Goal: Task Accomplishment & Management: Complete application form

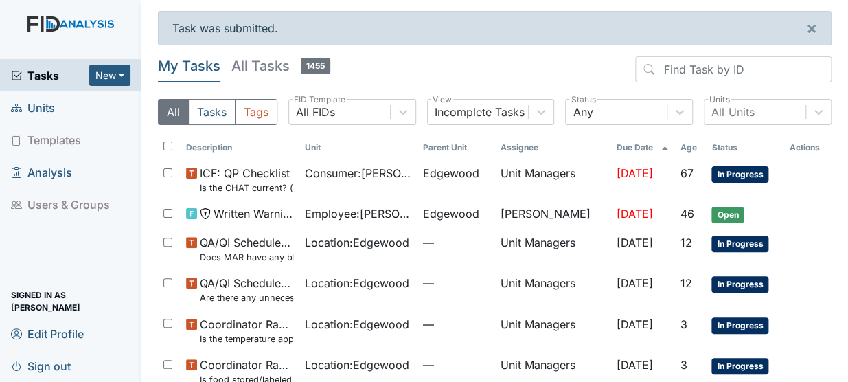
click at [36, 110] on span "Units" at bounding box center [33, 107] width 44 height 21
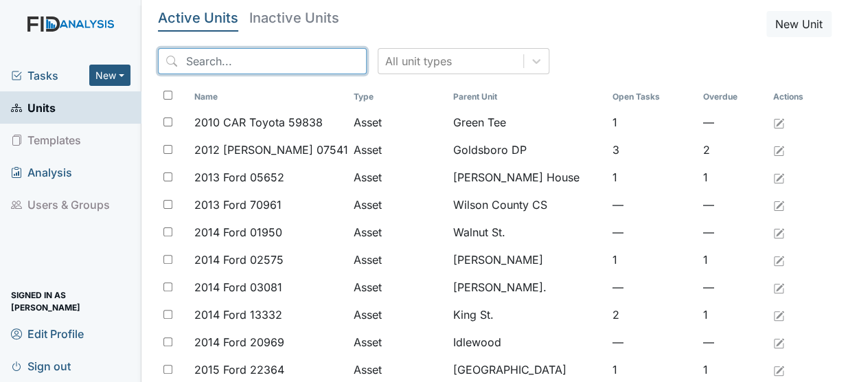
click at [291, 65] on input "search" at bounding box center [262, 61] width 209 height 26
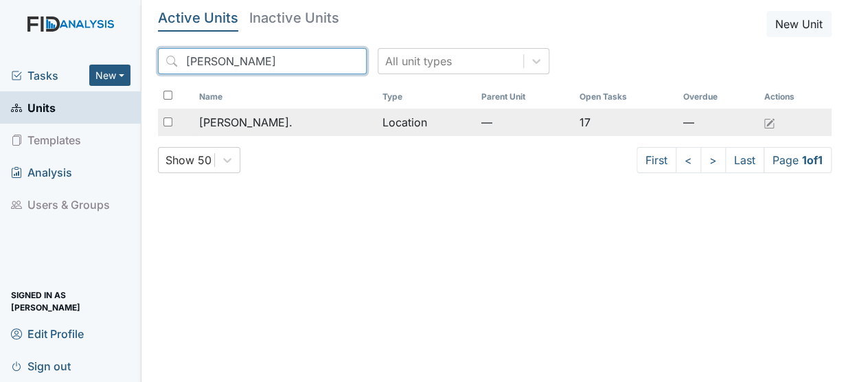
type input "dix"
click at [226, 123] on span "[PERSON_NAME]." at bounding box center [244, 122] width 93 height 16
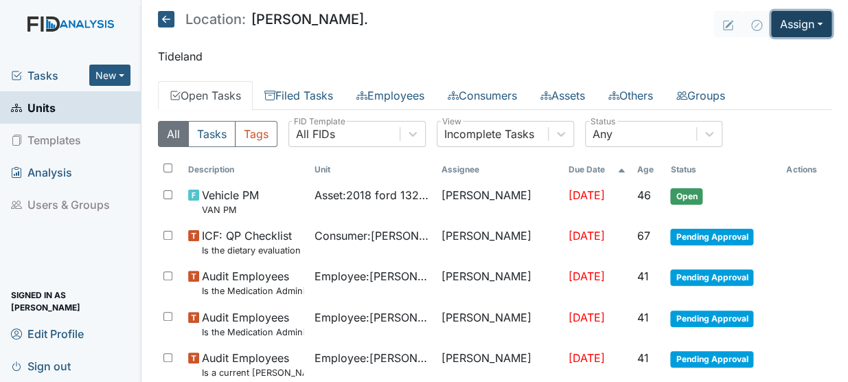
click at [792, 26] on button "Assign" at bounding box center [801, 24] width 60 height 26
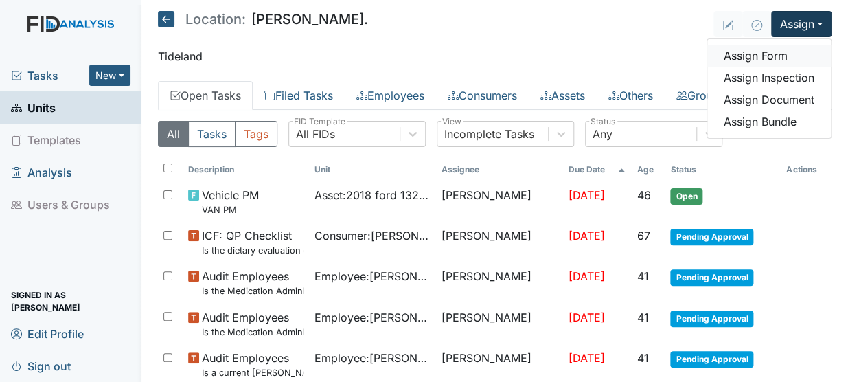
click at [766, 56] on link "Assign Form" at bounding box center [769, 56] width 124 height 22
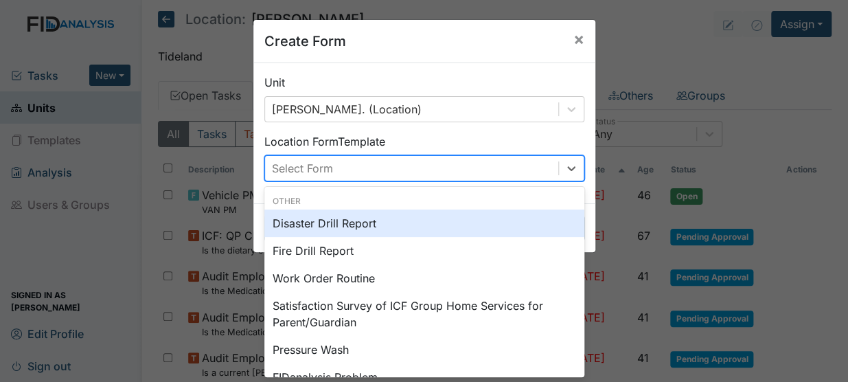
click at [550, 167] on div "Select Form" at bounding box center [411, 168] width 293 height 25
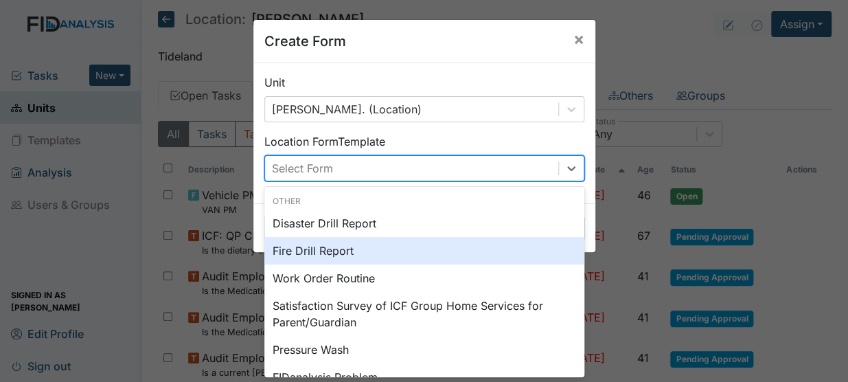
click at [329, 252] on div "Fire Drill Report" at bounding box center [424, 250] width 320 height 27
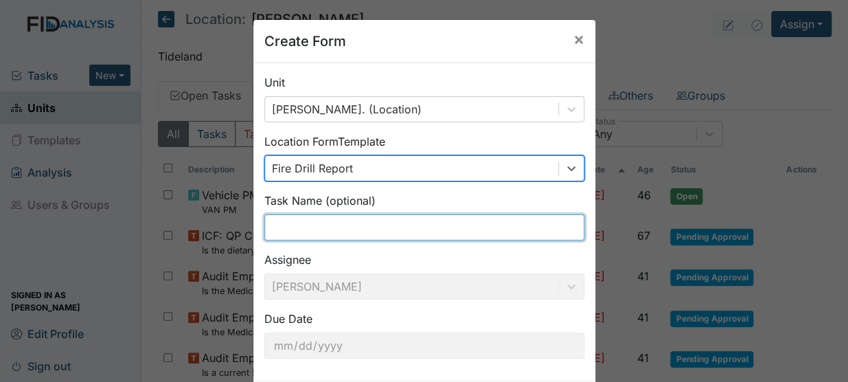
click at [327, 231] on input "text" at bounding box center [424, 227] width 320 height 26
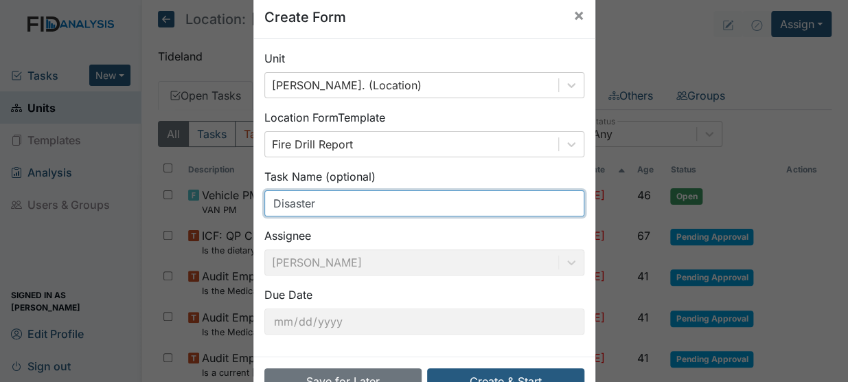
scroll to position [67, 0]
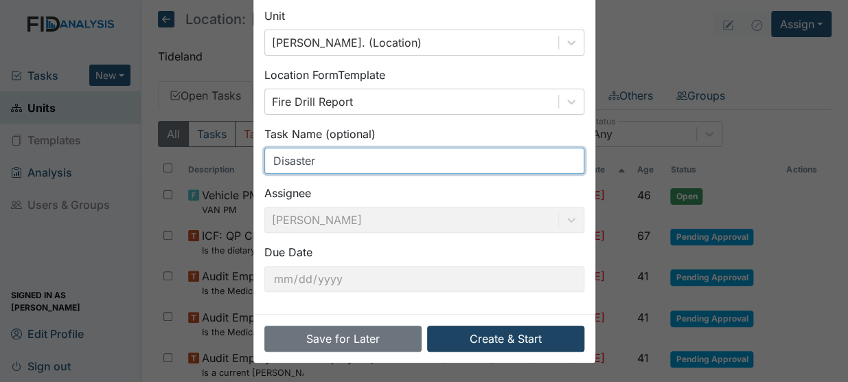
type input "Disaster"
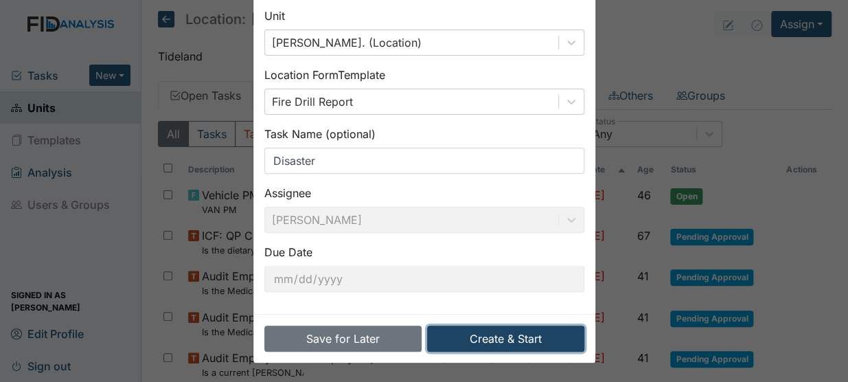
click at [516, 332] on button "Create & Start" at bounding box center [505, 338] width 157 height 26
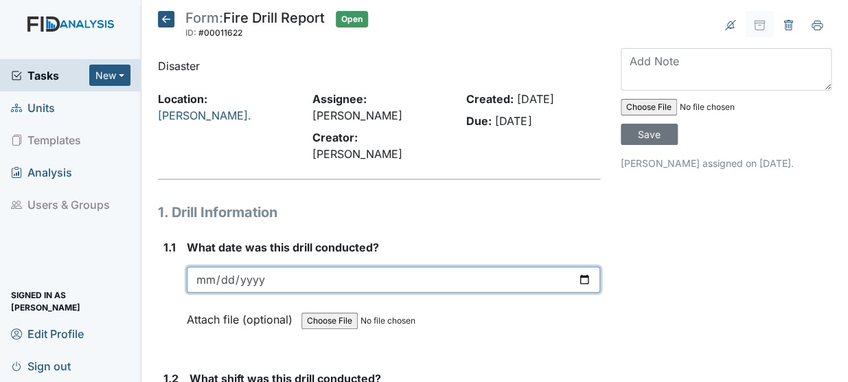
click at [213, 266] on input "date" at bounding box center [393, 279] width 413 height 26
type input "[DATE]"
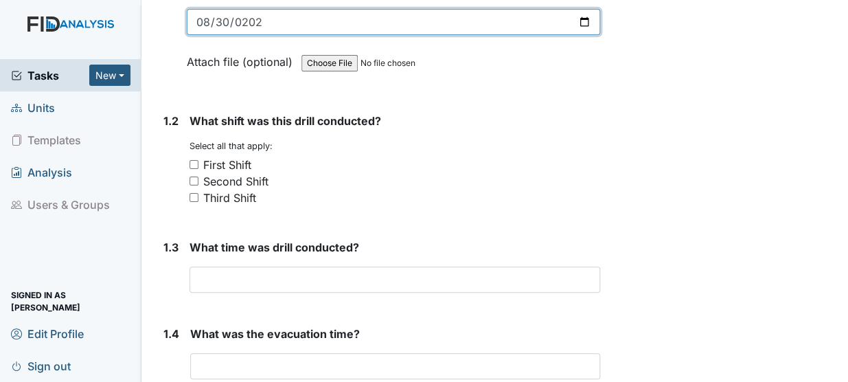
scroll to position [316, 0]
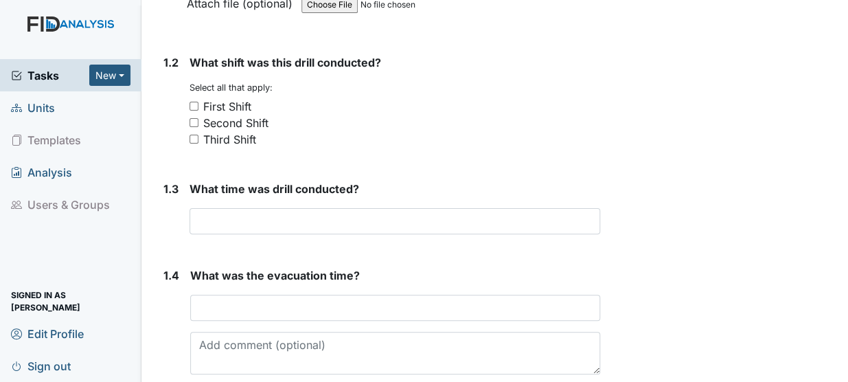
click at [196, 135] on input "Third Shift" at bounding box center [193, 139] width 9 height 9
checkbox input "true"
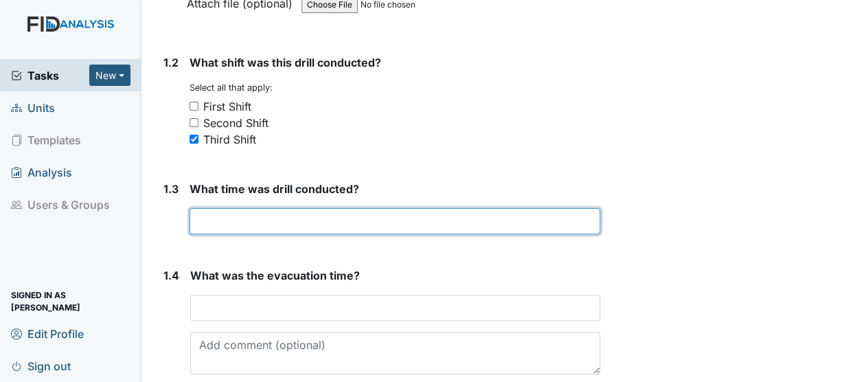
click at [223, 208] on input "text" at bounding box center [394, 221] width 410 height 26
type input "319 am"
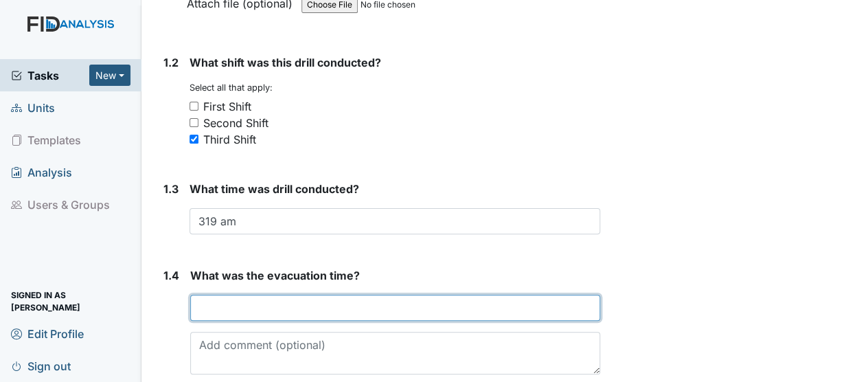
click at [247, 301] on input "text" at bounding box center [395, 307] width 410 height 26
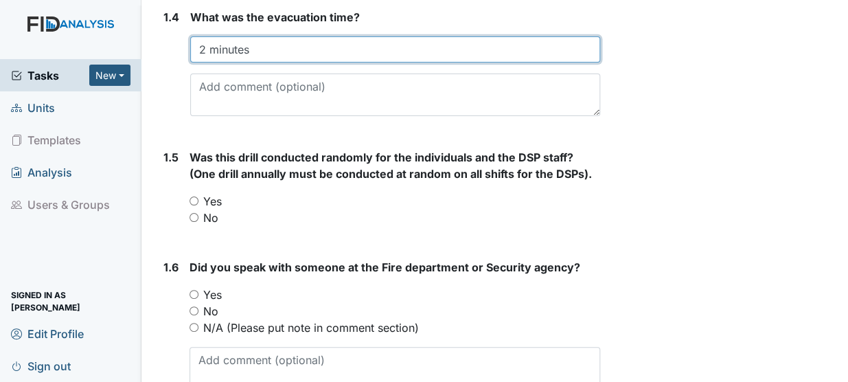
scroll to position [673, 0]
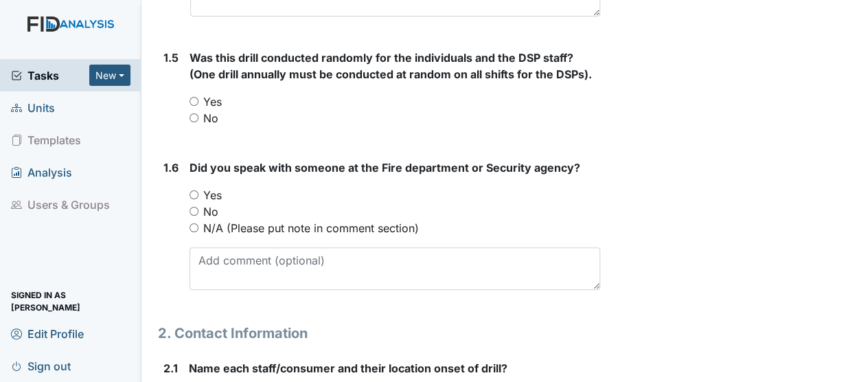
type input "2 minutes"
click at [192, 93] on div "Yes" at bounding box center [394, 101] width 410 height 16
click at [195, 97] on input "Yes" at bounding box center [193, 101] width 9 height 9
radio input "true"
click at [193, 190] on input "Yes" at bounding box center [193, 194] width 9 height 9
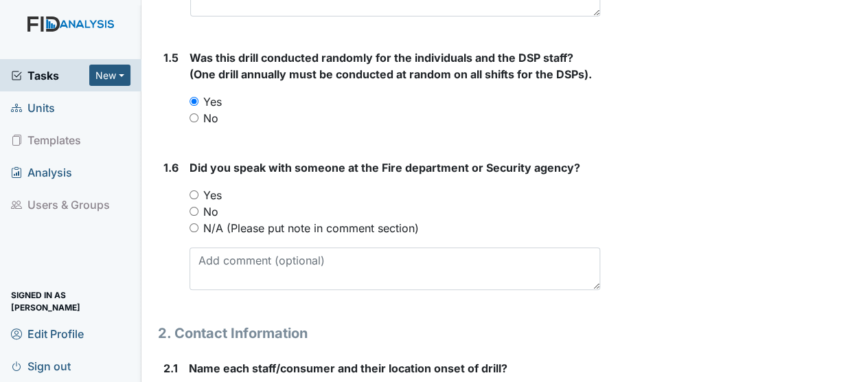
radio input "true"
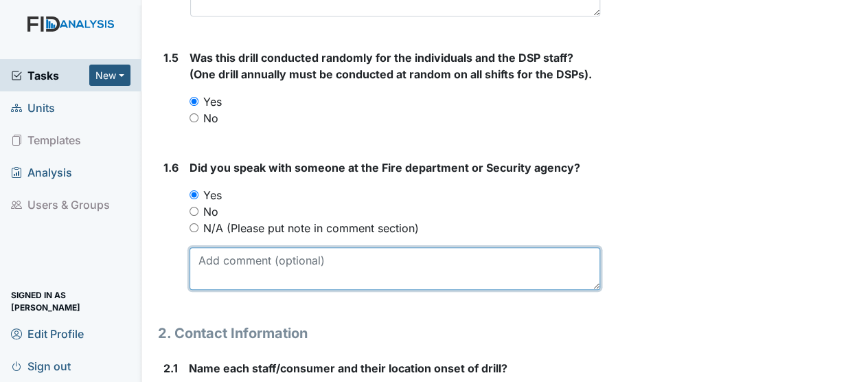
click at [220, 248] on textarea at bounding box center [394, 268] width 410 height 43
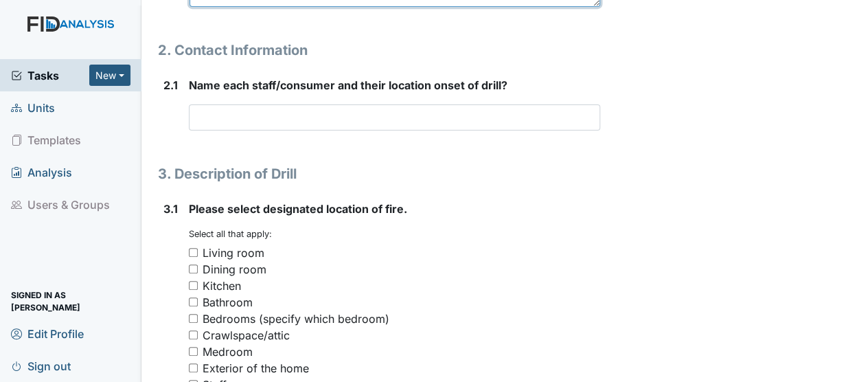
scroll to position [948, 0]
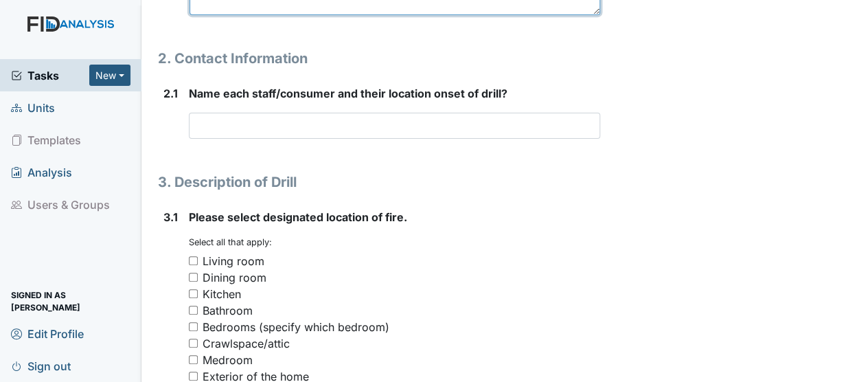
type textarea "Kay"
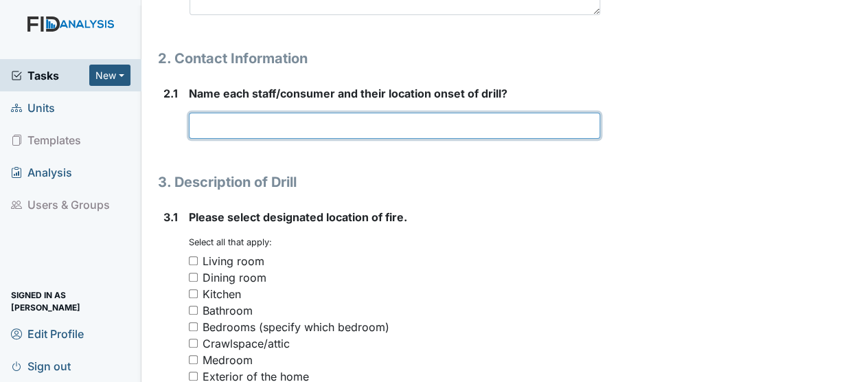
click at [226, 113] on input "text" at bounding box center [394, 126] width 411 height 26
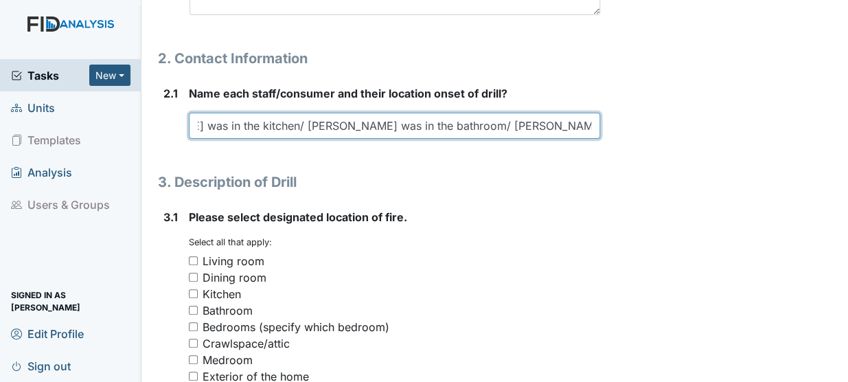
scroll to position [0, 80]
click at [548, 113] on input "Julia Patterson was in the kitchen/ Mike Williams was in the bathroom/ Zack Wor…" at bounding box center [394, 126] width 411 height 26
click at [553, 113] on input "Julia Patterson was in the kitchen/ Mike Williams was in the bathroom/ Zack Wor…" at bounding box center [394, 126] width 411 height 26
click at [549, 113] on input "Julia Patterson was in the kitchen/ Mike Williams was in the bathroom/ Zack Wor…" at bounding box center [394, 126] width 411 height 26
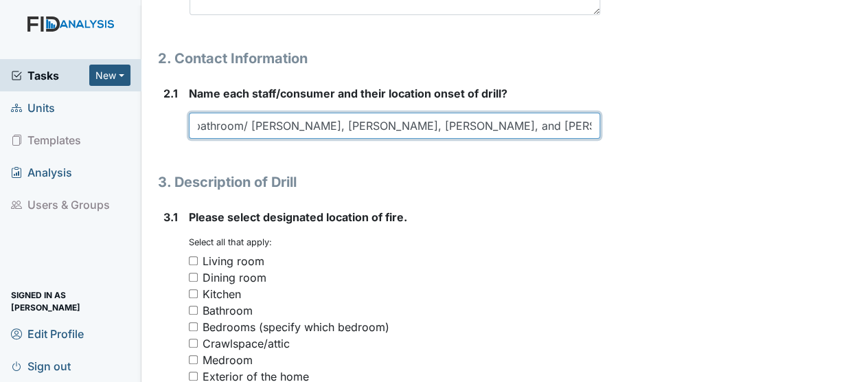
type input "Julia Patterson was in the kitchen/ Mike Williams was in the bathroom/ Zack Wor…"
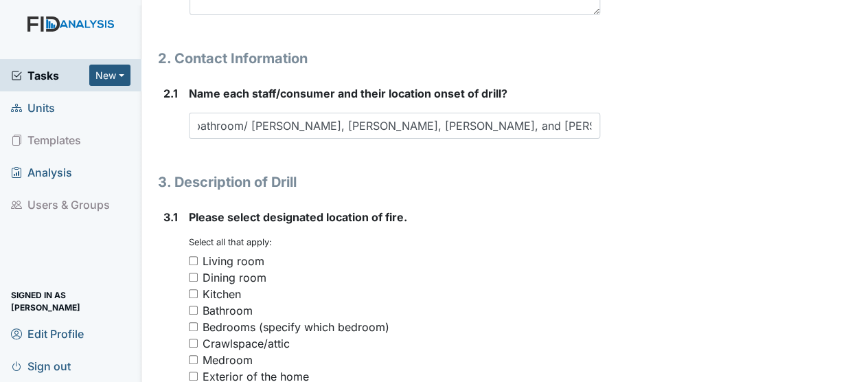
scroll to position [0, 0]
click at [194, 289] on input "Kitchen" at bounding box center [193, 293] width 9 height 9
checkbox input "true"
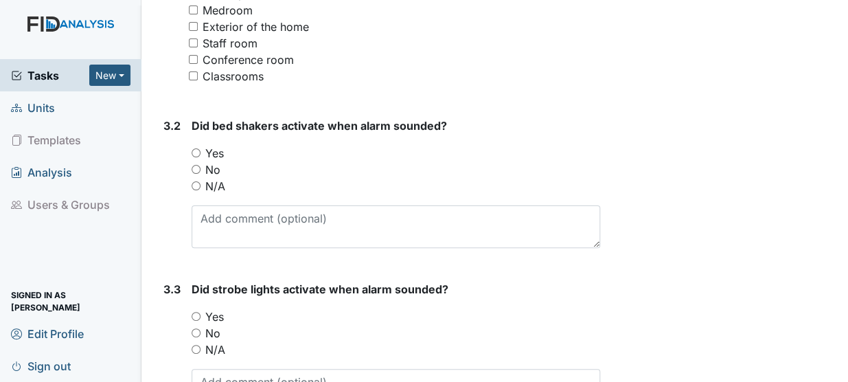
scroll to position [1365, 0]
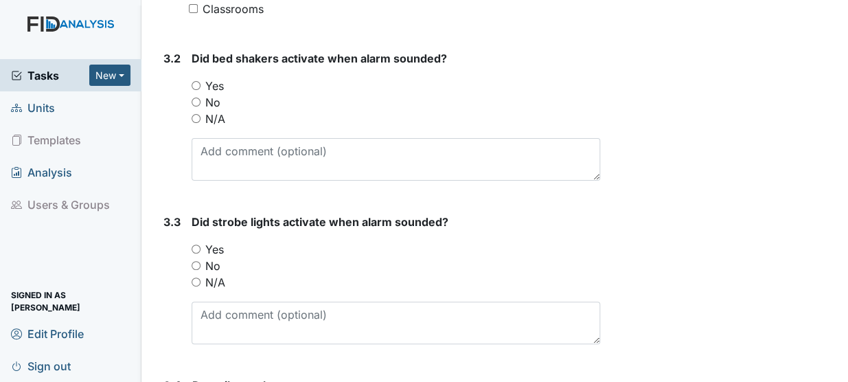
click at [198, 114] on input "N/A" at bounding box center [196, 118] width 9 height 9
radio input "true"
click at [197, 244] on input "Yes" at bounding box center [196, 248] width 9 height 9
radio input "true"
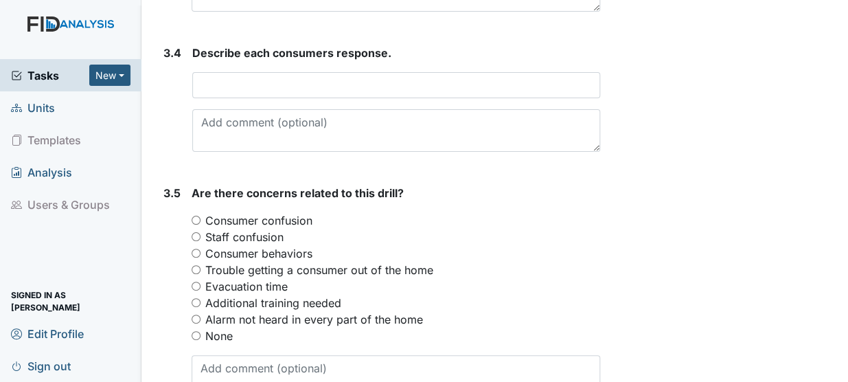
scroll to position [1722, 0]
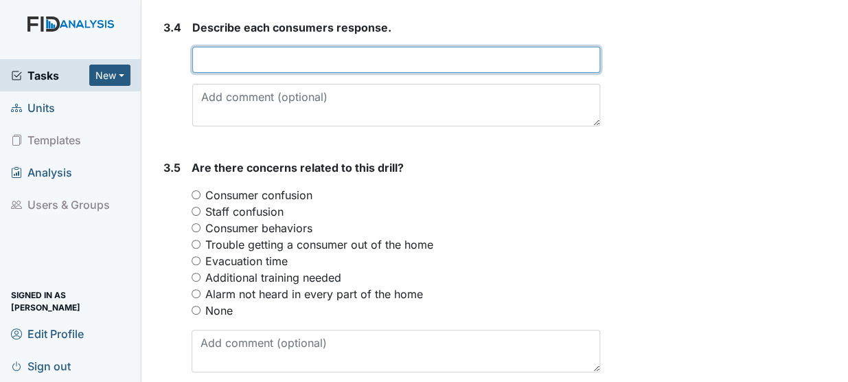
click at [262, 47] on input "text" at bounding box center [396, 60] width 408 height 26
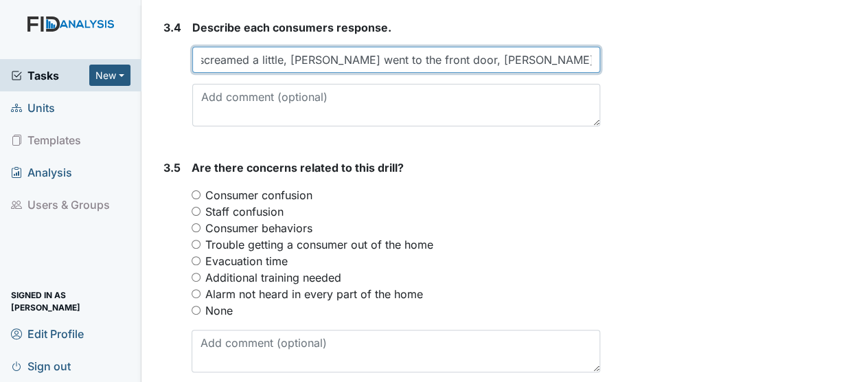
scroll to position [0, 93]
click at [585, 47] on input "Jason screamed a little, JaQuon went to the front door, Zack went to the front …" at bounding box center [396, 60] width 408 height 26
type input "Jason screamed a little, JaQuon went to the front door, Zack went to the front …"
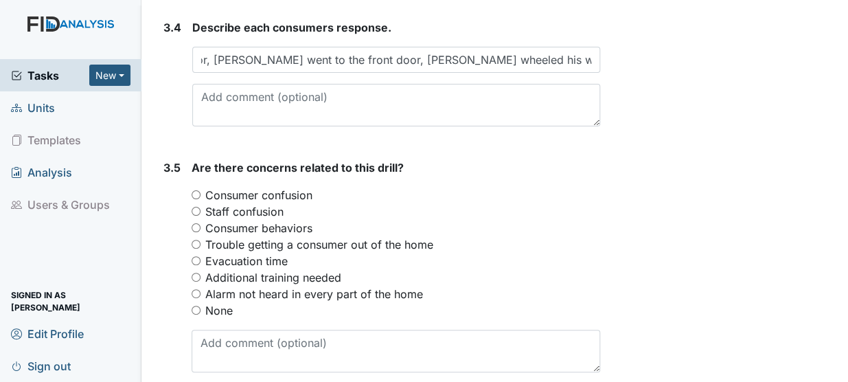
scroll to position [0, 0]
click at [199, 240] on input "Trouble getting a consumer out of the home" at bounding box center [196, 244] width 9 height 9
radio input "true"
click at [198, 223] on input "Consumer behaviors" at bounding box center [196, 227] width 9 height 9
radio input "true"
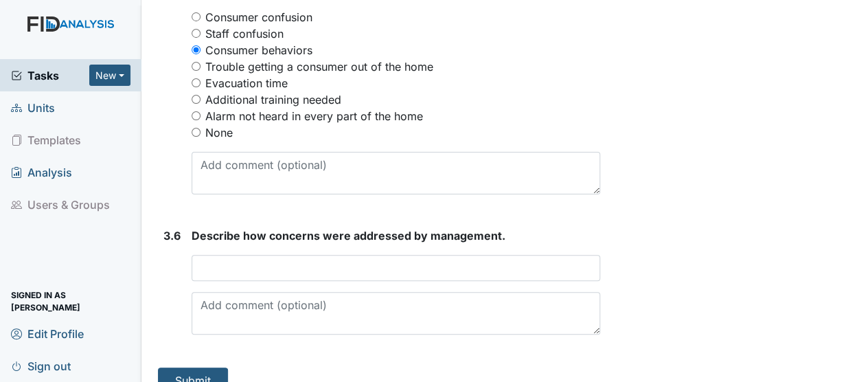
scroll to position [1903, 0]
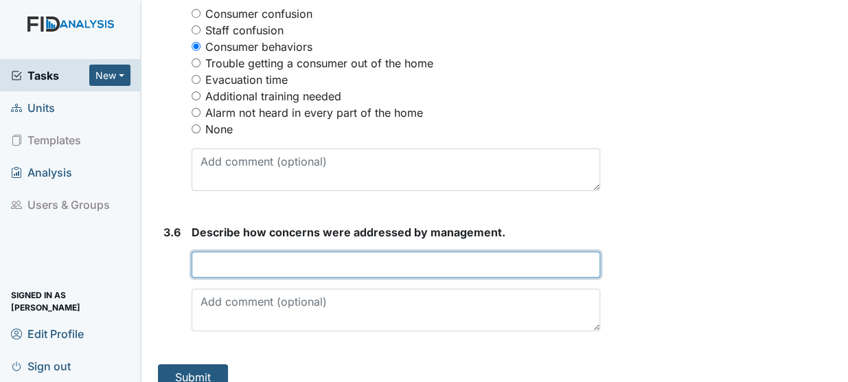
click at [219, 251] on input "text" at bounding box center [396, 264] width 408 height 26
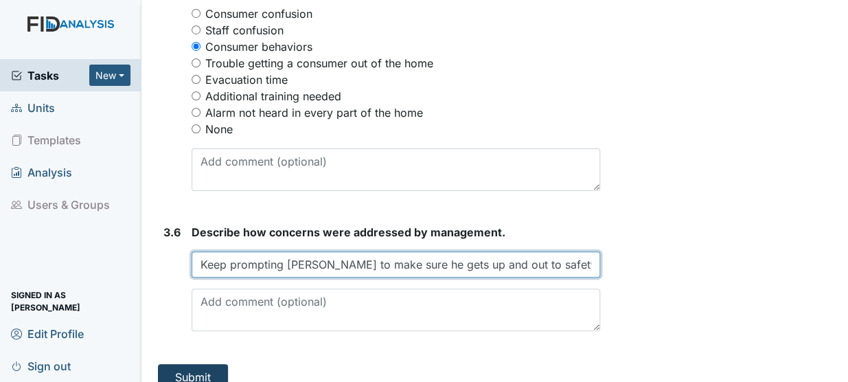
type input "Keep prompting Mike to make sure he gets up and out to safety"
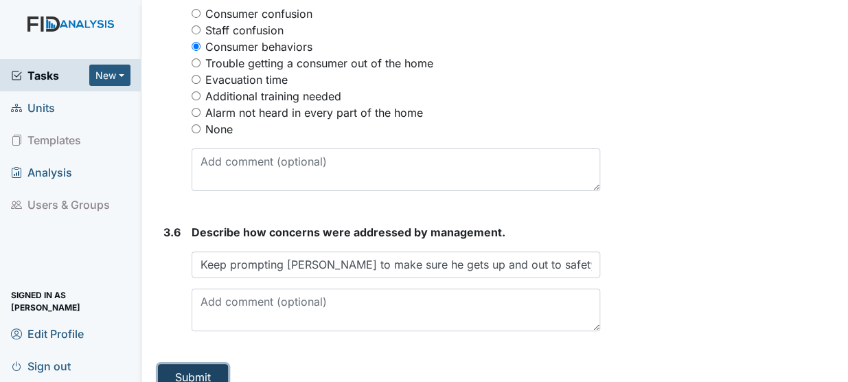
click at [167, 364] on button "Submit" at bounding box center [193, 377] width 70 height 26
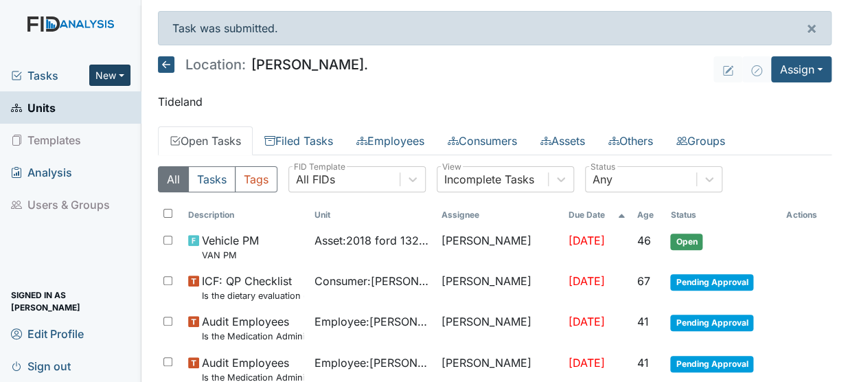
click at [105, 73] on button "New" at bounding box center [109, 75] width 41 height 21
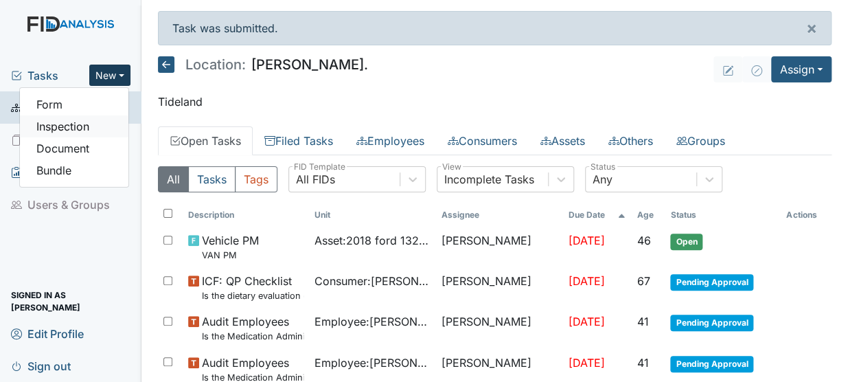
click at [73, 126] on link "Inspection" at bounding box center [74, 126] width 108 height 22
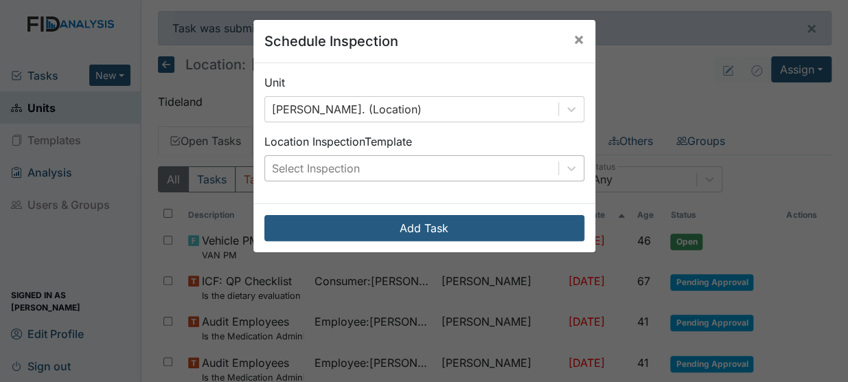
click at [437, 172] on div "Select Inspection" at bounding box center [411, 168] width 293 height 25
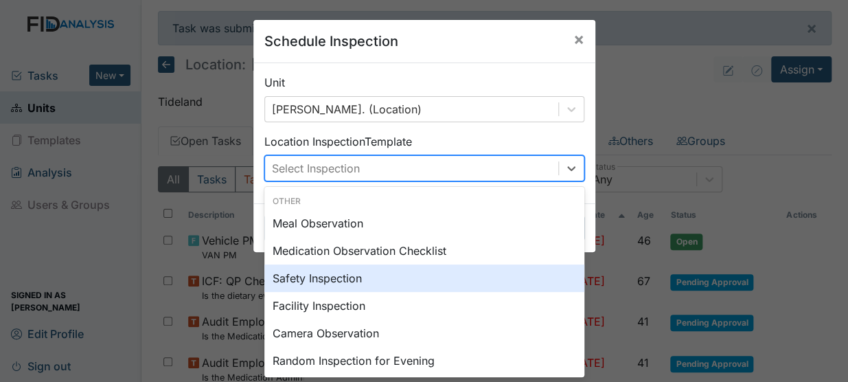
click at [326, 280] on div "Safety Inspection" at bounding box center [424, 277] width 320 height 27
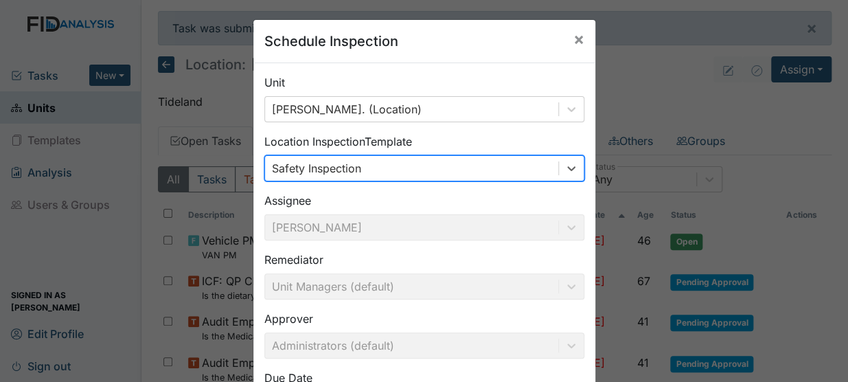
scroll to position [125, 0]
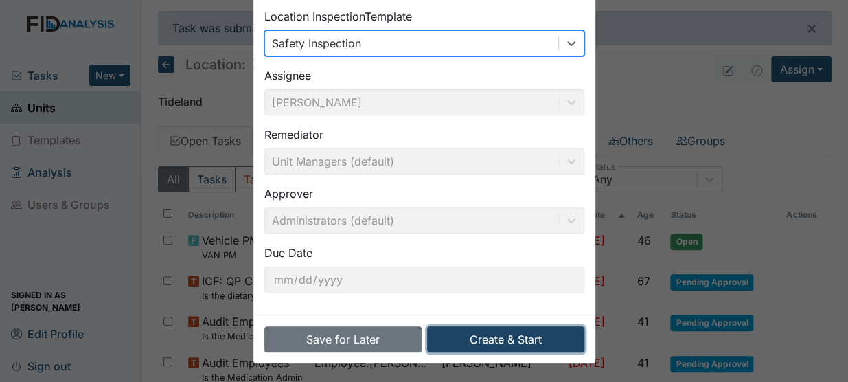
click at [467, 339] on button "Create & Start" at bounding box center [505, 339] width 157 height 26
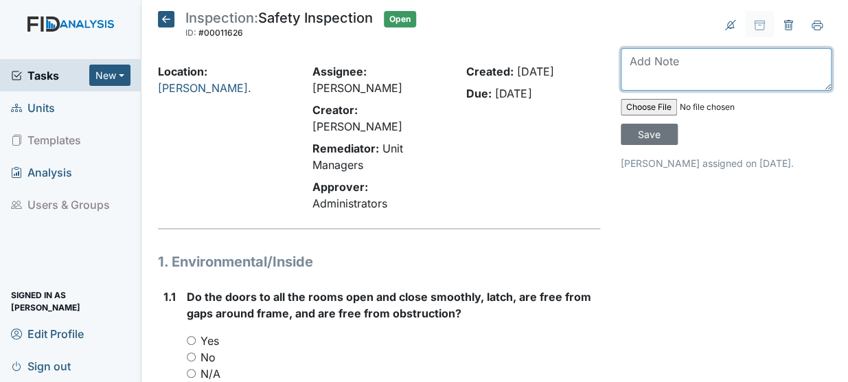
click at [651, 60] on textarea at bounding box center [726, 69] width 211 height 43
type textarea "Done 8/30/25"
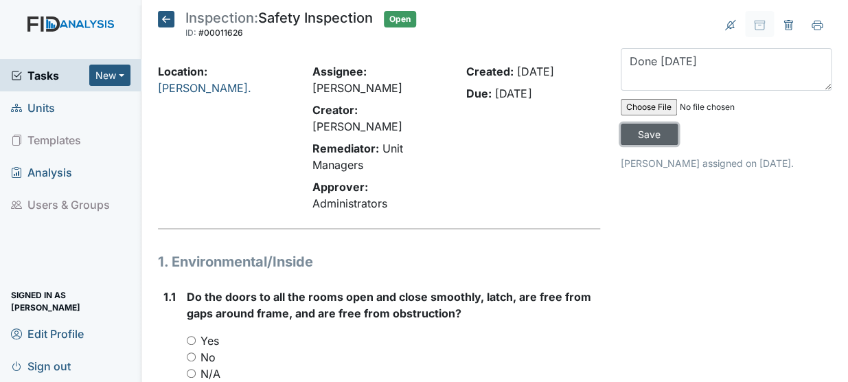
click at [647, 138] on input "Save" at bounding box center [649, 134] width 57 height 21
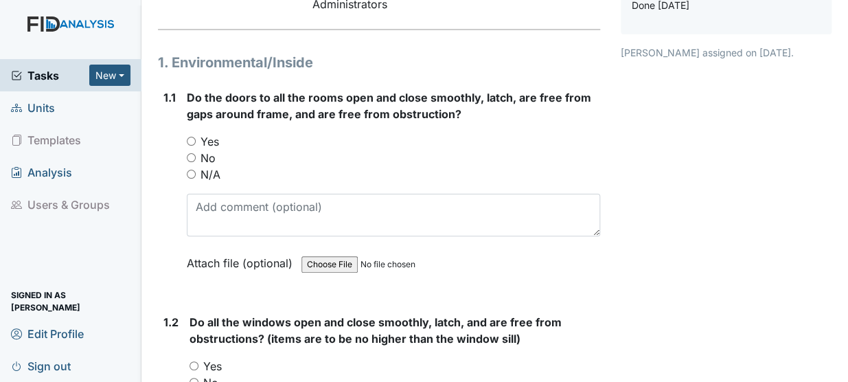
scroll to position [241, 0]
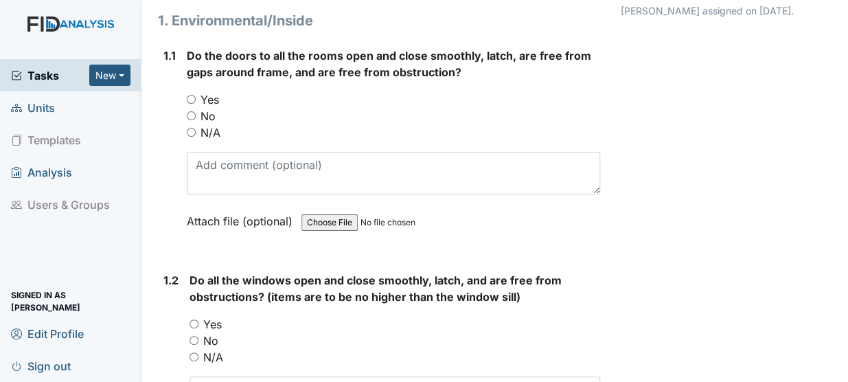
click at [188, 95] on input "Yes" at bounding box center [191, 99] width 9 height 9
radio input "true"
click at [193, 319] on input "Yes" at bounding box center [193, 323] width 9 height 9
radio input "true"
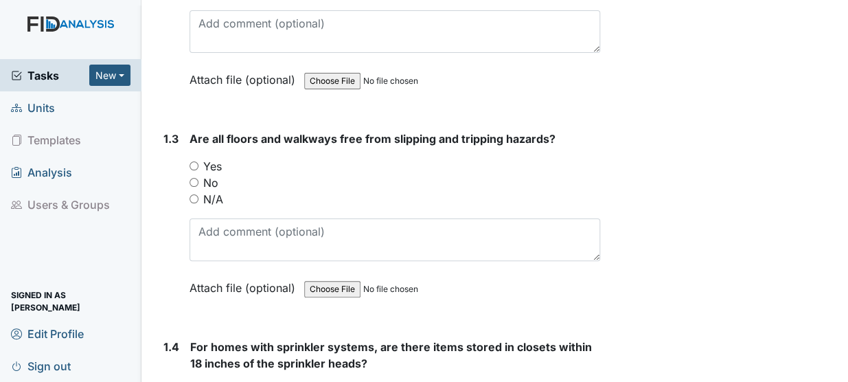
scroll to position [631, 0]
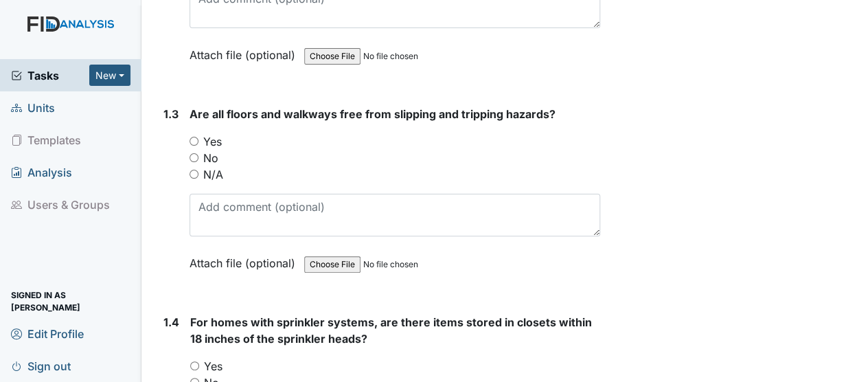
click at [192, 137] on input "Yes" at bounding box center [193, 141] width 9 height 9
radio input "true"
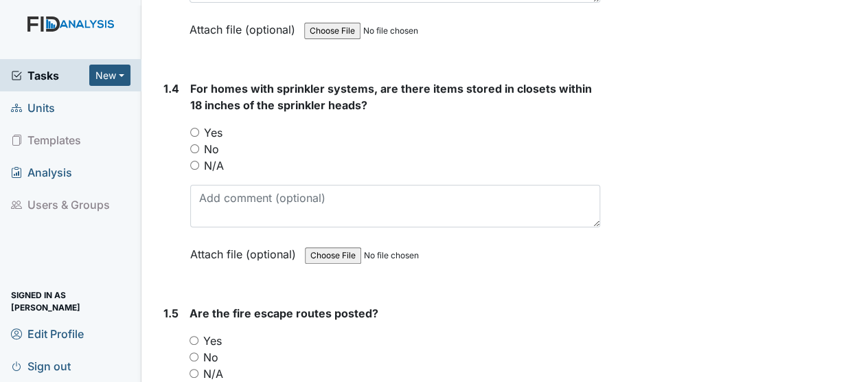
scroll to position [890, 0]
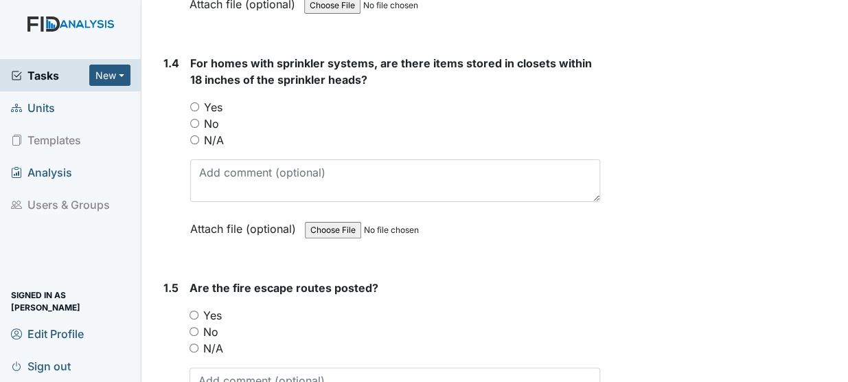
click at [194, 102] on input "Yes" at bounding box center [194, 106] width 9 height 9
radio input "true"
click at [193, 310] on input "Yes" at bounding box center [193, 314] width 9 height 9
radio input "true"
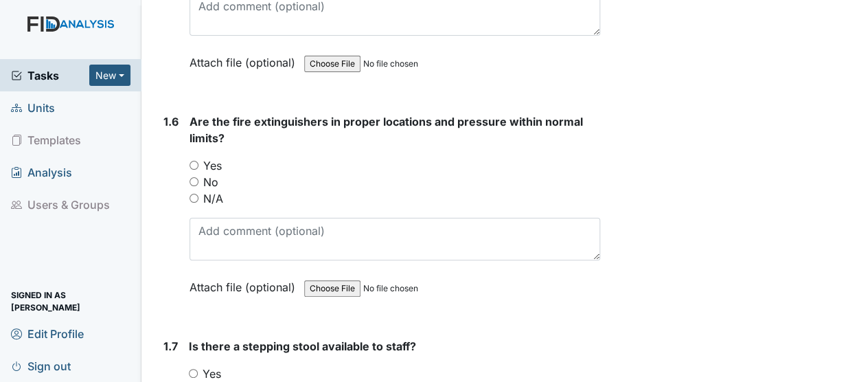
scroll to position [1323, 0]
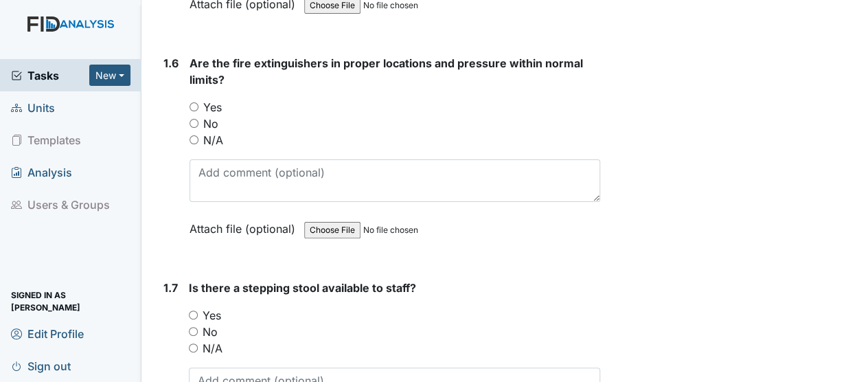
click at [194, 102] on input "Yes" at bounding box center [193, 106] width 9 height 9
radio input "true"
click at [192, 310] on input "Yes" at bounding box center [193, 314] width 9 height 9
radio input "true"
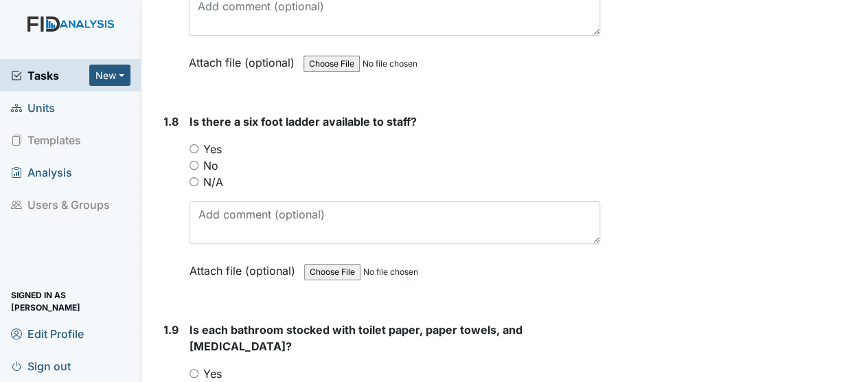
scroll to position [1772, 0]
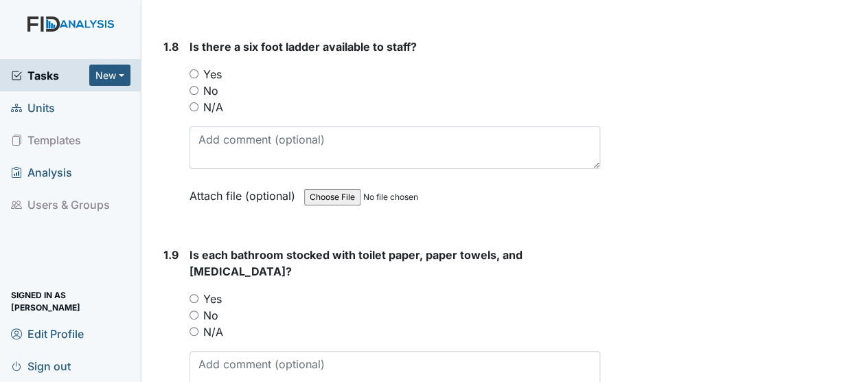
click at [192, 69] on input "Yes" at bounding box center [193, 73] width 9 height 9
radio input "true"
click at [192, 294] on input "Yes" at bounding box center [193, 298] width 9 height 9
radio input "true"
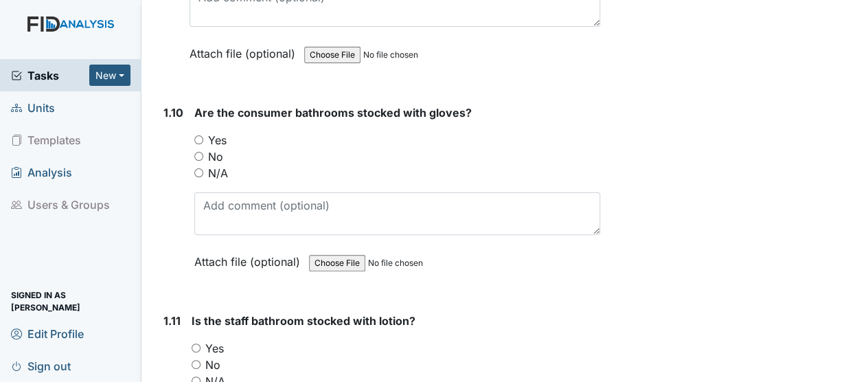
scroll to position [2163, 0]
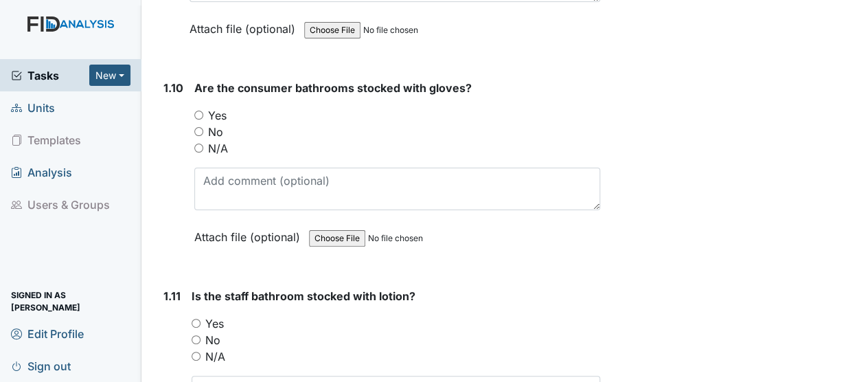
click at [198, 111] on input "Yes" at bounding box center [198, 115] width 9 height 9
radio input "true"
click at [194, 318] on input "Yes" at bounding box center [196, 322] width 9 height 9
radio input "true"
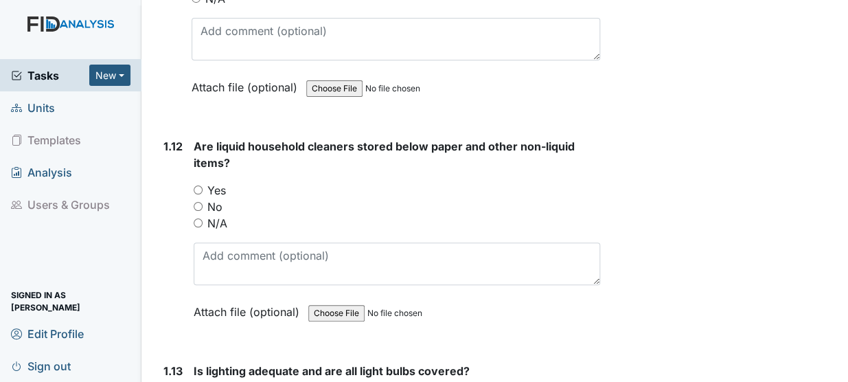
scroll to position [2595, 0]
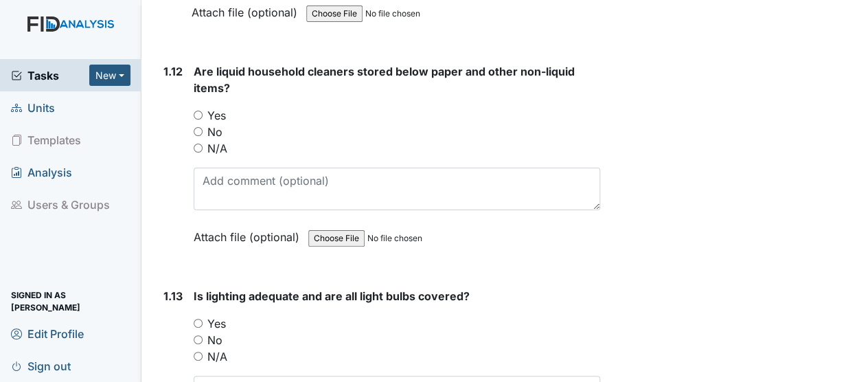
click at [198, 111] on input "Yes" at bounding box center [198, 115] width 9 height 9
radio input "true"
click at [197, 318] on input "Yes" at bounding box center [198, 322] width 9 height 9
radio input "true"
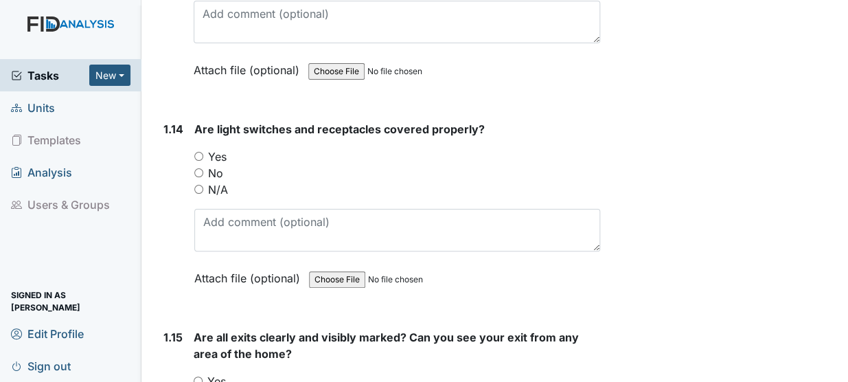
scroll to position [2995, 0]
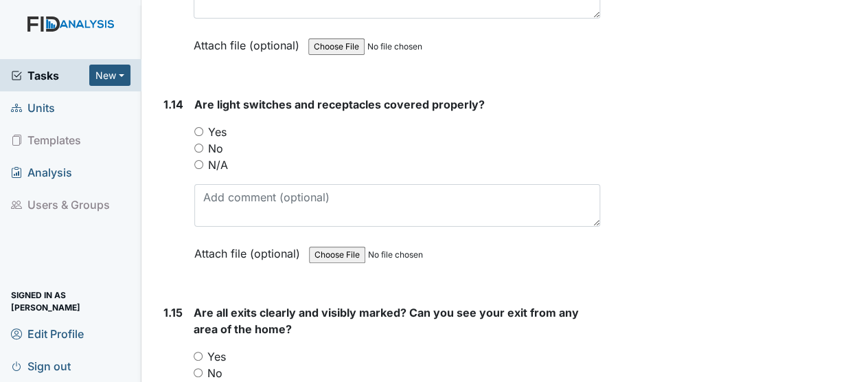
click at [194, 127] on input "Yes" at bounding box center [198, 131] width 9 height 9
radio input "true"
click at [197, 351] on input "Yes" at bounding box center [198, 355] width 9 height 9
radio input "true"
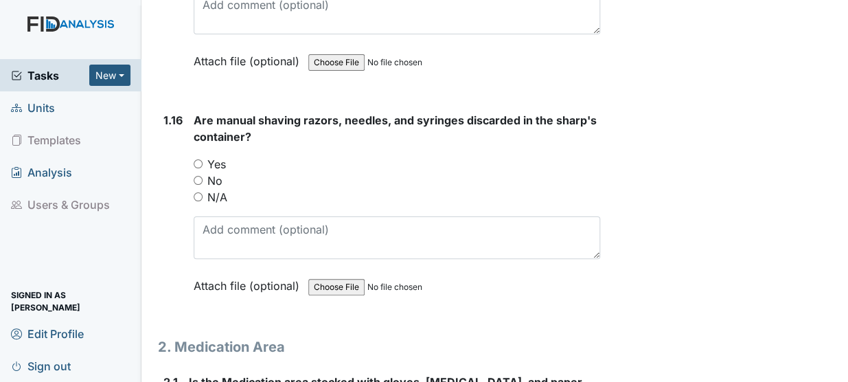
scroll to position [3436, 0]
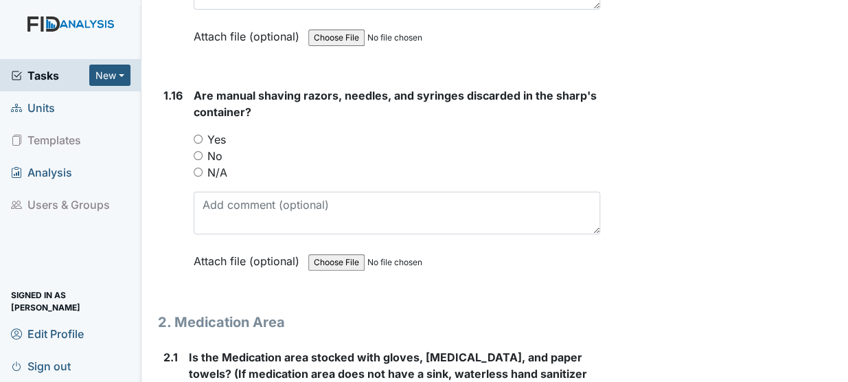
click at [198, 135] on input "Yes" at bounding box center [198, 139] width 9 height 9
radio input "true"
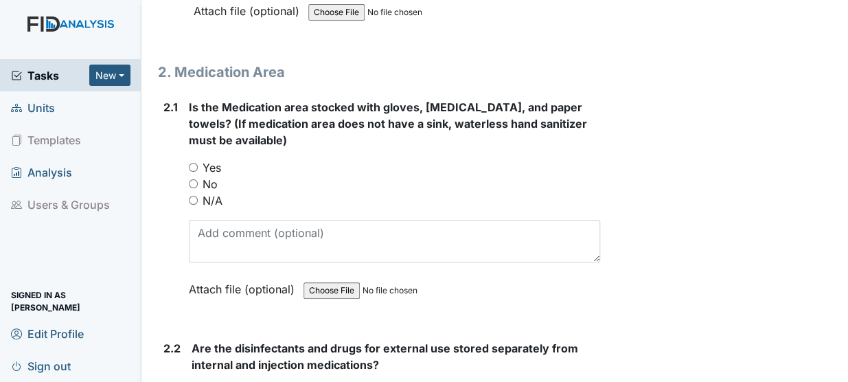
scroll to position [3711, 0]
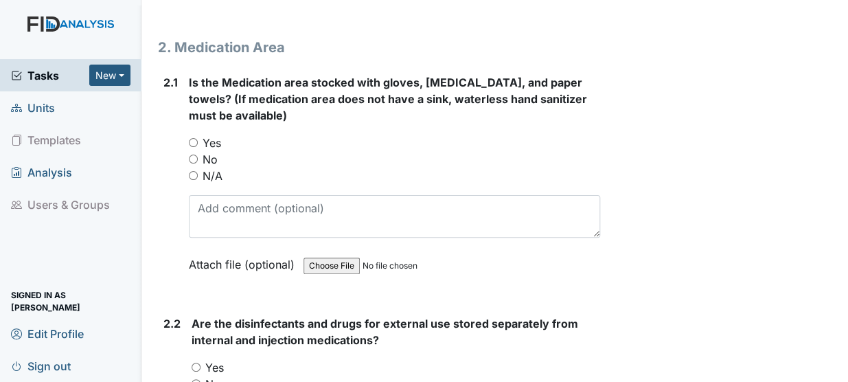
click at [193, 138] on input "Yes" at bounding box center [193, 142] width 9 height 9
radio input "true"
click at [195, 362] on input "Yes" at bounding box center [196, 366] width 9 height 9
radio input "true"
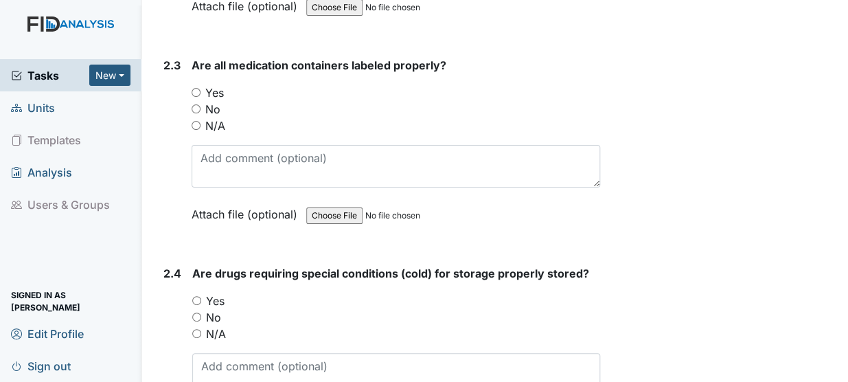
scroll to position [4227, 0]
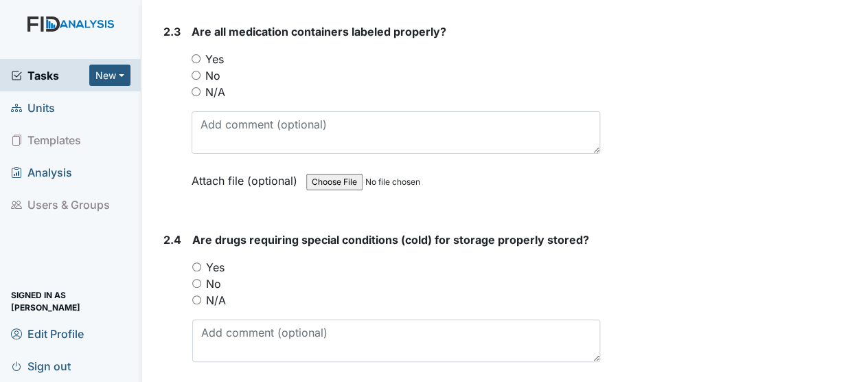
click at [196, 54] on input "Yes" at bounding box center [196, 58] width 9 height 9
radio input "true"
click at [195, 262] on input "Yes" at bounding box center [196, 266] width 9 height 9
radio input "true"
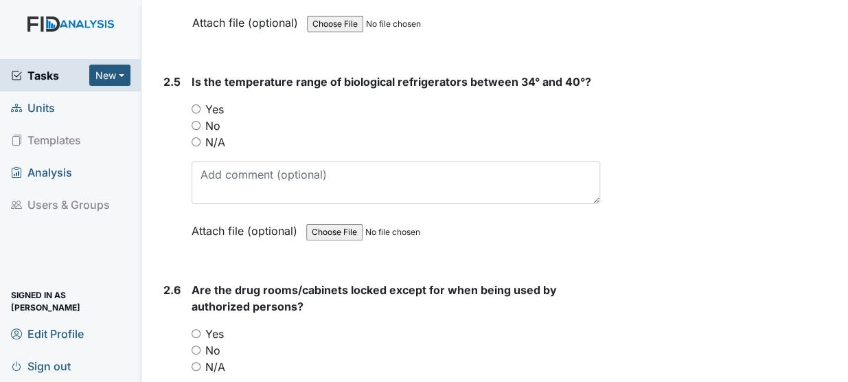
scroll to position [4618, 0]
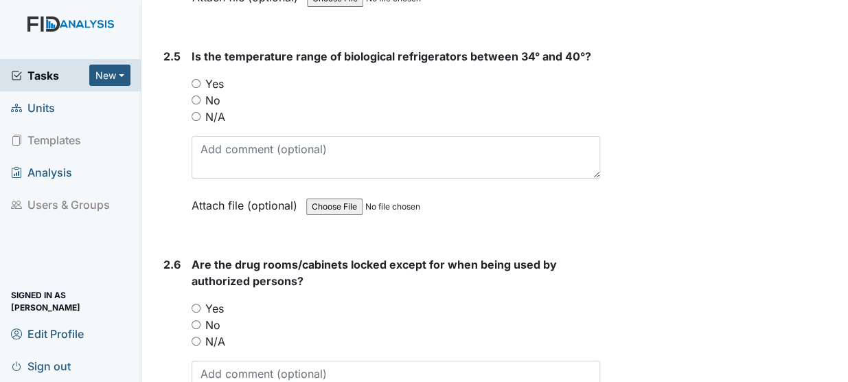
click at [196, 95] on input "No" at bounding box center [196, 99] width 9 height 9
radio input "true"
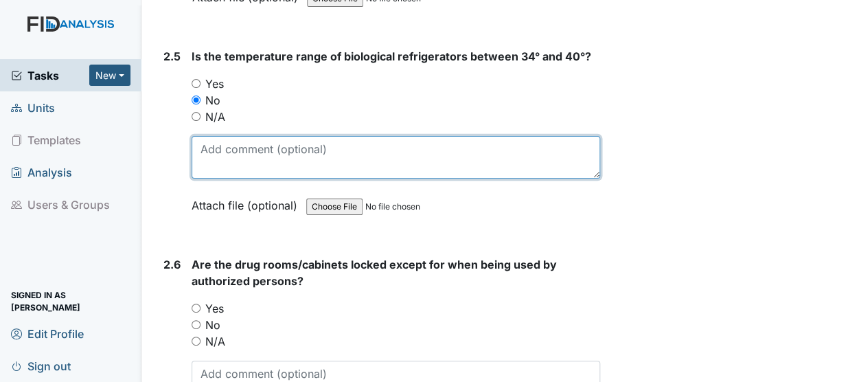
click at [213, 136] on textarea at bounding box center [396, 157] width 408 height 43
type textarea "f"
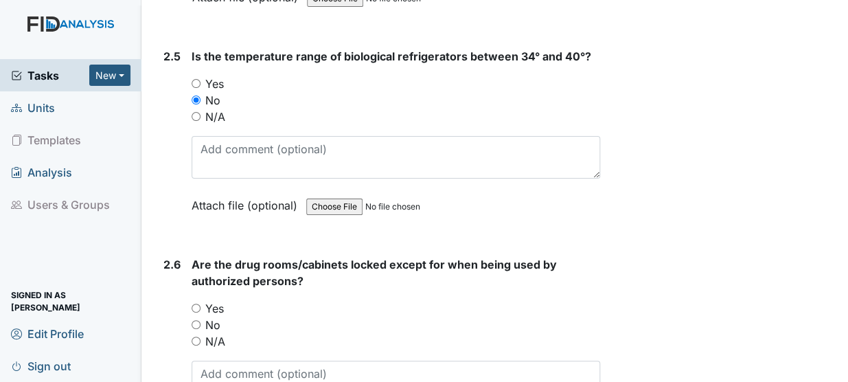
click at [195, 112] on input "N/A" at bounding box center [196, 116] width 9 height 9
radio input "true"
click at [193, 303] on input "Yes" at bounding box center [196, 307] width 9 height 9
radio input "true"
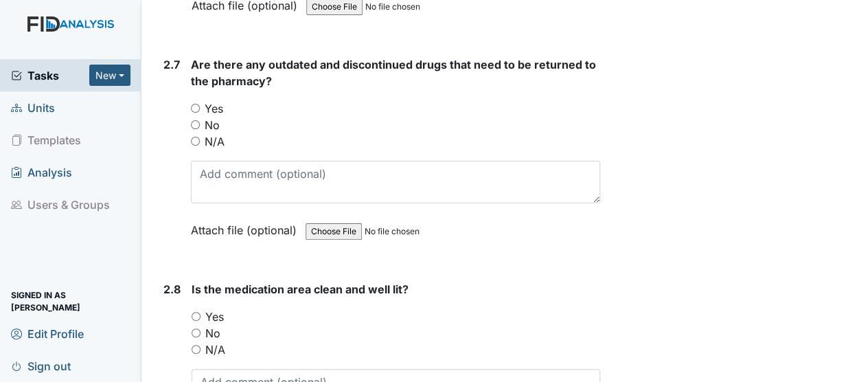
scroll to position [5067, 0]
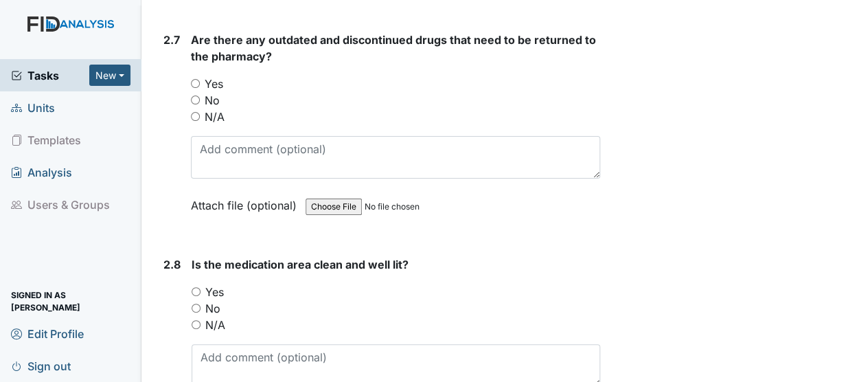
click at [195, 95] on input "No" at bounding box center [195, 99] width 9 height 9
radio input "true"
click at [195, 287] on input "Yes" at bounding box center [196, 291] width 9 height 9
radio input "true"
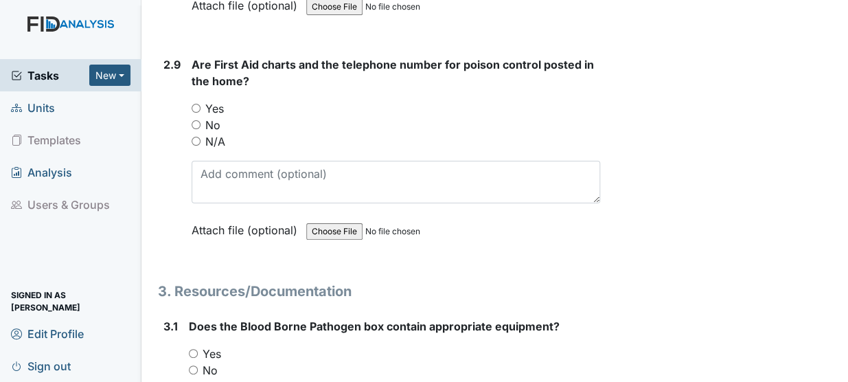
scroll to position [5483, 0]
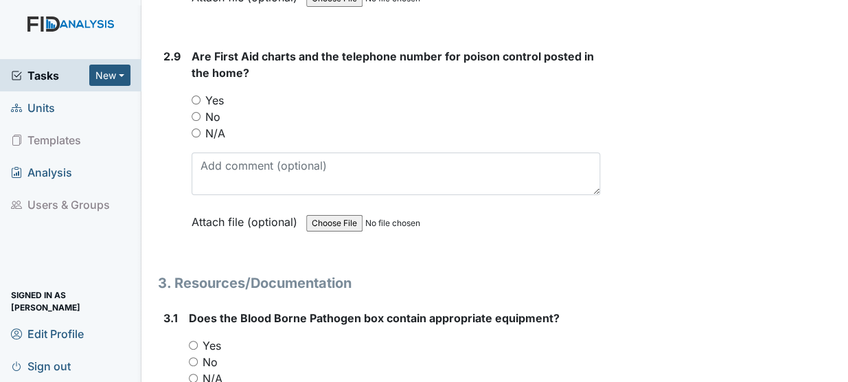
click at [508, 49] on span "Are First Aid charts and the telephone number for poison control posted in the …" at bounding box center [393, 64] width 402 height 30
click at [197, 95] on input "Yes" at bounding box center [196, 99] width 9 height 9
radio input "true"
click at [189, 340] on input "Yes" at bounding box center [193, 344] width 9 height 9
radio input "true"
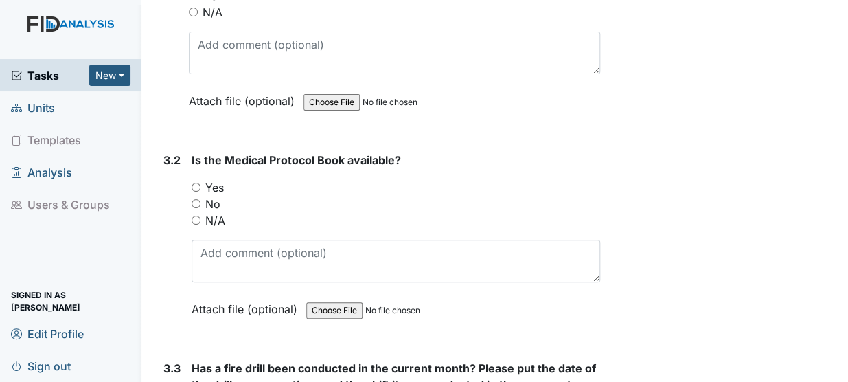
scroll to position [5899, 0]
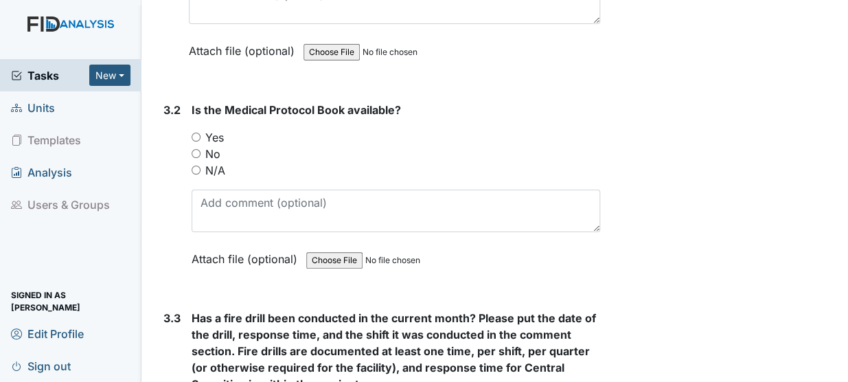
click at [196, 132] on input "Yes" at bounding box center [196, 136] width 9 height 9
radio input "true"
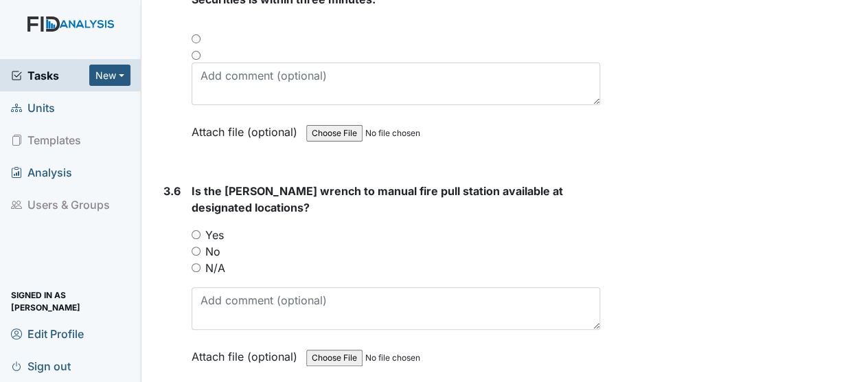
scroll to position [6857, 0]
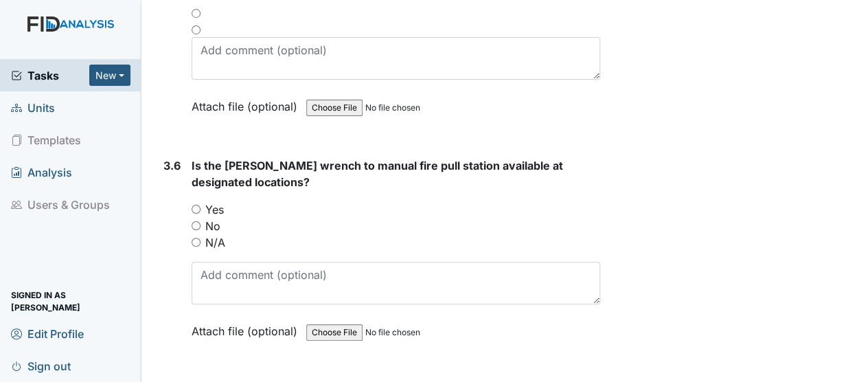
click at [195, 205] on input "Yes" at bounding box center [196, 209] width 9 height 9
radio input "true"
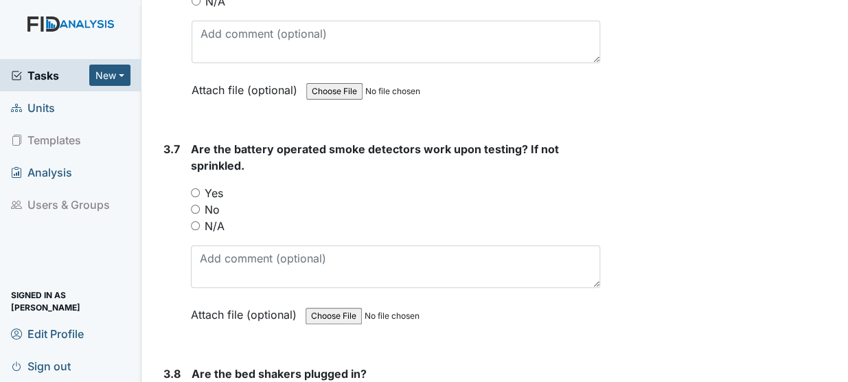
scroll to position [7197, 0]
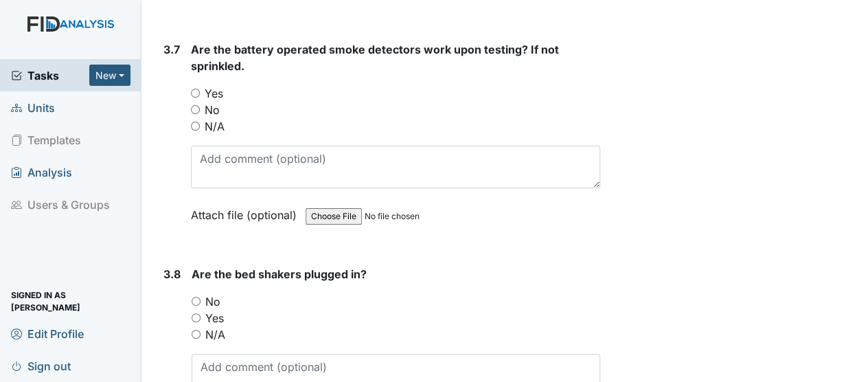
click at [192, 89] on input "Yes" at bounding box center [195, 93] width 9 height 9
radio input "true"
click at [196, 329] on input "N/A" at bounding box center [196, 333] width 9 height 9
radio input "true"
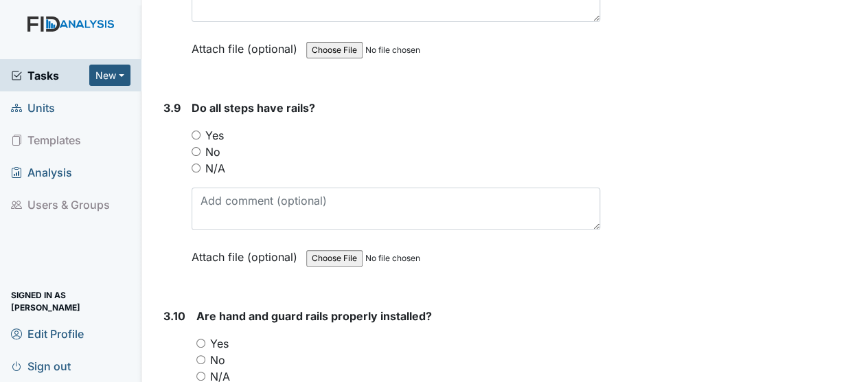
scroll to position [7588, 0]
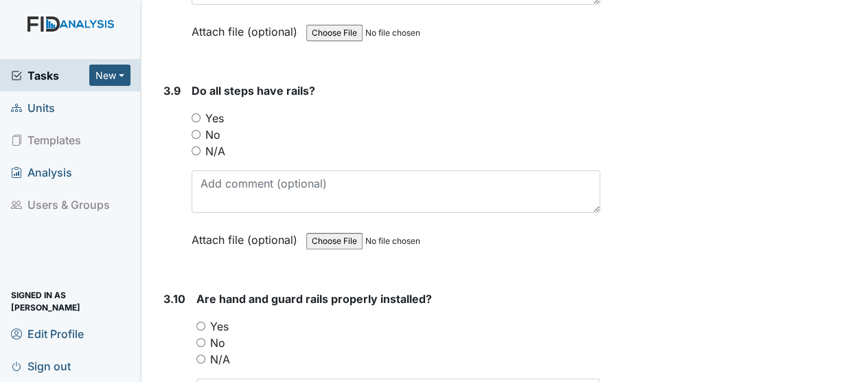
click at [194, 113] on input "Yes" at bounding box center [196, 117] width 9 height 9
radio input "true"
click at [200, 321] on input "Yes" at bounding box center [200, 325] width 9 height 9
radio input "true"
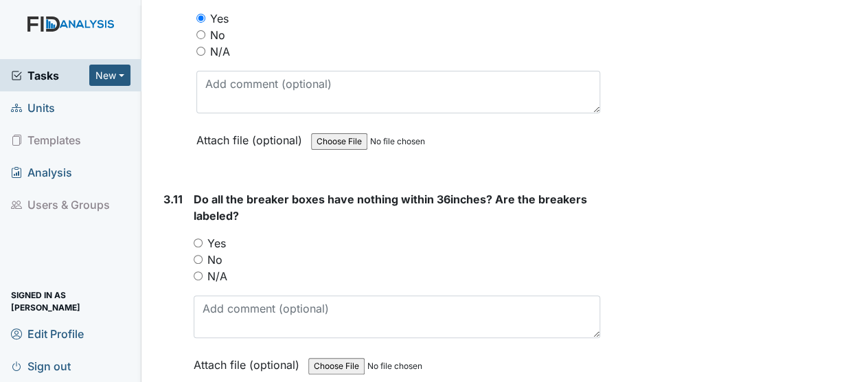
scroll to position [7996, 0]
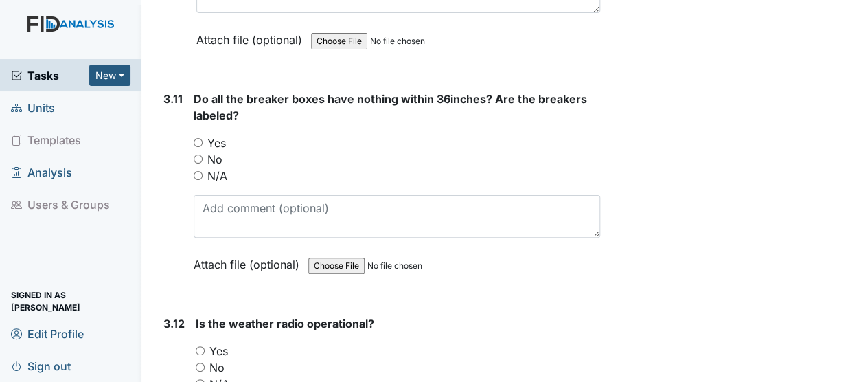
click at [194, 138] on input "Yes" at bounding box center [198, 142] width 9 height 9
radio input "true"
click at [199, 346] on input "Yes" at bounding box center [200, 350] width 9 height 9
radio input "true"
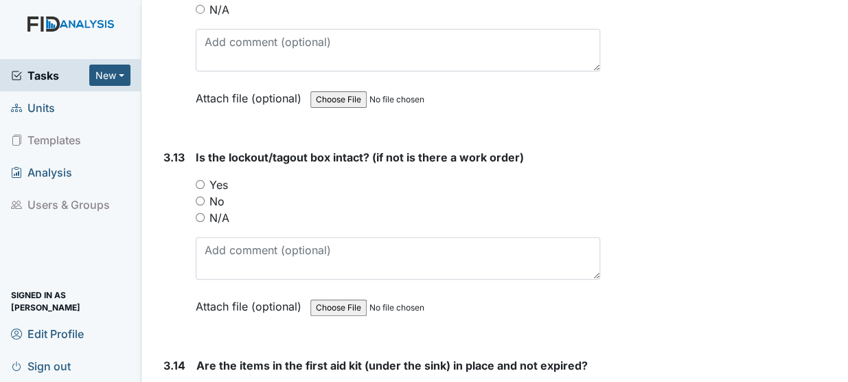
scroll to position [8379, 0]
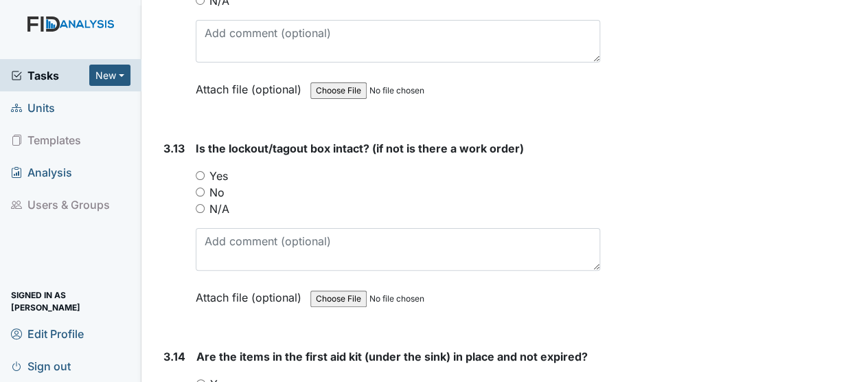
click at [198, 171] on input "Yes" at bounding box center [200, 175] width 9 height 9
radio input "true"
click at [197, 379] on input "Yes" at bounding box center [200, 383] width 9 height 9
radio input "true"
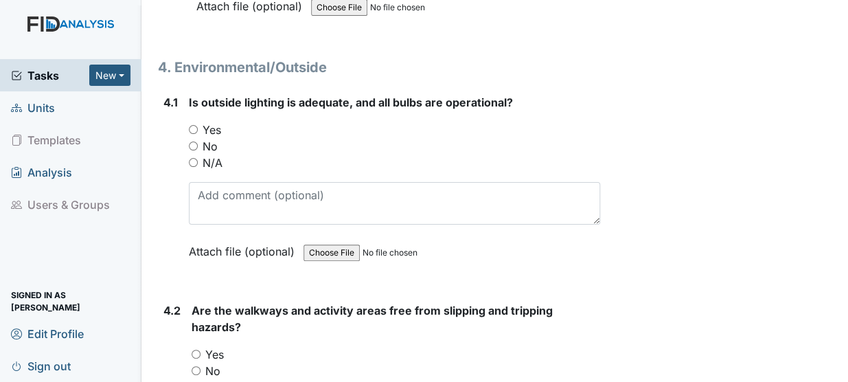
scroll to position [8911, 0]
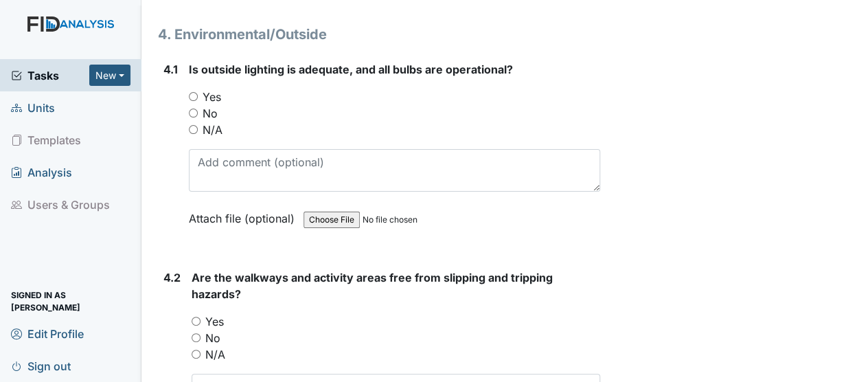
click at [194, 92] on input "Yes" at bounding box center [193, 96] width 9 height 9
radio input "true"
click at [194, 316] on input "Yes" at bounding box center [196, 320] width 9 height 9
radio input "true"
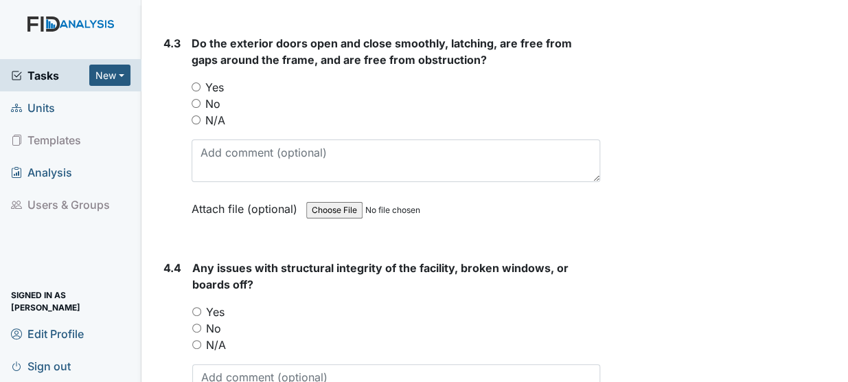
scroll to position [9344, 0]
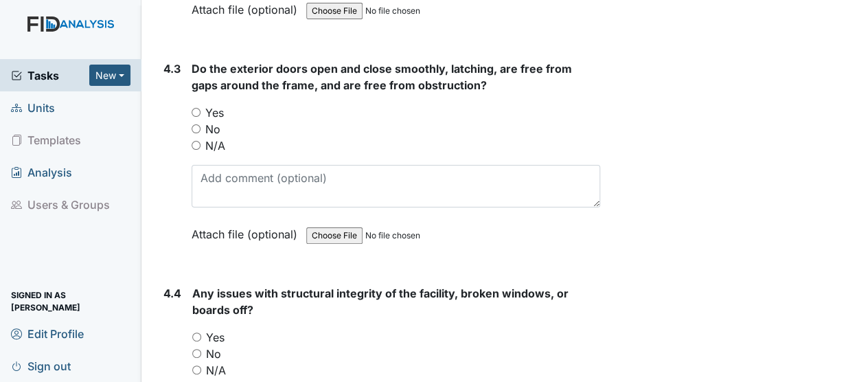
click at [194, 108] on input "Yes" at bounding box center [196, 112] width 9 height 9
radio input "true"
click at [198, 332] on input "Yes" at bounding box center [196, 336] width 9 height 9
radio input "true"
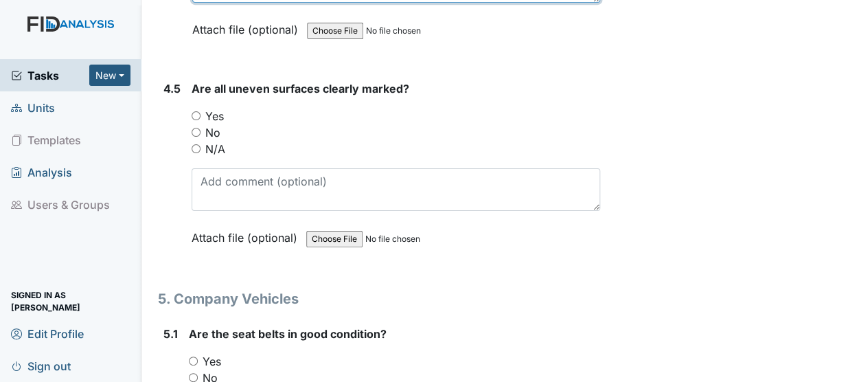
scroll to position [9785, 0]
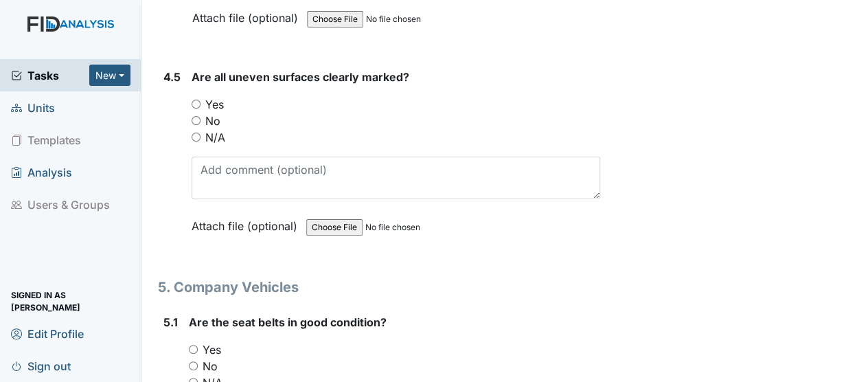
type textarea "HC bathroom floor is sinking in by shower."
click at [196, 100] on input "Yes" at bounding box center [196, 104] width 9 height 9
radio input "true"
click at [194, 345] on input "Yes" at bounding box center [193, 349] width 9 height 9
radio input "true"
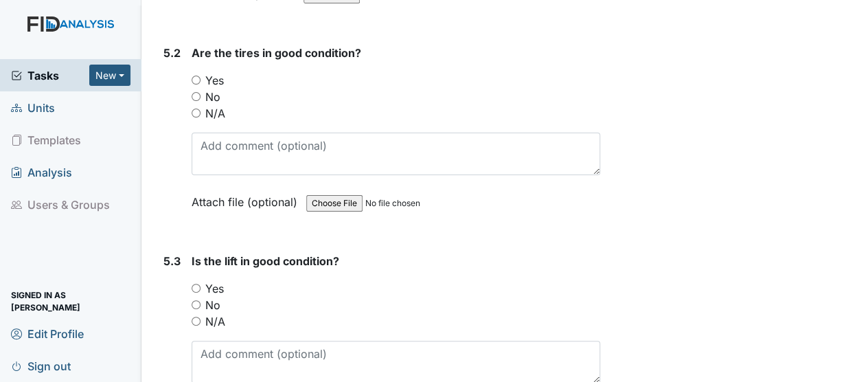
scroll to position [10268, 0]
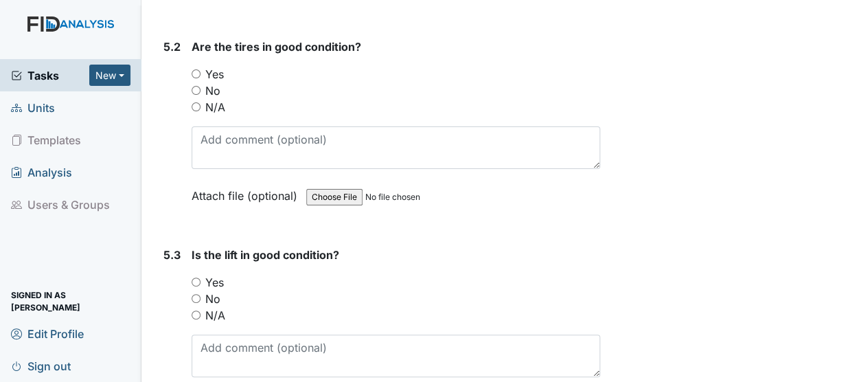
click at [194, 69] on input "Yes" at bounding box center [196, 73] width 9 height 9
radio input "true"
click at [196, 277] on input "Yes" at bounding box center [196, 281] width 9 height 9
radio input "true"
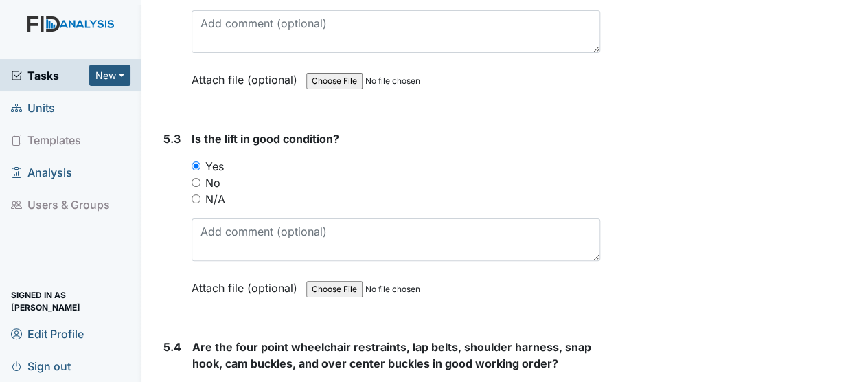
scroll to position [10459, 0]
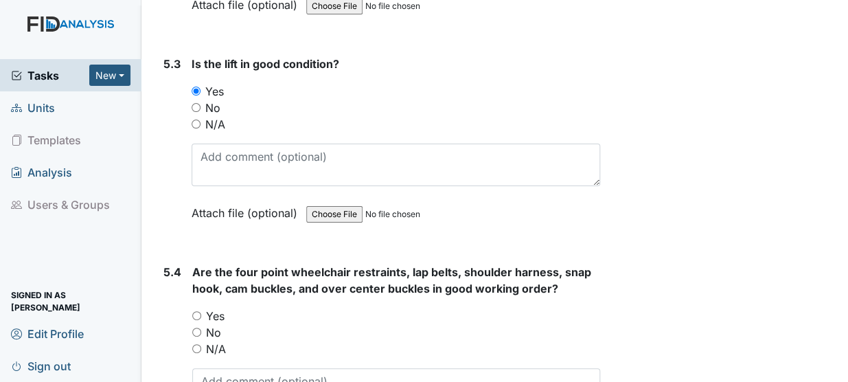
click at [832, 373] on main "Inspection: Safety Inspection ID: #00011626 Open Autosaving... Location: Dixon …" at bounding box center [494, 191] width 706 height 382
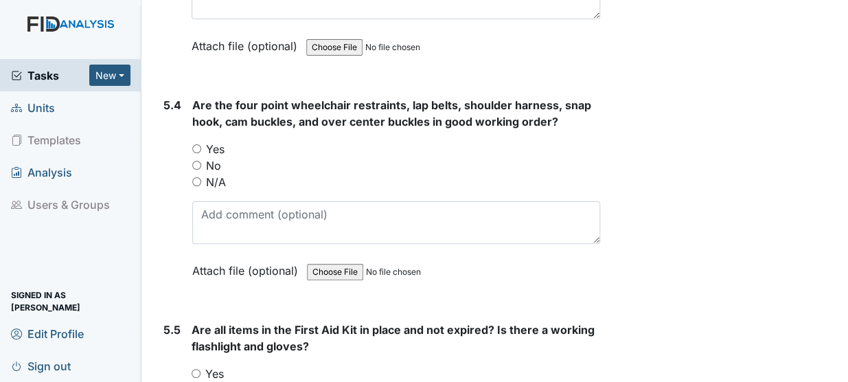
scroll to position [10650, 0]
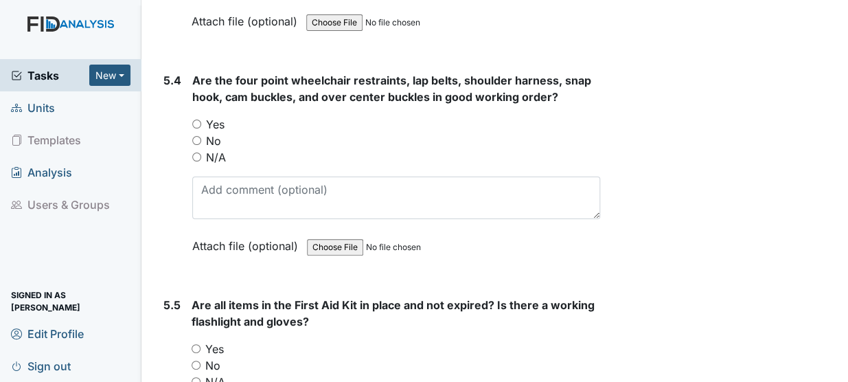
click at [198, 119] on input "Yes" at bounding box center [196, 123] width 9 height 9
radio input "true"
click at [195, 344] on input "Yes" at bounding box center [196, 348] width 9 height 9
radio input "true"
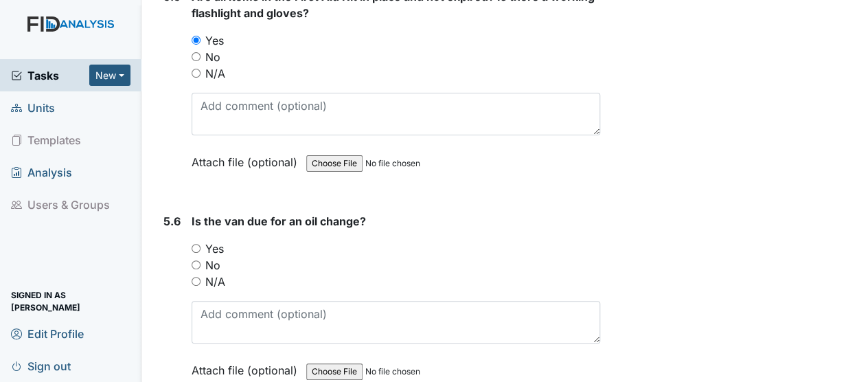
scroll to position [10985, 0]
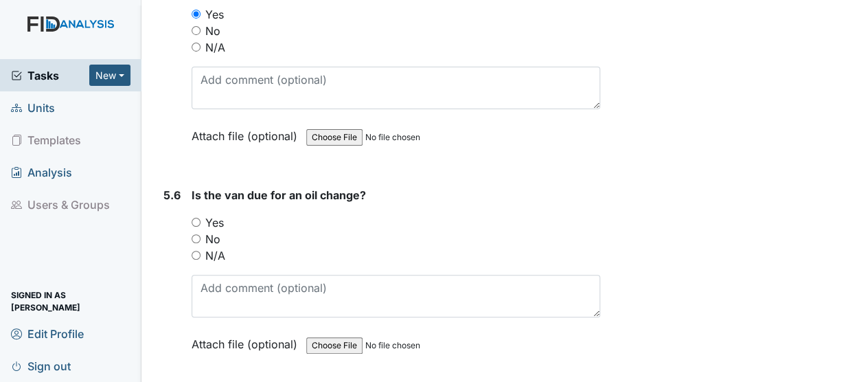
click at [195, 234] on input "No" at bounding box center [196, 238] width 9 height 9
radio input "true"
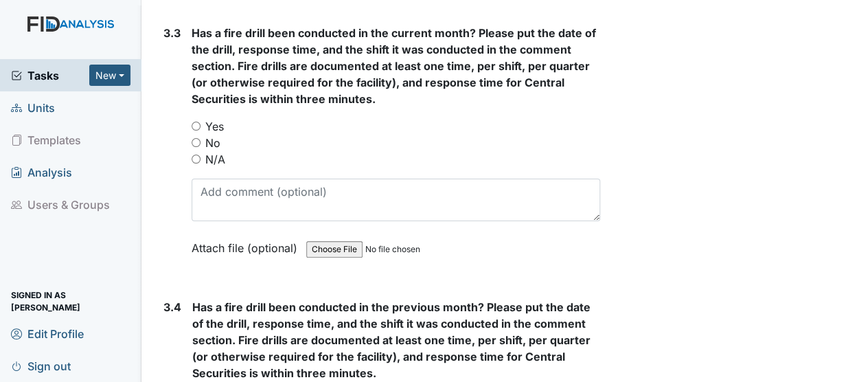
scroll to position [6191, 0]
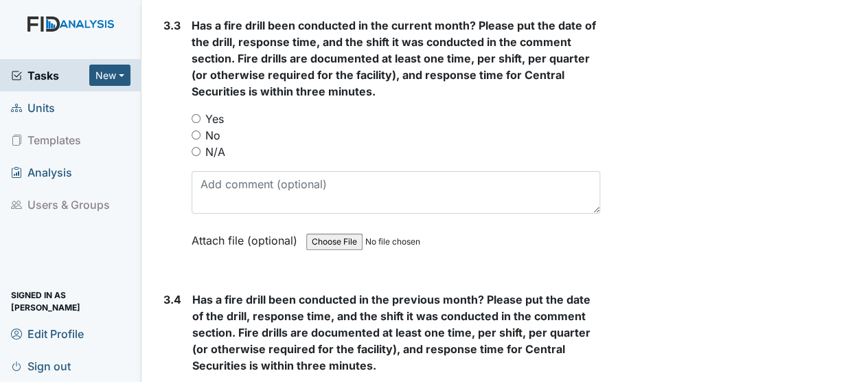
click at [195, 114] on input "Yes" at bounding box center [196, 118] width 9 height 9
radio input "true"
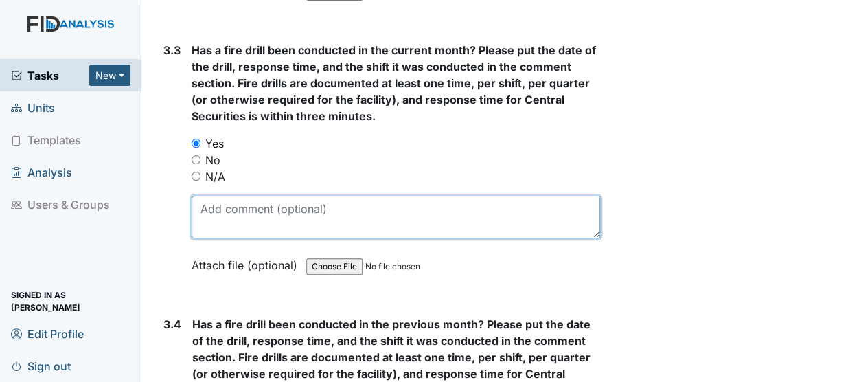
click at [211, 196] on textarea at bounding box center [396, 217] width 408 height 43
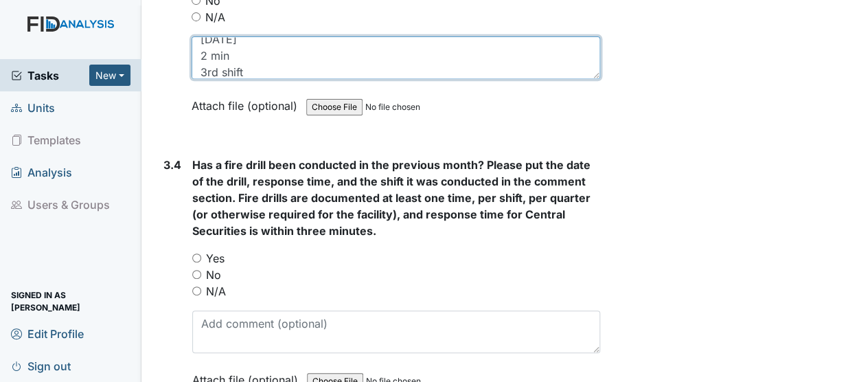
scroll to position [6342, 0]
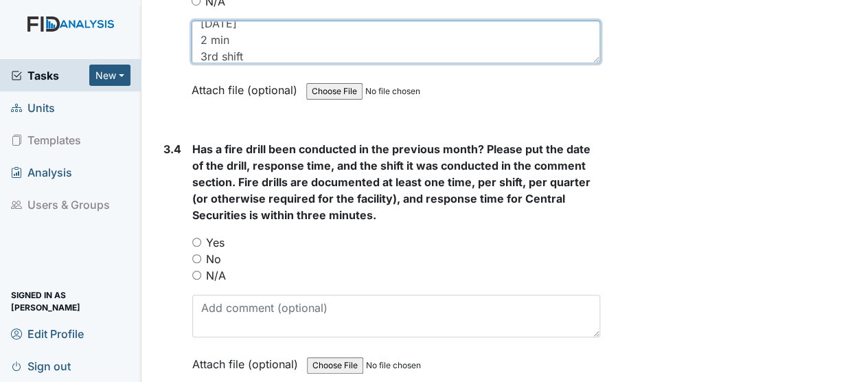
type textarea "8/30/25 2 min 3rd shift"
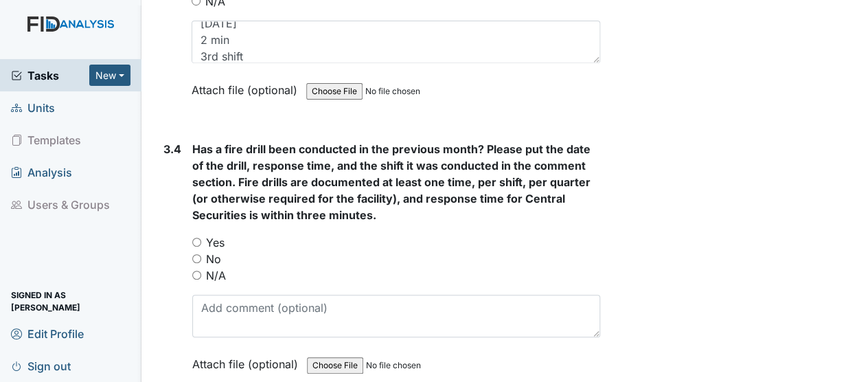
click at [197, 237] on input "Yes" at bounding box center [196, 241] width 9 height 9
radio input "true"
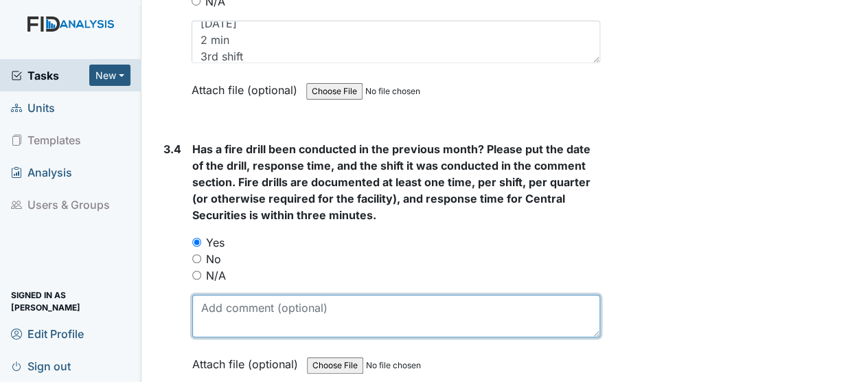
click at [220, 294] on textarea at bounding box center [396, 315] width 408 height 43
click at [211, 294] on textarea "7//25" at bounding box center [396, 315] width 408 height 43
click at [257, 294] on textarea "7/25/25" at bounding box center [396, 315] width 408 height 43
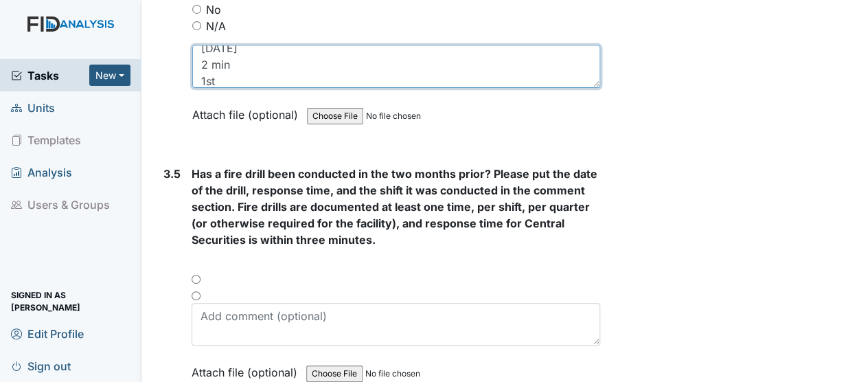
scroll to position [6650, 0]
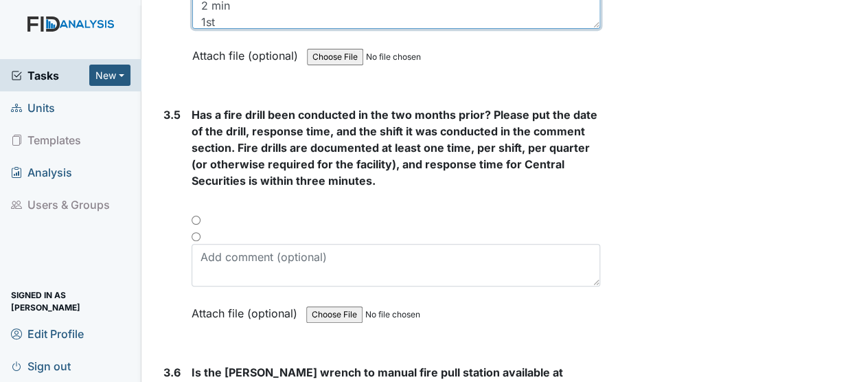
type textarea "7/25/25 2 min 1st"
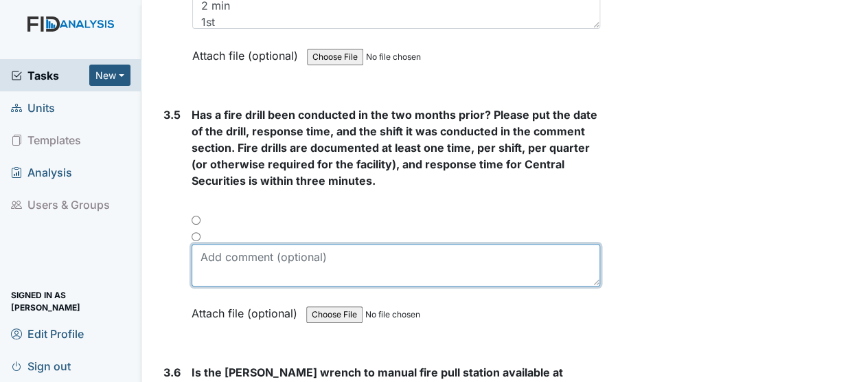
click at [216, 244] on textarea at bounding box center [396, 265] width 408 height 43
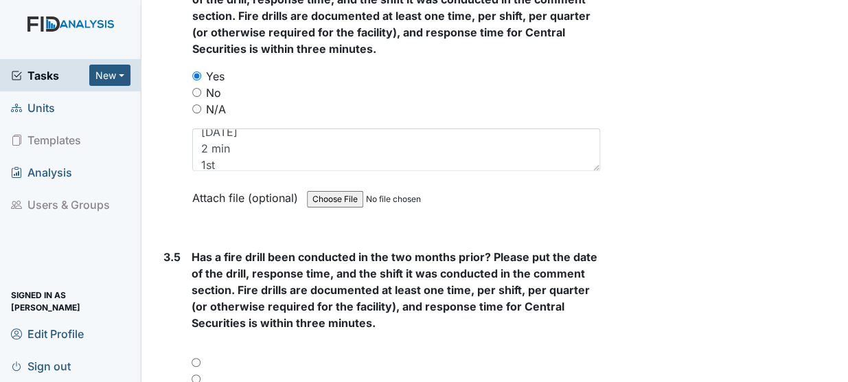
scroll to position [6475, 0]
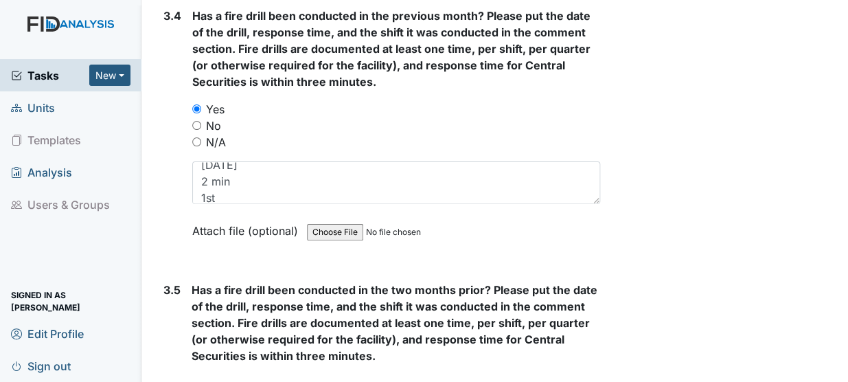
type textarea "6/30/25"
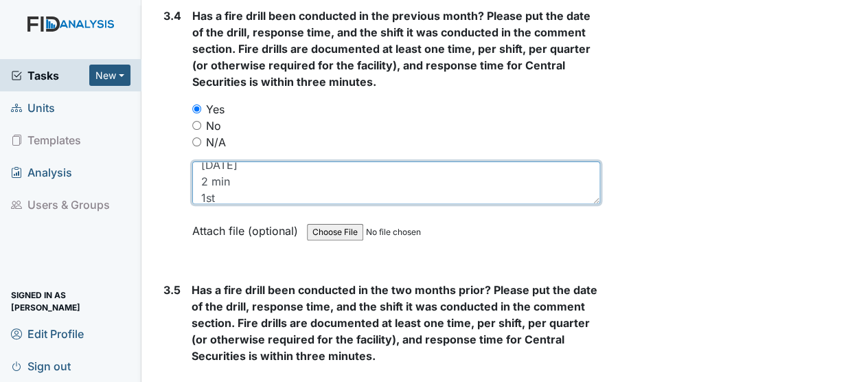
click at [205, 161] on textarea "7/25/25 2 min 1st" at bounding box center [396, 182] width 408 height 43
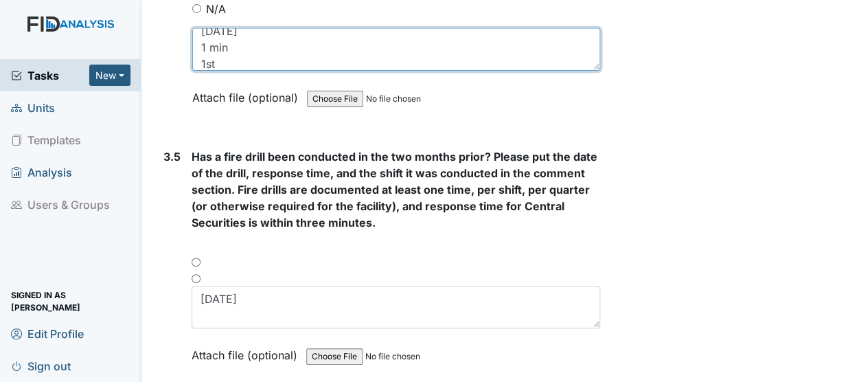
scroll to position [6666, 0]
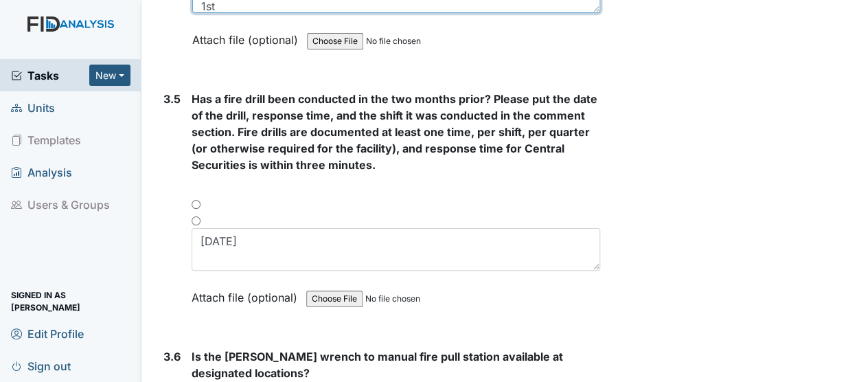
type textarea "7/25/25 1 min 1st"
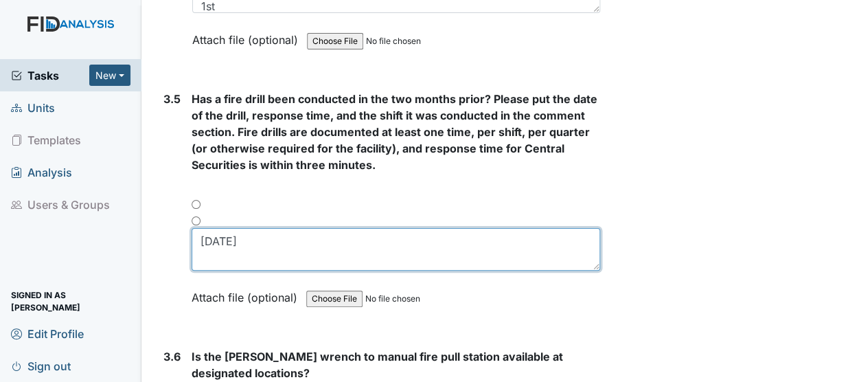
click at [216, 228] on textarea "6/30/25" at bounding box center [396, 249] width 408 height 43
click at [231, 228] on textarea "6/30/25" at bounding box center [396, 249] width 408 height 43
click at [443, 228] on textarea "6/30/25" at bounding box center [396, 249] width 408 height 43
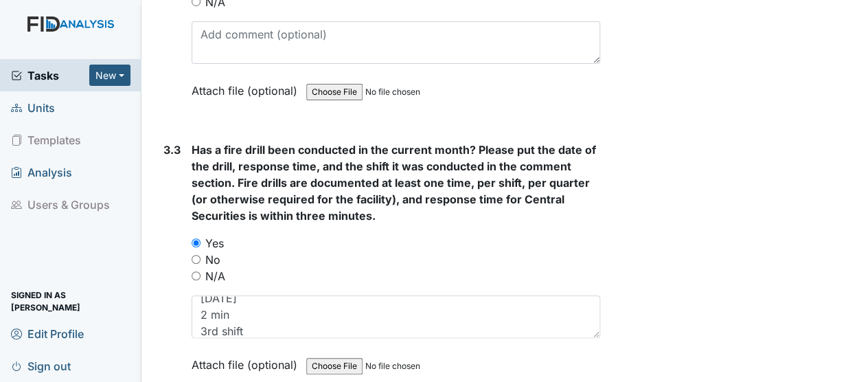
scroll to position [6134, 0]
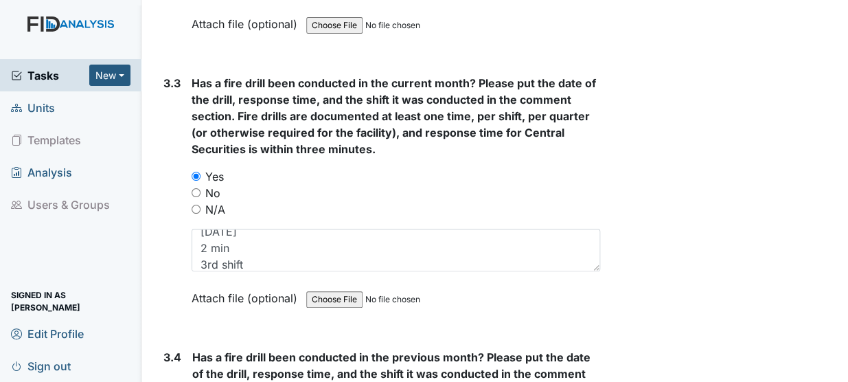
type textarea "6/30/25 2 min 3rd"
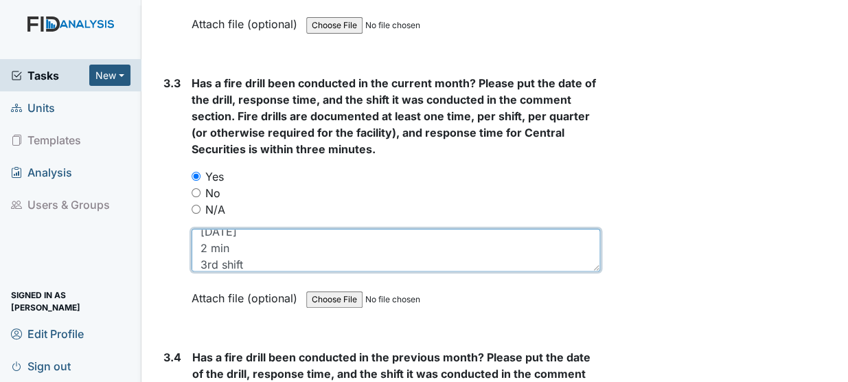
click at [218, 229] on textarea "8/30/25 2 min 3rd shift" at bounding box center [396, 250] width 408 height 43
click at [206, 229] on textarea "8/20/25 2 min 3rd shift" at bounding box center [396, 250] width 408 height 43
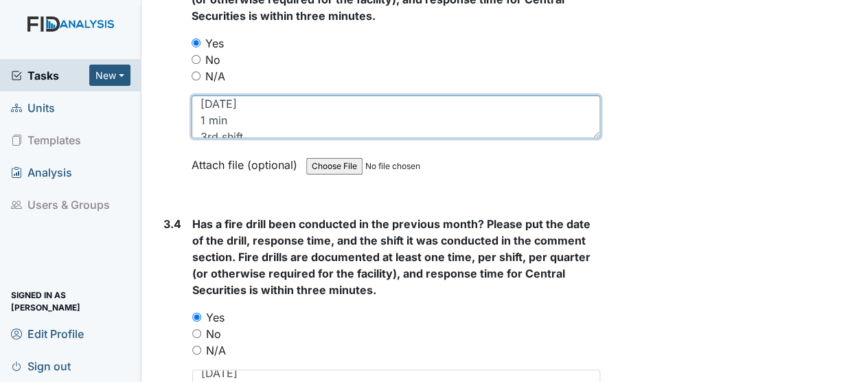
scroll to position [6308, 0]
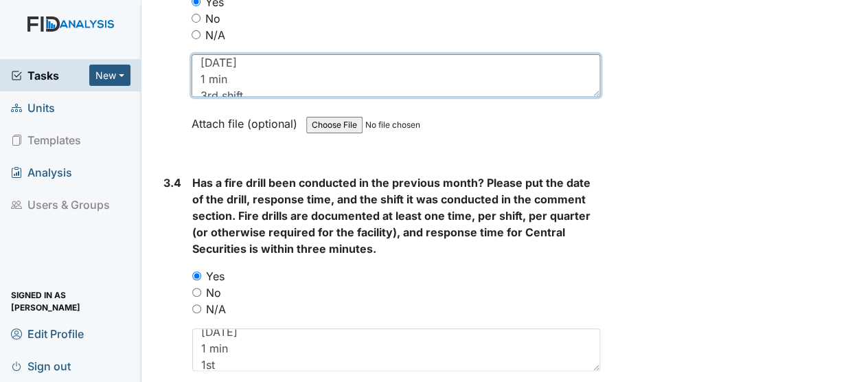
click at [212, 58] on textarea "8/20/25 1 min 3rd shift" at bounding box center [396, 75] width 408 height 43
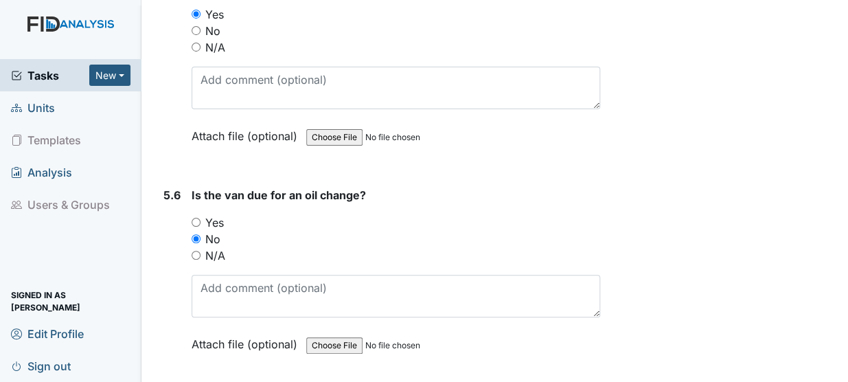
type textarea "8/20/25 1 min 2nd shift"
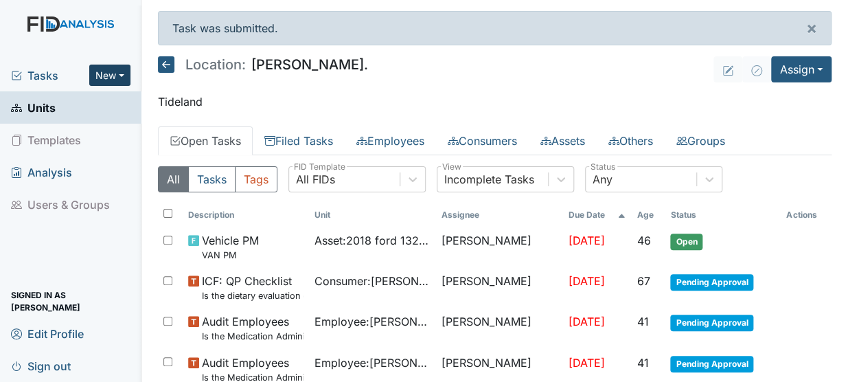
click at [101, 80] on button "New" at bounding box center [109, 75] width 41 height 21
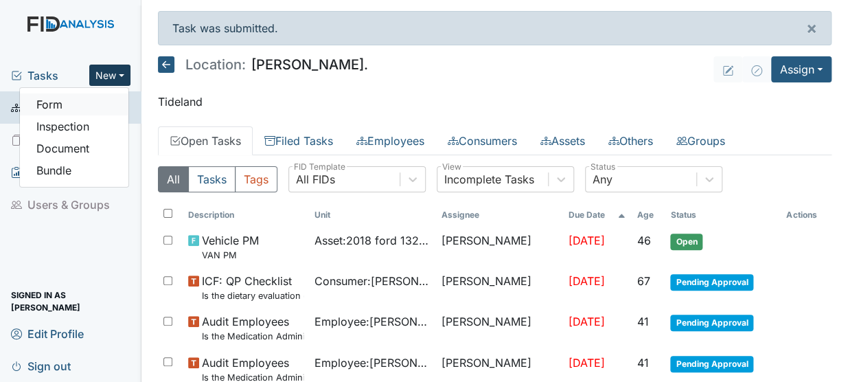
click at [43, 102] on link "Form" at bounding box center [74, 104] width 108 height 22
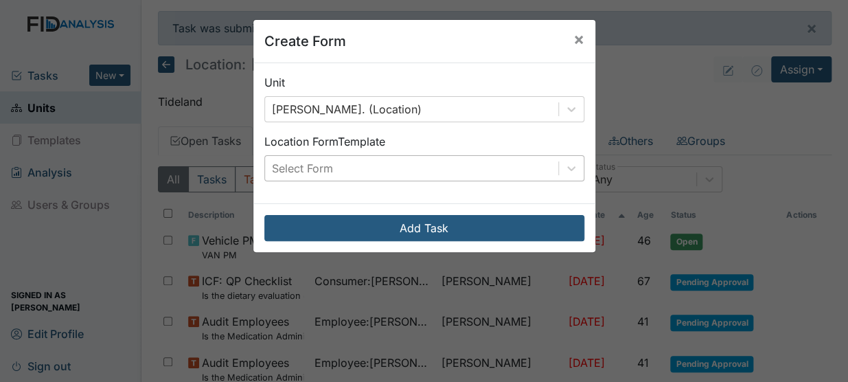
click at [312, 168] on div "Select Form" at bounding box center [302, 168] width 61 height 16
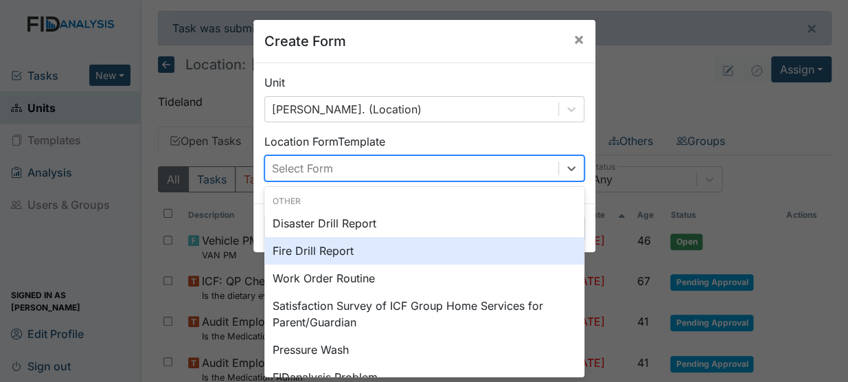
click at [308, 249] on div "Fire Drill Report" at bounding box center [424, 250] width 320 height 27
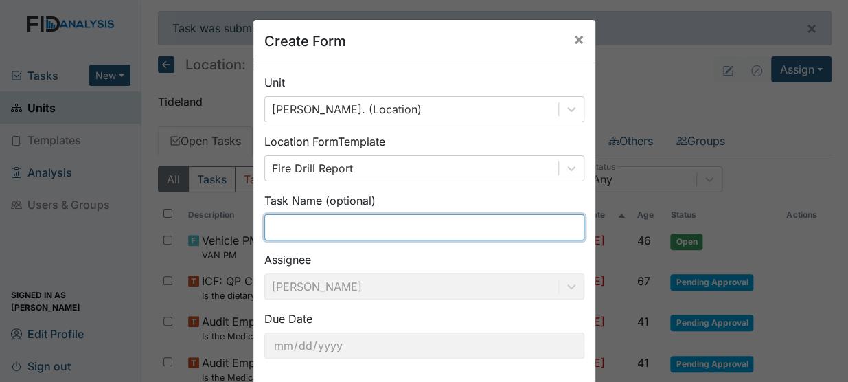
click at [344, 229] on input "text" at bounding box center [424, 227] width 320 height 26
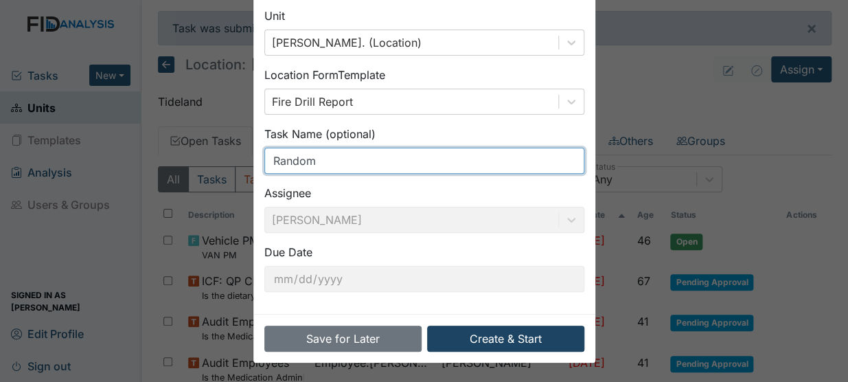
type input "Random"
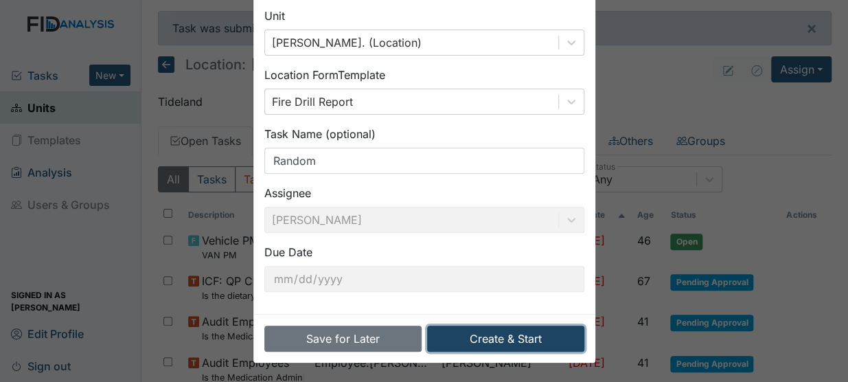
click at [515, 335] on button "Create & Start" at bounding box center [505, 338] width 157 height 26
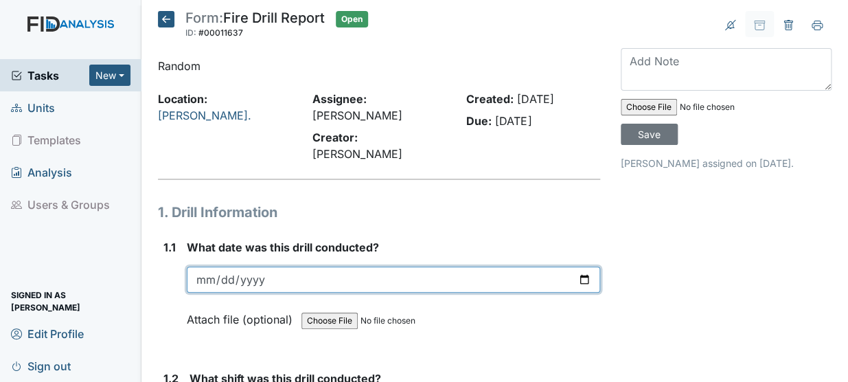
click at [213, 266] on input "date" at bounding box center [393, 279] width 413 height 26
type input "0025-08-20"
click at [213, 266] on input "date" at bounding box center [393, 279] width 413 height 26
type input "[DATE]"
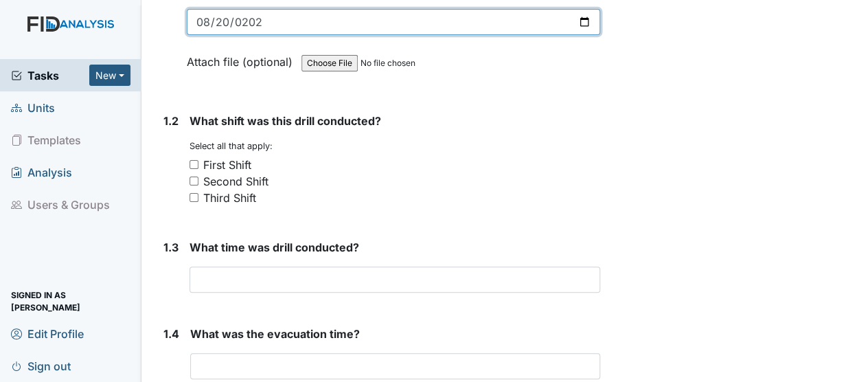
scroll to position [291, 0]
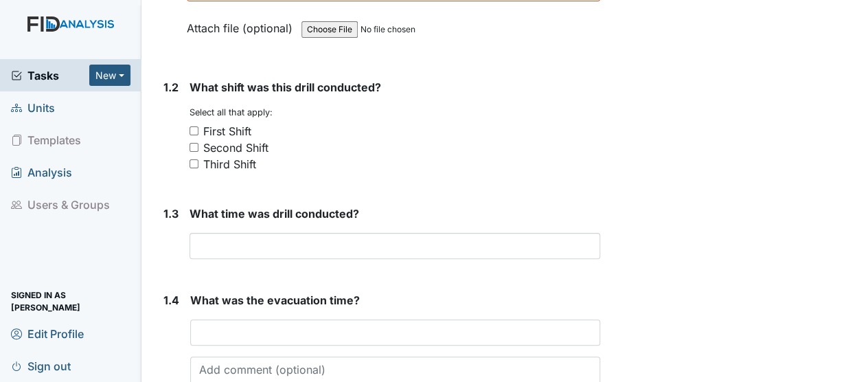
click at [191, 143] on input "Second Shift" at bounding box center [193, 147] width 9 height 9
checkbox input "true"
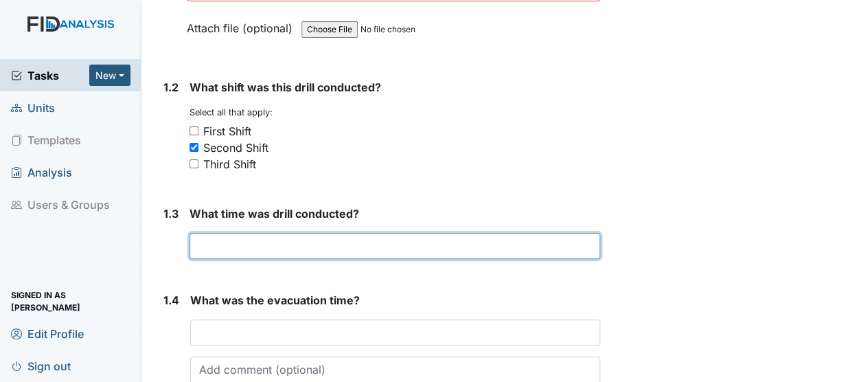
click at [229, 234] on input "text" at bounding box center [394, 246] width 410 height 26
click at [217, 233] on input "559pm" at bounding box center [394, 246] width 410 height 26
type input "556pm"
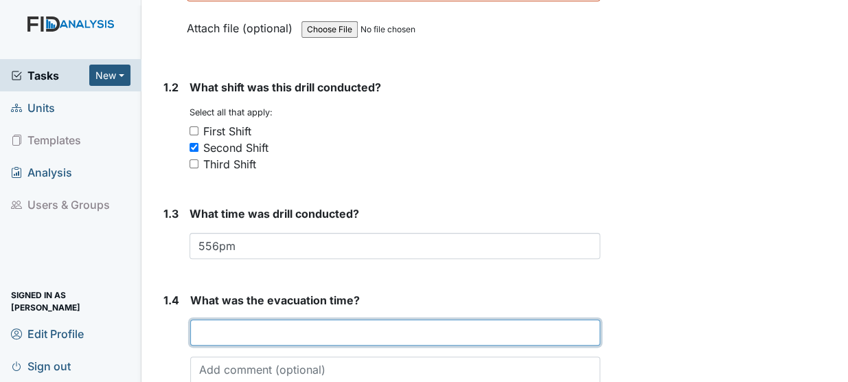
click at [199, 326] on input "text" at bounding box center [395, 332] width 410 height 26
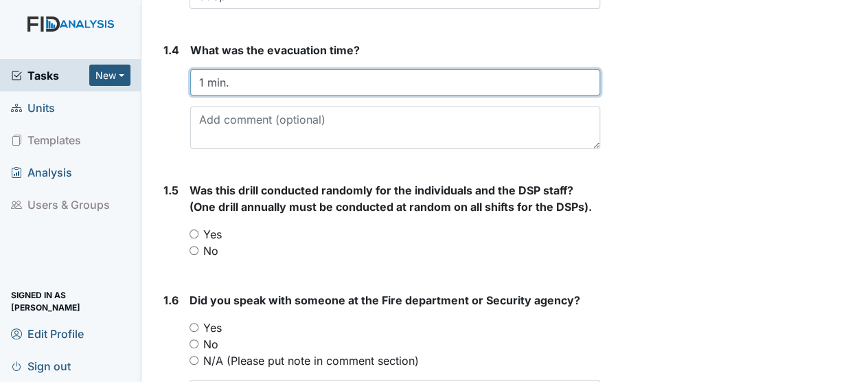
scroll to position [649, 0]
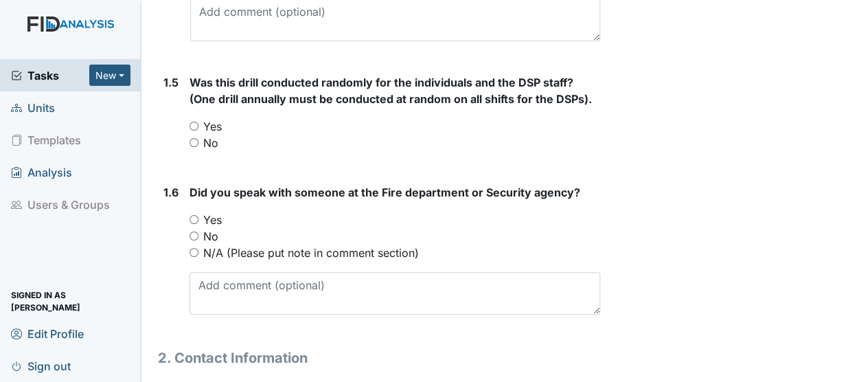
type input "1 min."
click at [196, 121] on input "Yes" at bounding box center [193, 125] width 9 height 9
radio input "true"
click at [197, 215] on input "Yes" at bounding box center [193, 219] width 9 height 9
radio input "true"
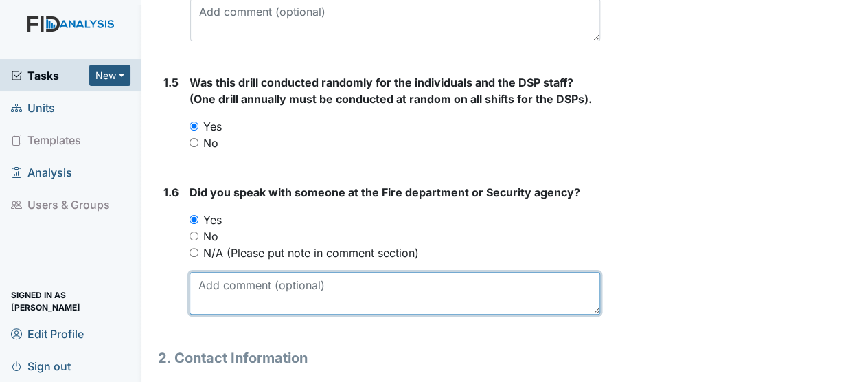
click at [210, 272] on textarea at bounding box center [394, 293] width 410 height 43
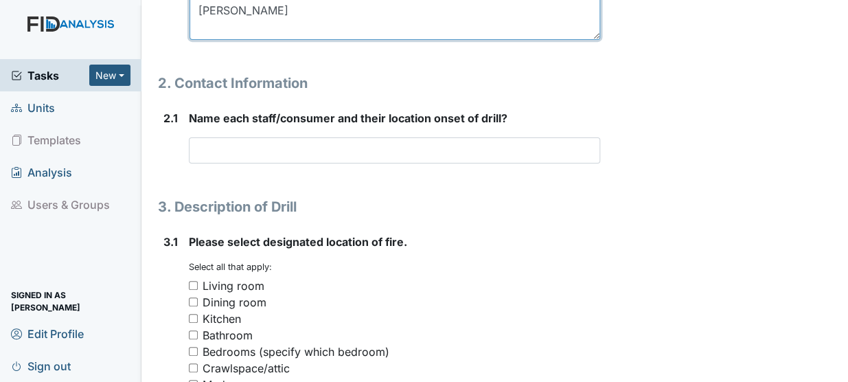
scroll to position [973, 0]
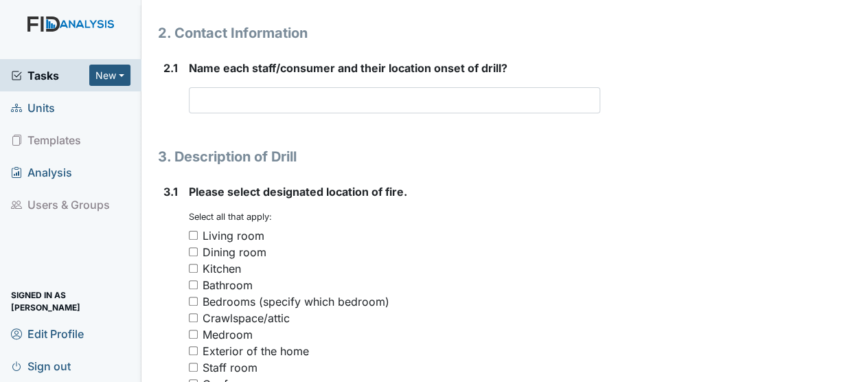
type textarea "Sean"
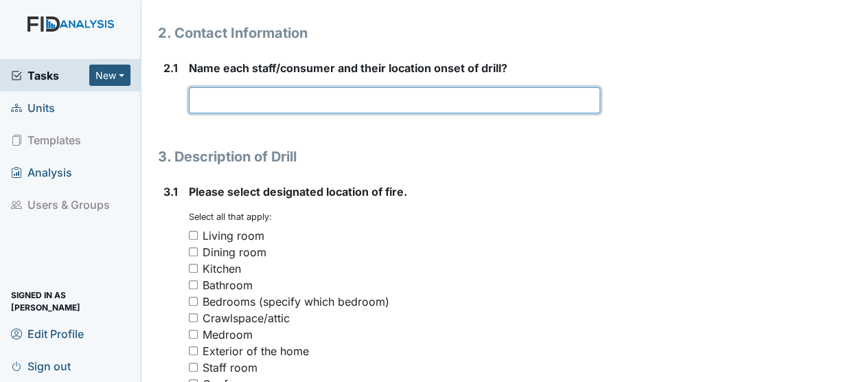
click at [227, 89] on input "text" at bounding box center [394, 100] width 411 height 26
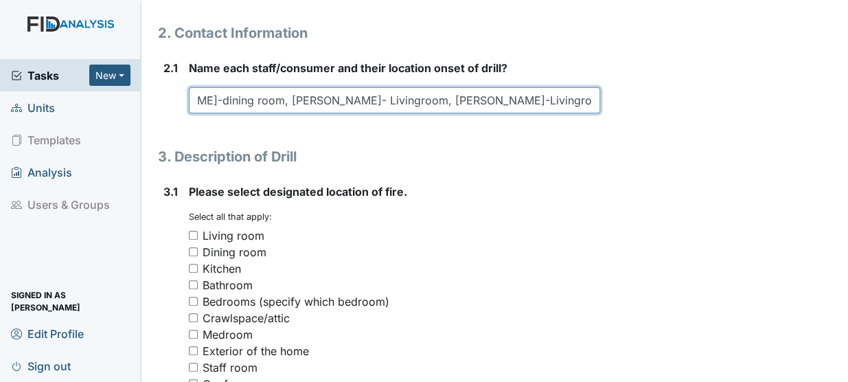
scroll to position [0, 80]
type input "Delores Coffey-dining room, Rashenna Langley- Livingroom, Sherbreda Jones-Livin…"
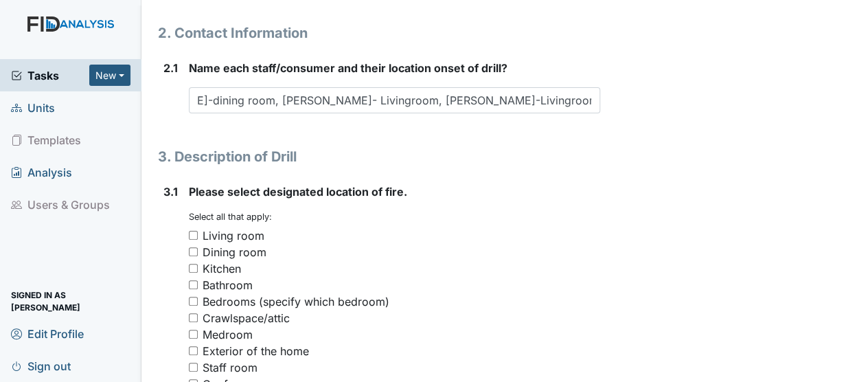
scroll to position [0, 0]
click at [194, 297] on input "Bedrooms (specify which bedroom)" at bounding box center [193, 301] width 9 height 9
checkbox input "true"
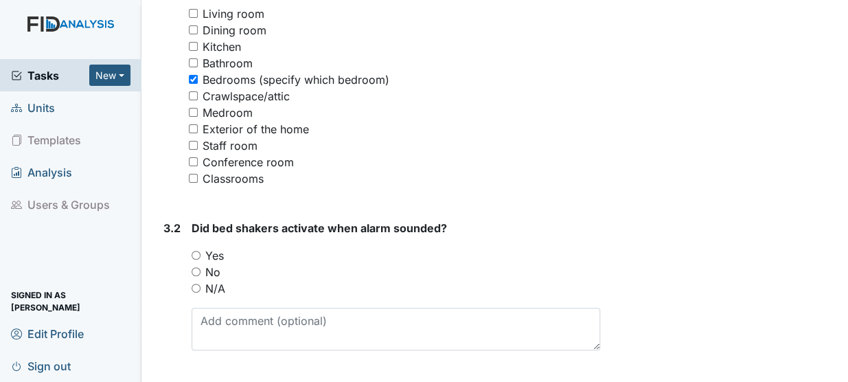
scroll to position [1203, 0]
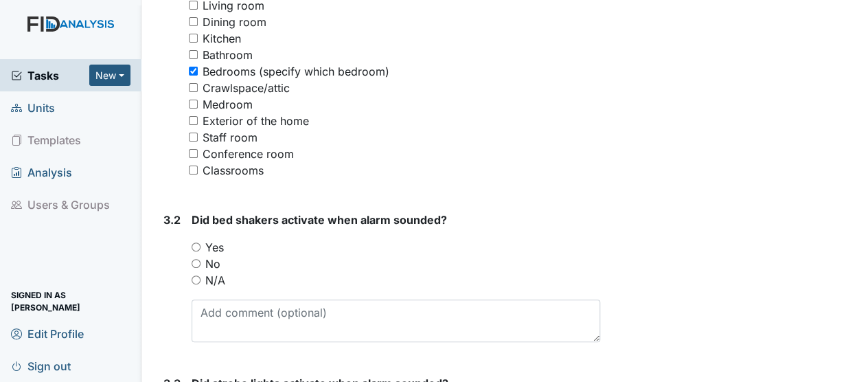
click at [251, 170] on form "Please select designated location of fire. You must select one or more of the b…" at bounding box center [394, 71] width 411 height 236
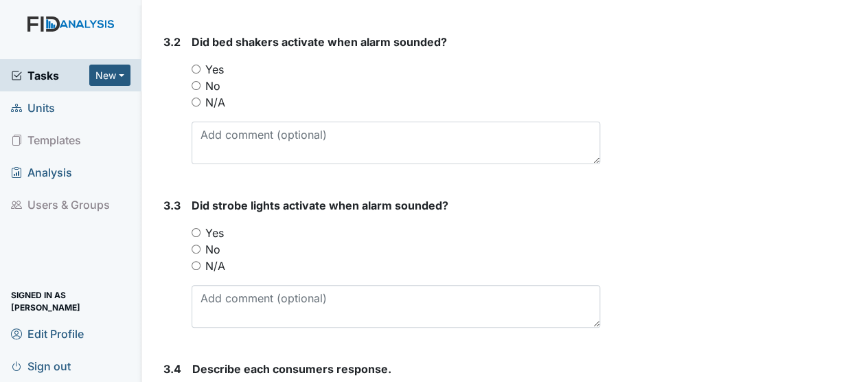
scroll to position [1398, 0]
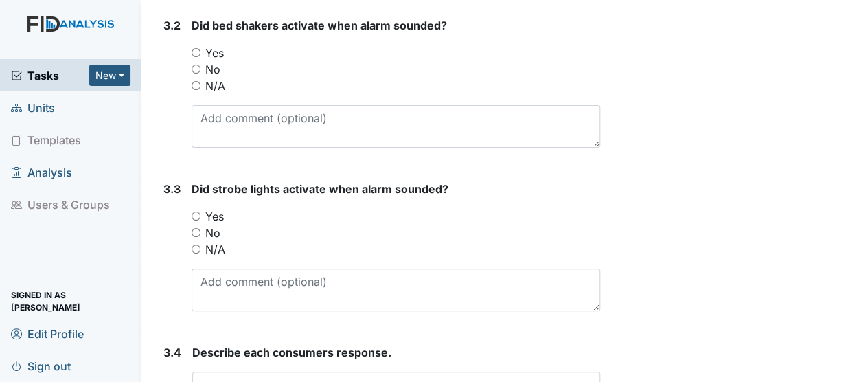
click at [196, 81] on input "N/A" at bounding box center [196, 85] width 9 height 9
radio input "true"
click at [197, 211] on input "Yes" at bounding box center [196, 215] width 9 height 9
radio input "true"
click at [220, 371] on input "text" at bounding box center [396, 384] width 408 height 26
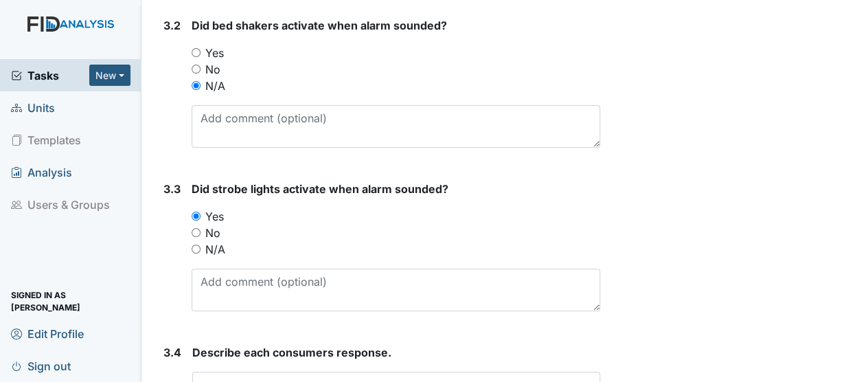
click at [177, 344] on label "3.4" at bounding box center [172, 352] width 18 height 16
click at [220, 371] on input "text" at bounding box center [396, 384] width 408 height 26
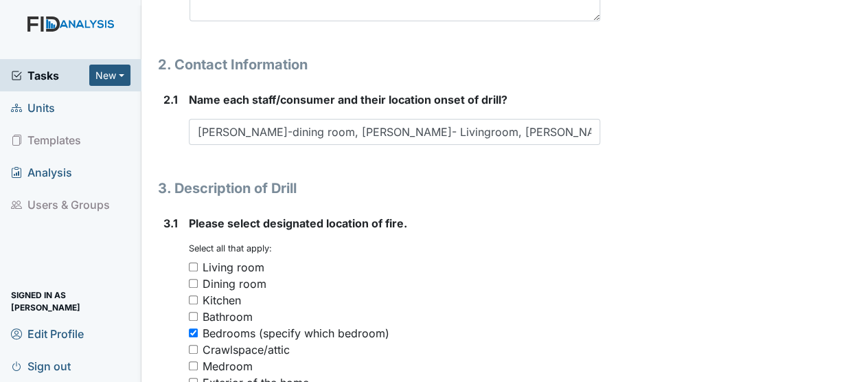
scroll to position [999, 0]
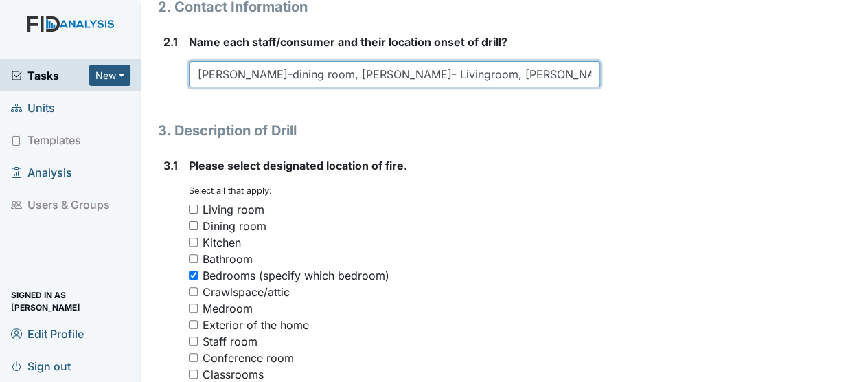
click at [586, 62] on input "Delores Coffey-dining room, Rashenna Langley- Livingroom, Sherbreda Jones-Livin…" at bounding box center [394, 74] width 411 height 26
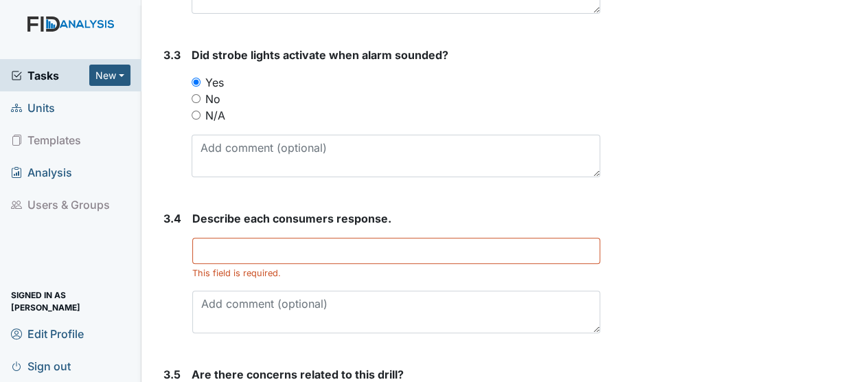
scroll to position [1557, 0]
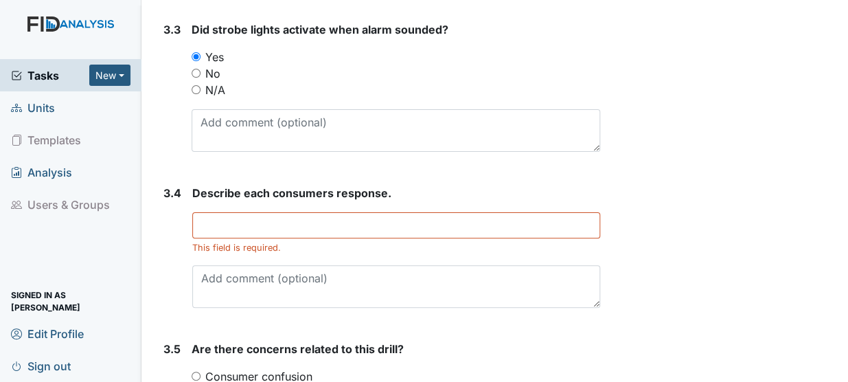
type input "Delores Coffey-dining room, Rashenna Langley- Livingroom, Sherbreda Jones-Livin…"
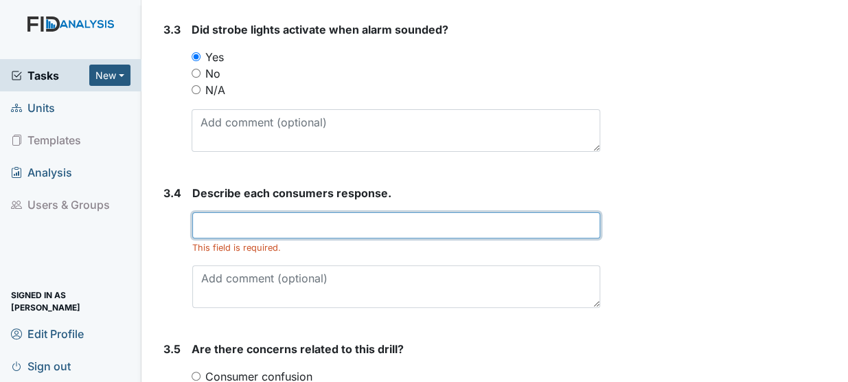
click at [220, 214] on input "text" at bounding box center [396, 225] width 408 height 26
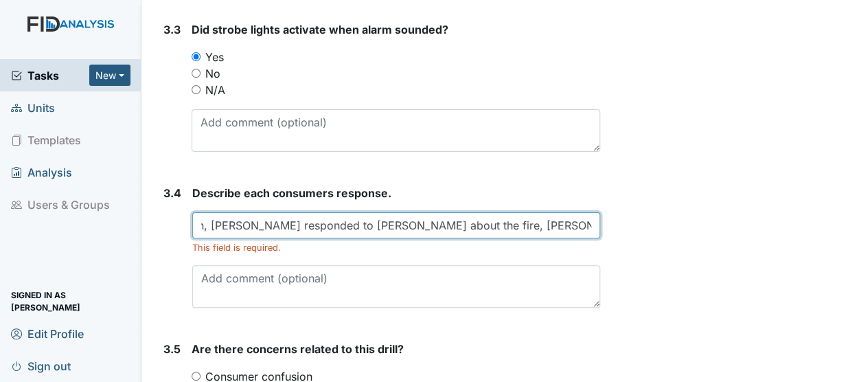
scroll to position [0, 227]
type input "Jason asked what was going on, Zack responded to Jason about the fire, Mike, Ri…"
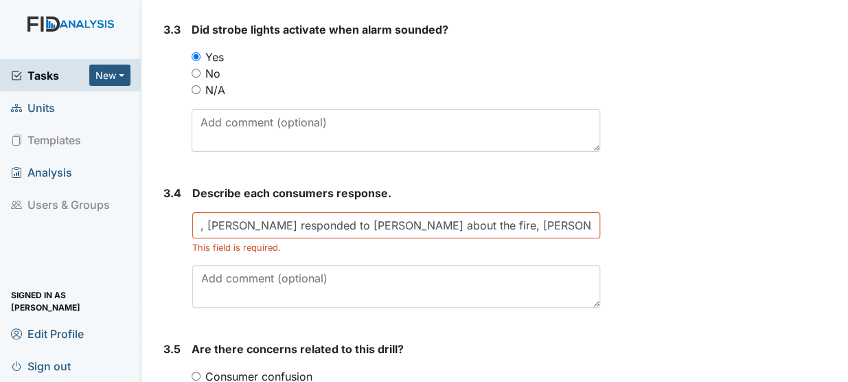
scroll to position [0, 0]
click at [197, 371] on input "Consumer confusion" at bounding box center [196, 375] width 9 height 9
radio input "true"
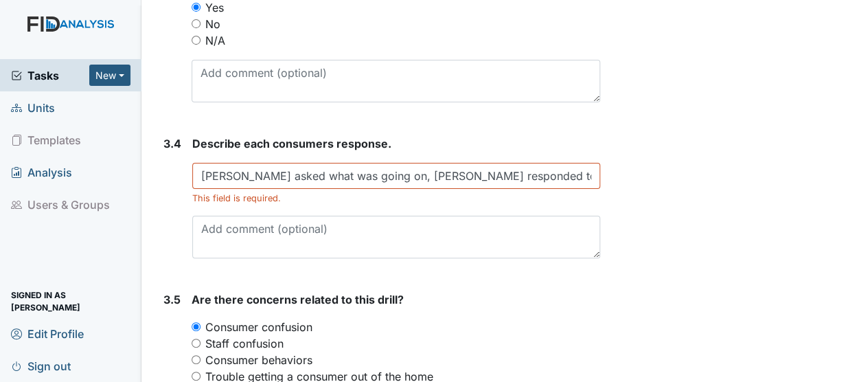
scroll to position [1632, 0]
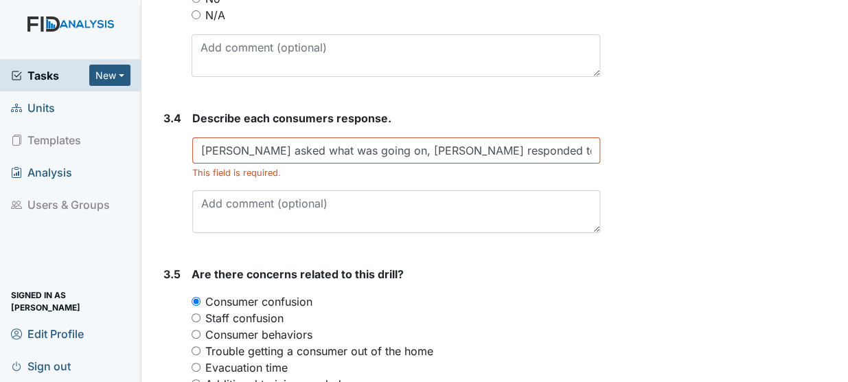
click at [259, 170] on div "Describe each consumers response. Jason asked what was going on, Zack responded…" at bounding box center [396, 171] width 408 height 123
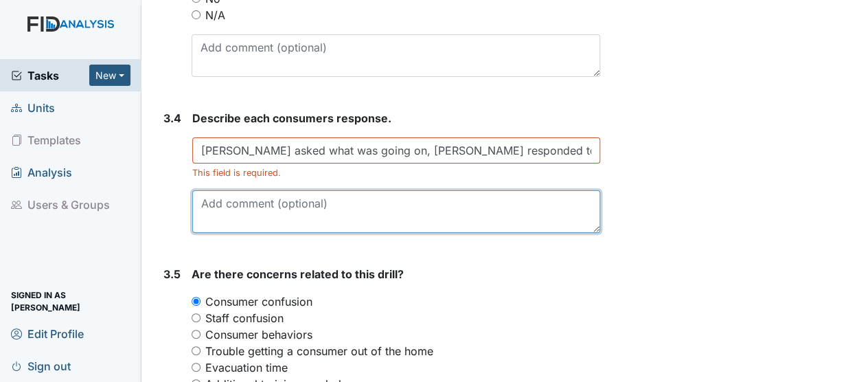
click at [257, 190] on textarea at bounding box center [396, 211] width 408 height 43
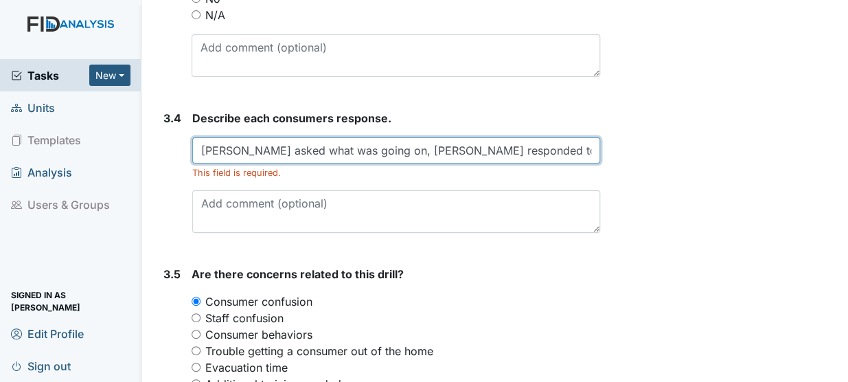
click at [574, 137] on input "Jason asked what was going on, Zack responded to Jason about the fire, Mike, Ri…" at bounding box center [396, 150] width 408 height 26
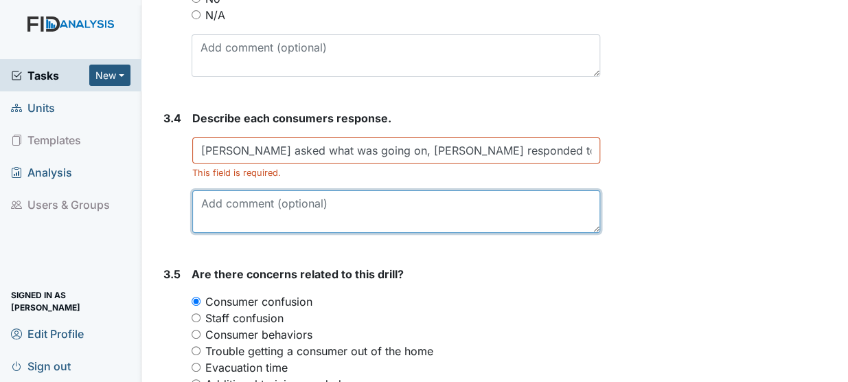
click at [465, 194] on textarea at bounding box center [396, 211] width 408 height 43
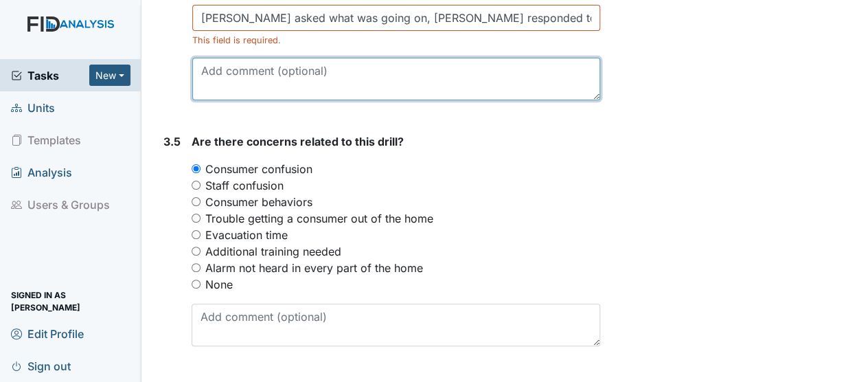
scroll to position [1856, 0]
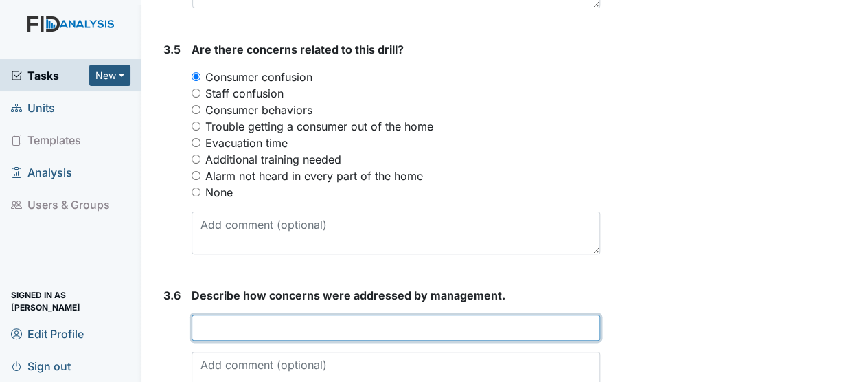
click at [217, 314] on input "text" at bounding box center [396, 327] width 408 height 26
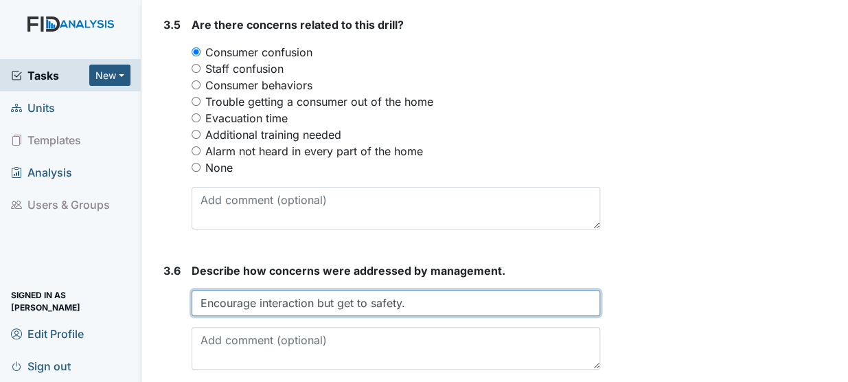
scroll to position [1919, 0]
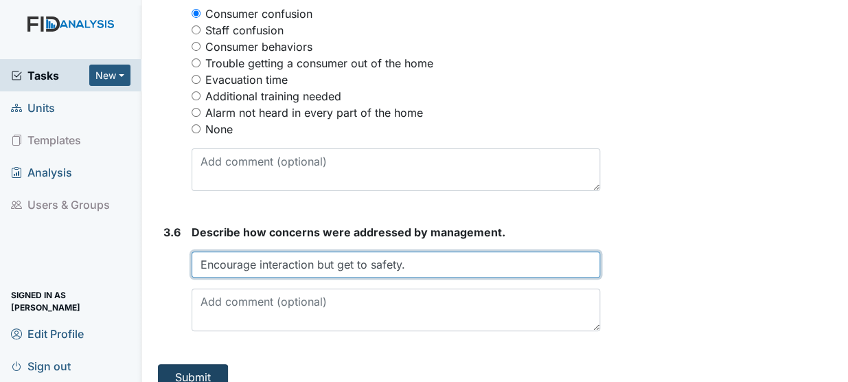
type input "Encourage interaction but get to safety."
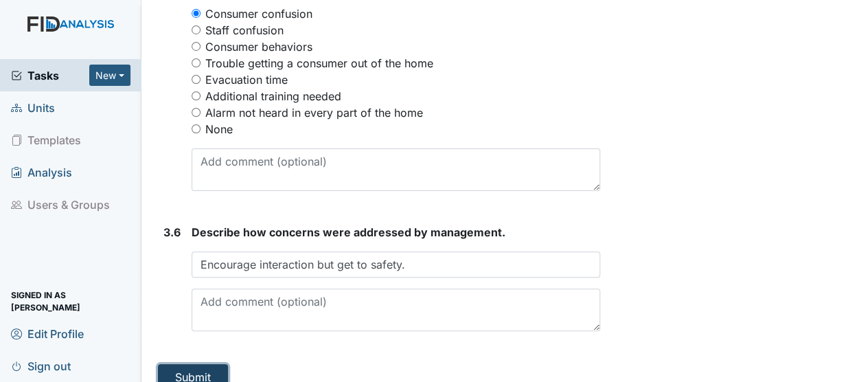
click at [190, 364] on button "Submit" at bounding box center [193, 377] width 70 height 26
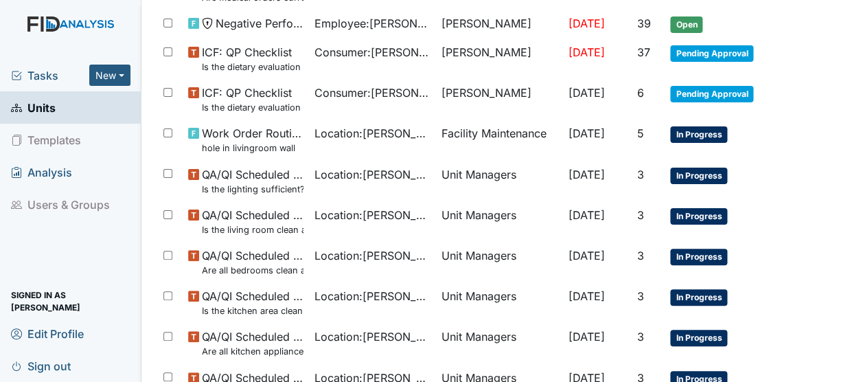
scroll to position [669, 0]
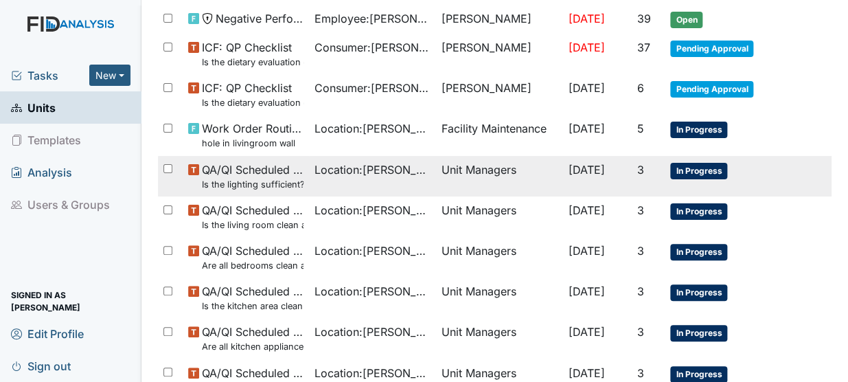
click at [311, 178] on td "Location : [PERSON_NAME]." at bounding box center [372, 176] width 127 height 40
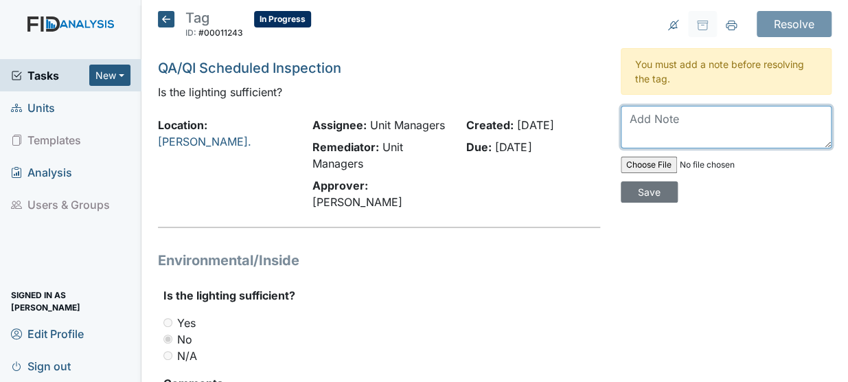
click at [626, 117] on textarea at bounding box center [726, 127] width 211 height 43
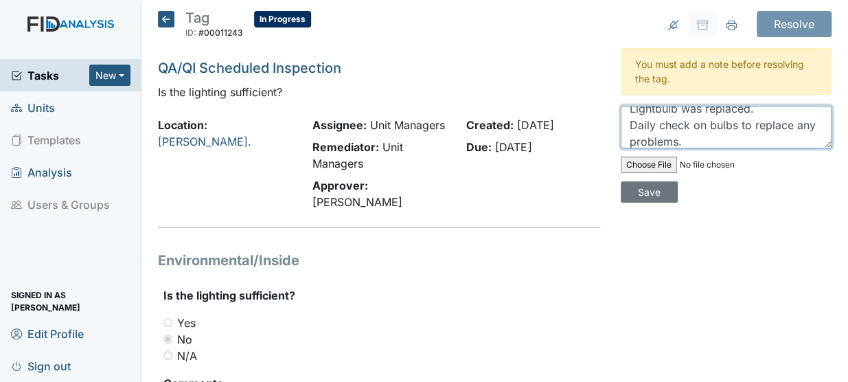
type textarea "Lightbulb was replaced. Daily check on bulbs to replace any problems."
click at [633, 202] on div "Resolve Archive Task × Are you sure you want to archive this task? It will appe…" at bounding box center [725, 261] width 231 height 500
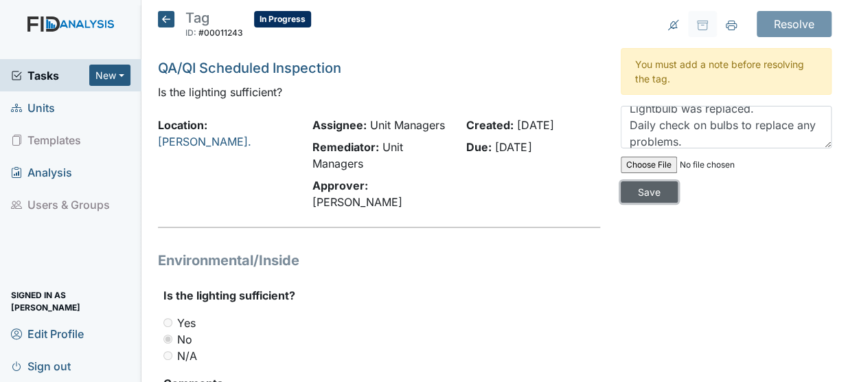
click at [642, 190] on input "Save" at bounding box center [649, 191] width 57 height 21
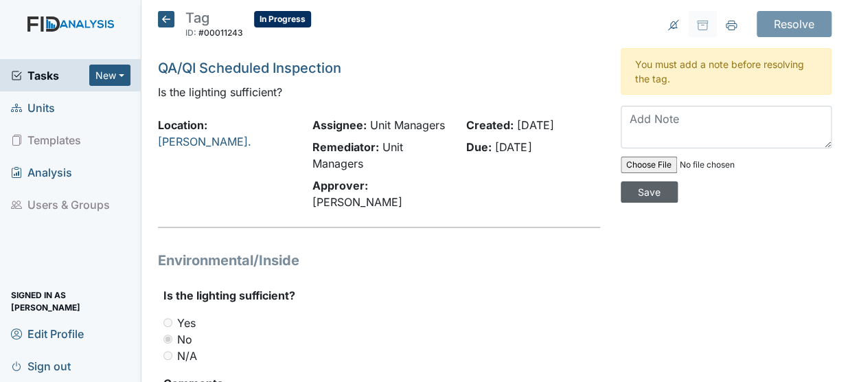
scroll to position [0, 0]
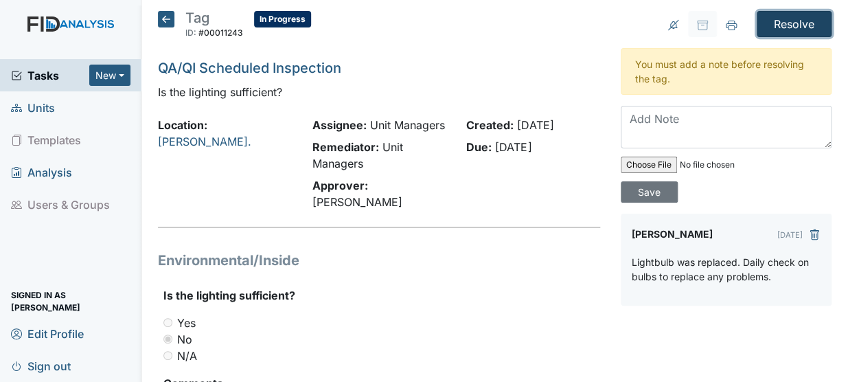
click at [775, 23] on input "Resolve" at bounding box center [793, 24] width 75 height 26
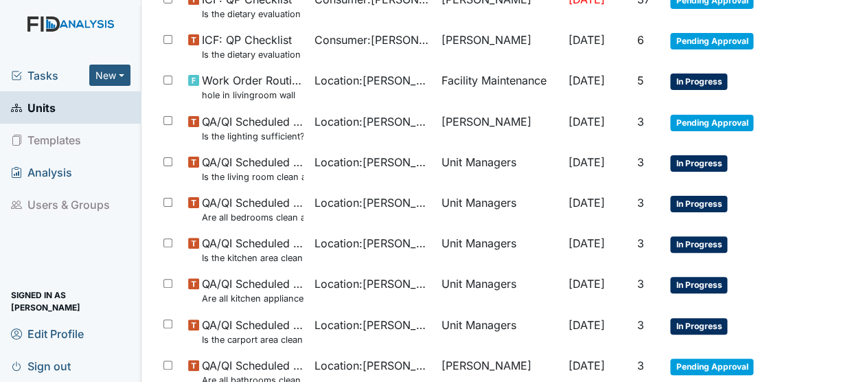
scroll to position [722, 0]
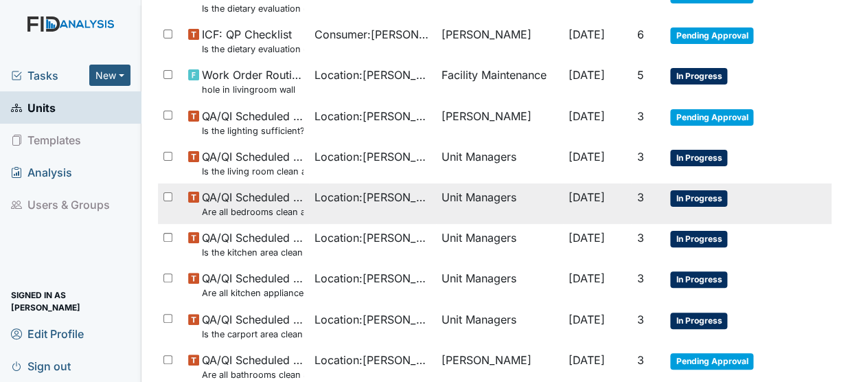
click at [233, 201] on span "QA/QI Scheduled Inspection Are all bedrooms clean and in good repair?" at bounding box center [253, 204] width 102 height 30
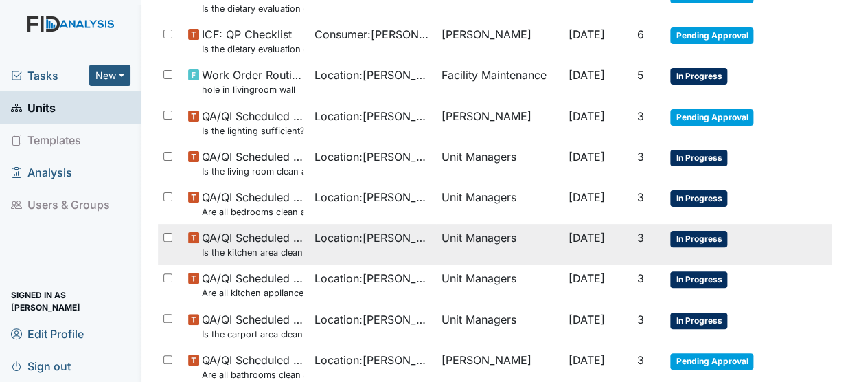
click at [207, 247] on small "Is the kitchen area clean and in good repair?" at bounding box center [253, 252] width 102 height 13
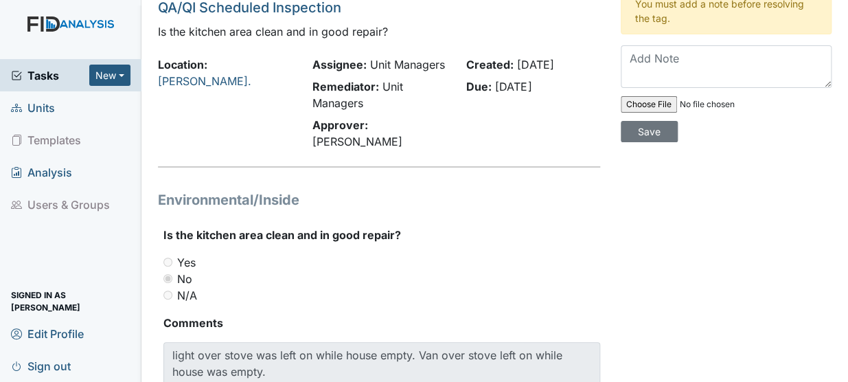
scroll to position [34, 0]
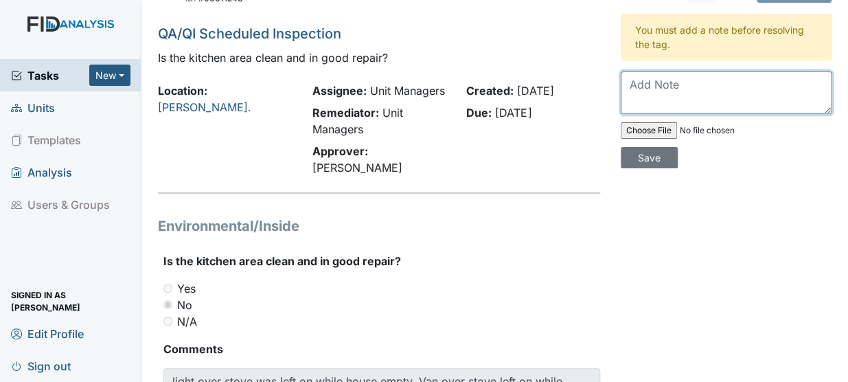
click at [662, 88] on textarea at bounding box center [726, 92] width 211 height 43
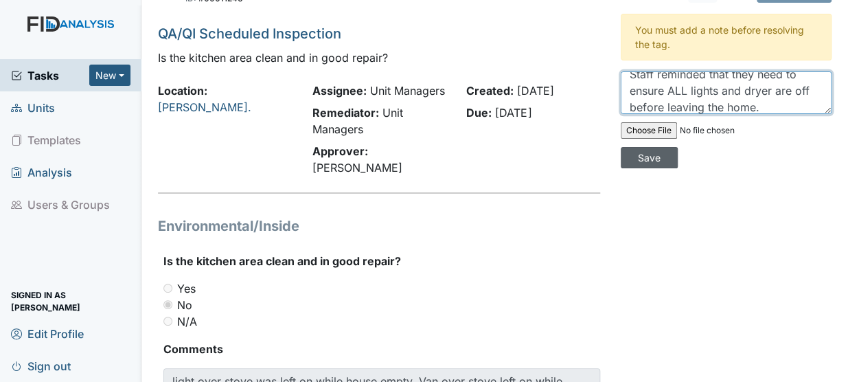
type textarea "Staff reminded that they need to ensure ALL lights and dryer are off before lea…"
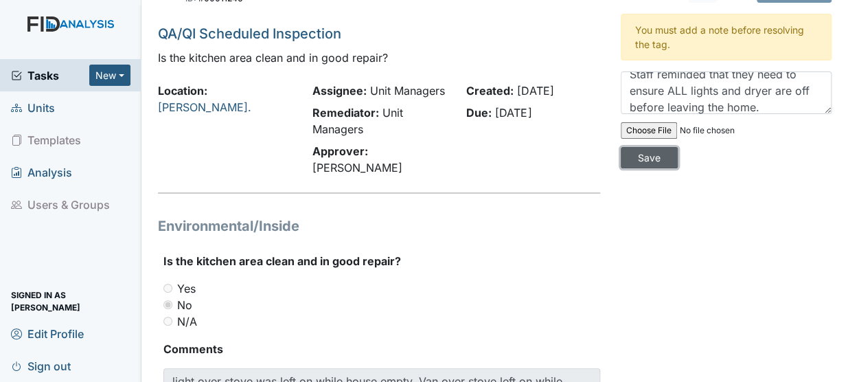
click at [624, 157] on input "Save" at bounding box center [649, 157] width 57 height 21
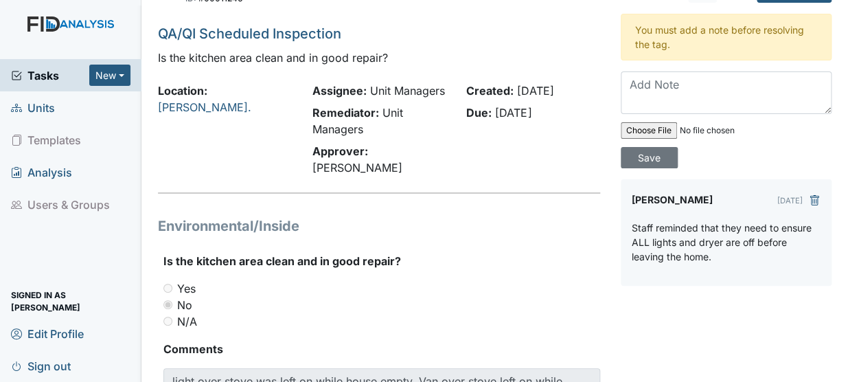
scroll to position [10, 0]
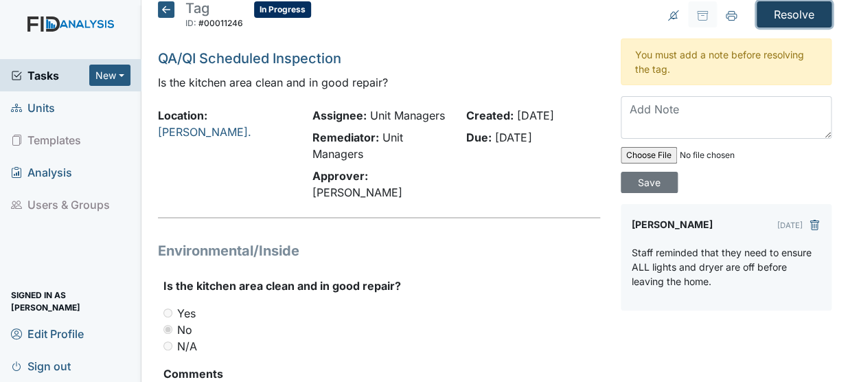
click at [802, 14] on input "Resolve" at bounding box center [793, 14] width 75 height 26
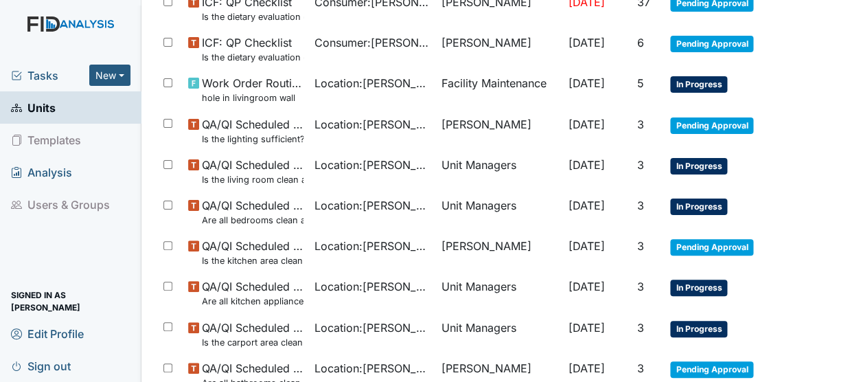
scroll to position [746, 0]
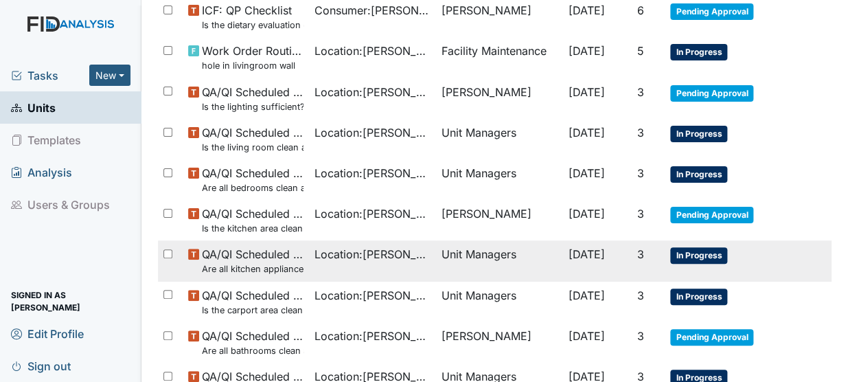
click at [273, 266] on small "Are all kitchen appliances clean and working properly?" at bounding box center [253, 268] width 102 height 13
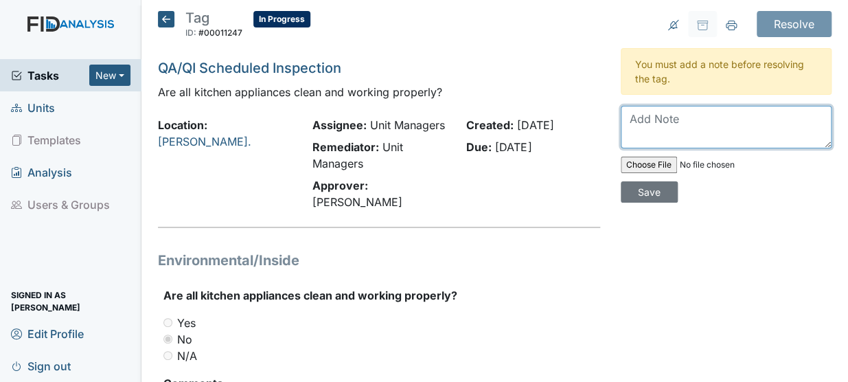
click at [647, 120] on textarea at bounding box center [726, 127] width 211 height 43
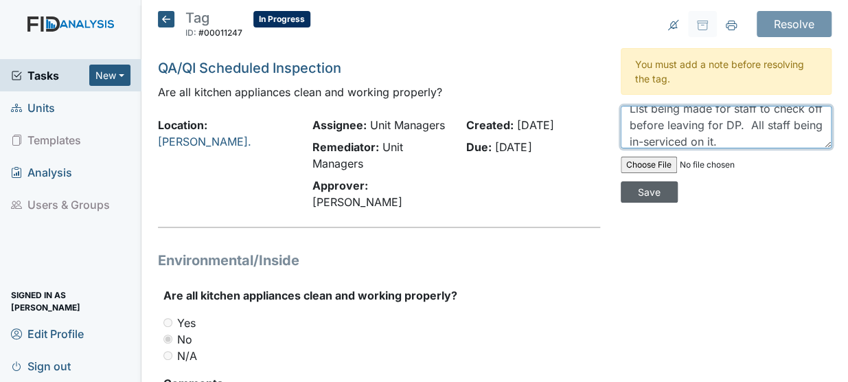
type textarea "List being made for staff to check off before leaving for DP. All staff being i…"
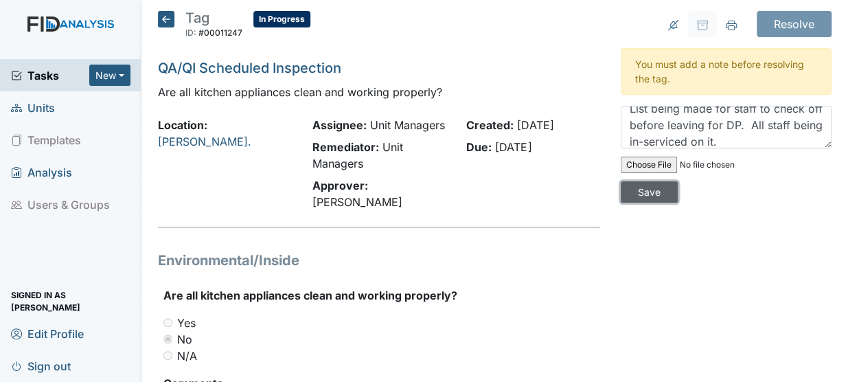
click at [636, 189] on input "Save" at bounding box center [649, 191] width 57 height 21
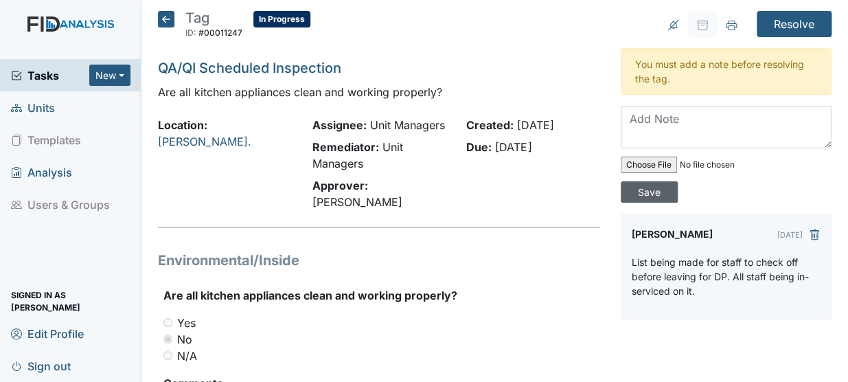
scroll to position [0, 0]
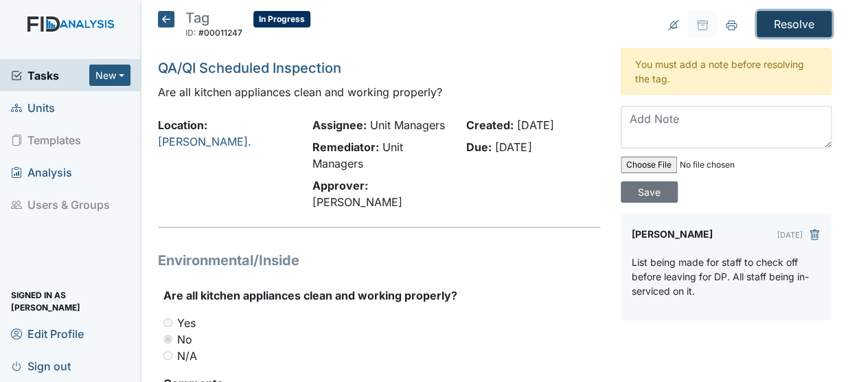
click at [782, 28] on input "Resolve" at bounding box center [793, 24] width 75 height 26
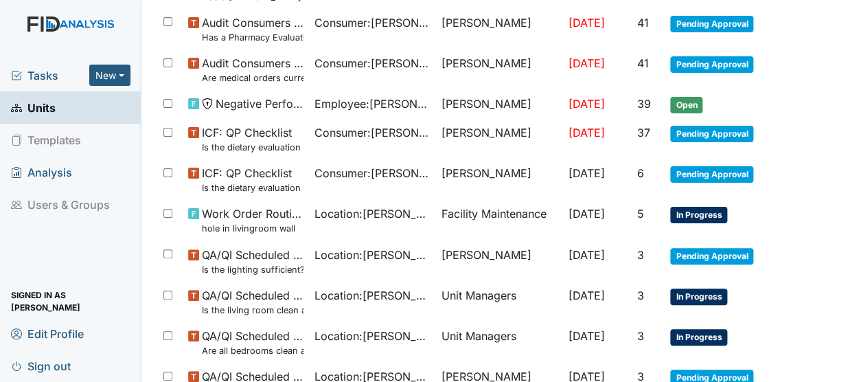
scroll to position [590, 0]
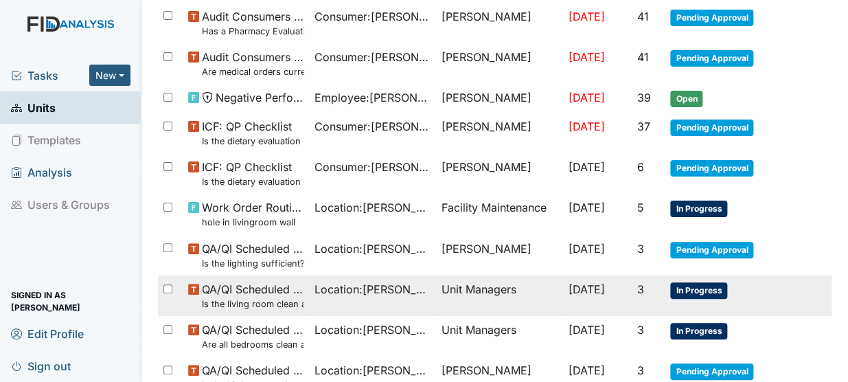
click at [222, 290] on span "QA/QI Scheduled Inspection Is the living room clean and in good repair?" at bounding box center [253, 296] width 102 height 30
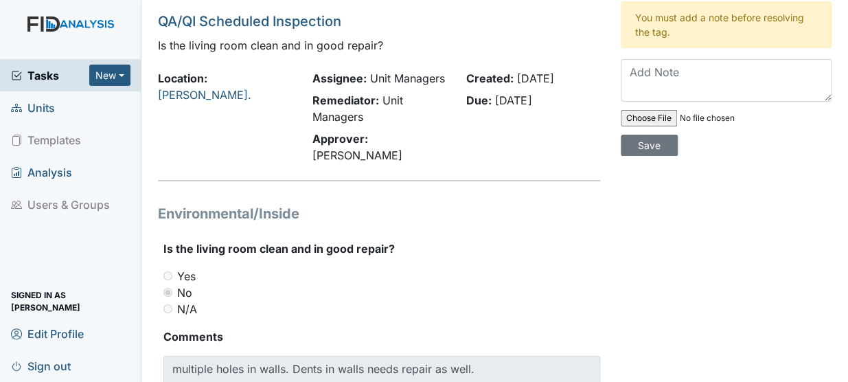
scroll to position [41, 0]
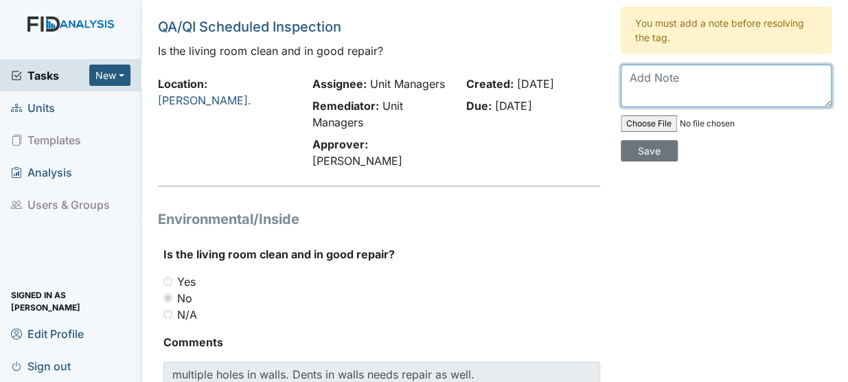
click at [651, 80] on textarea at bounding box center [726, 86] width 211 height 43
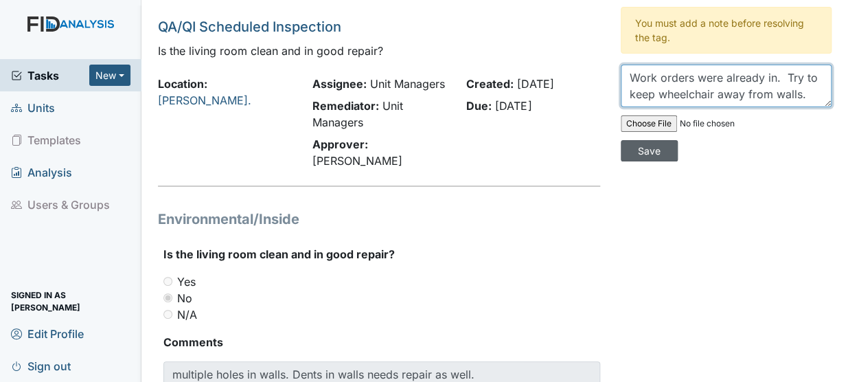
type textarea "Work orders were already in. Try to keep wheelchair away from walls."
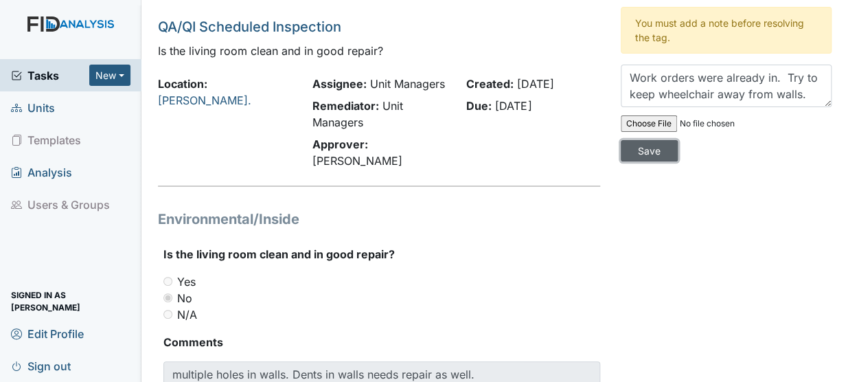
click at [637, 158] on input "Save" at bounding box center [649, 150] width 57 height 21
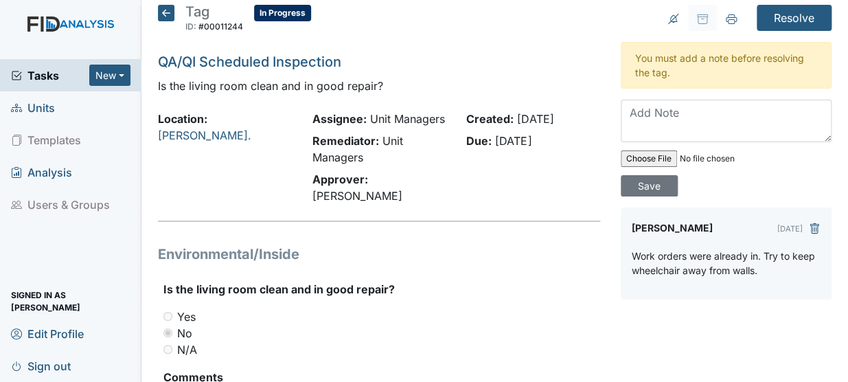
scroll to position [0, 0]
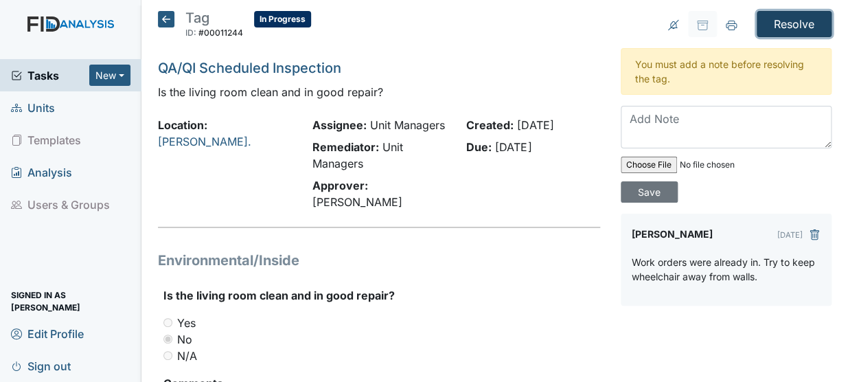
click at [795, 19] on input "Resolve" at bounding box center [793, 24] width 75 height 26
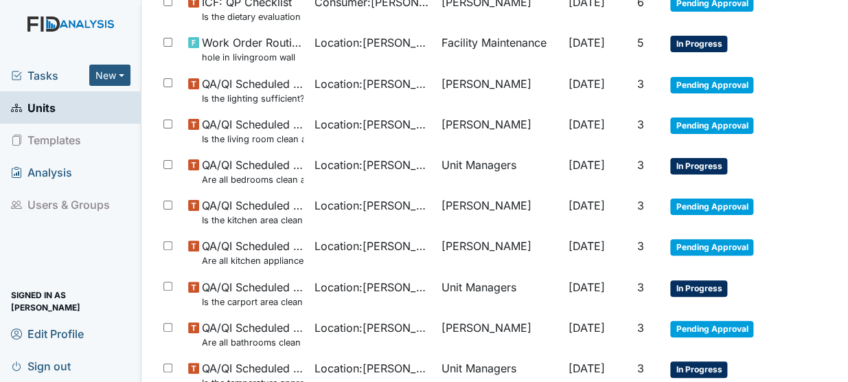
scroll to position [769, 0]
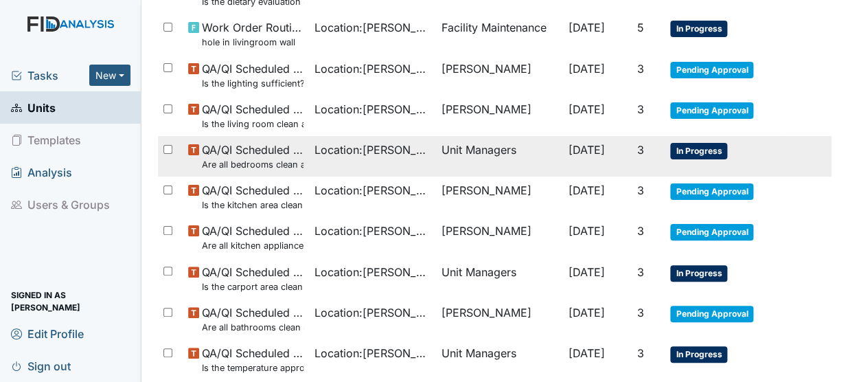
click at [248, 158] on small "Are all bedrooms clean and in good repair?" at bounding box center [253, 164] width 102 height 13
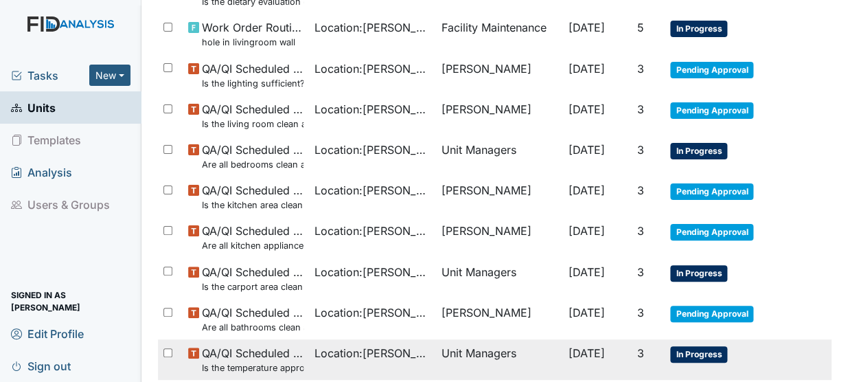
click at [314, 352] on span "Location : Dixon Rd." at bounding box center [372, 353] width 116 height 16
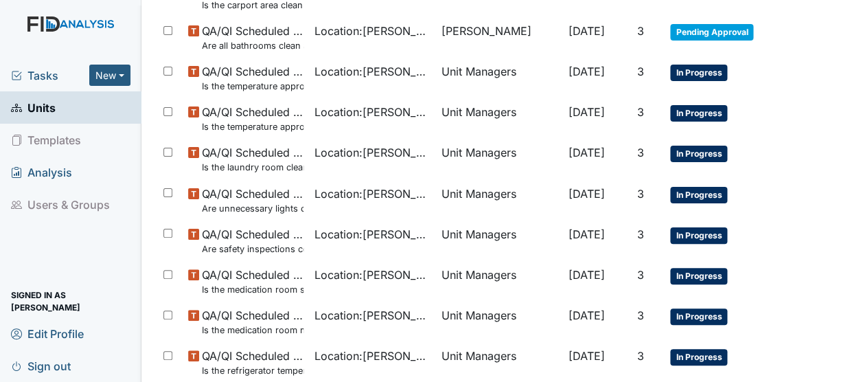
scroll to position [1120, 0]
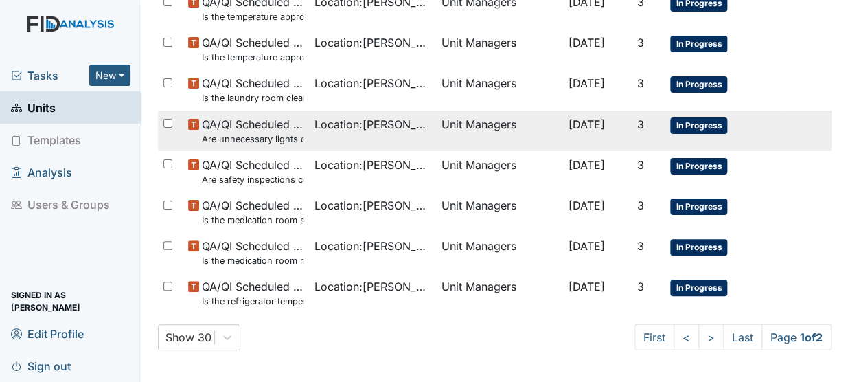
click at [263, 137] on small "Are unnecessary lights on?" at bounding box center [253, 138] width 102 height 13
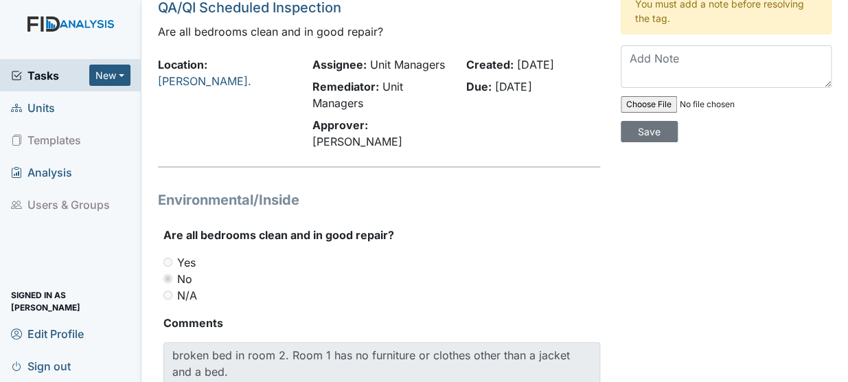
scroll to position [69, 0]
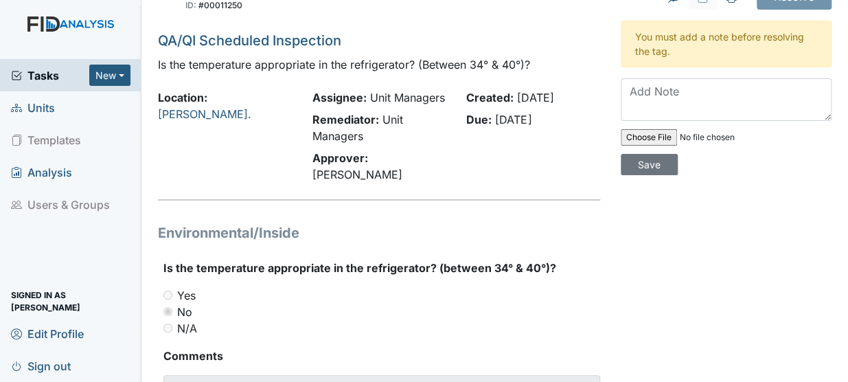
scroll to position [29, 0]
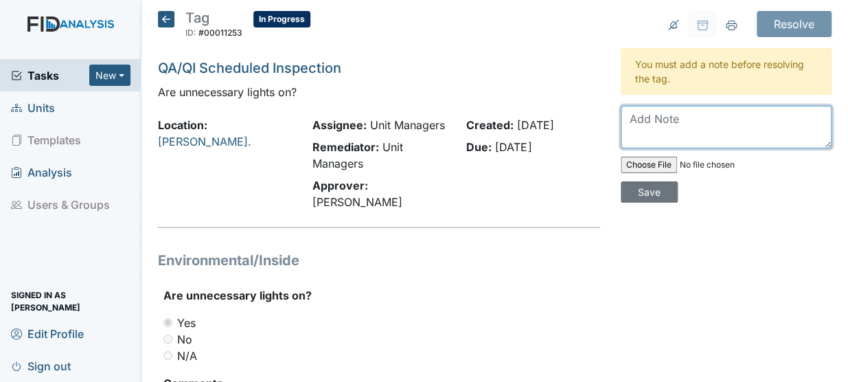
click at [650, 117] on textarea at bounding box center [726, 127] width 211 height 43
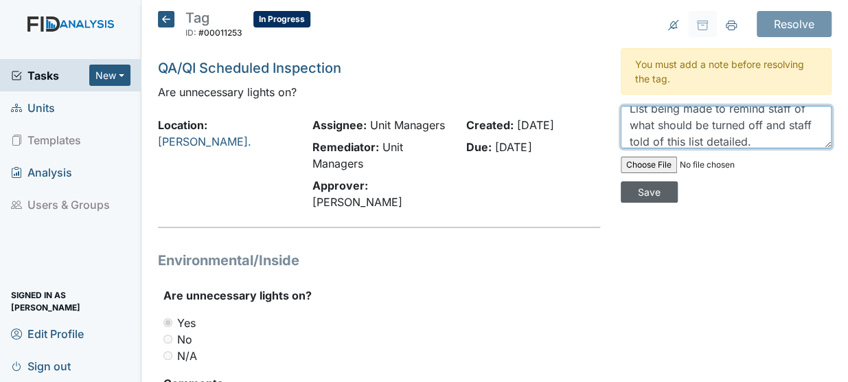
type textarea "List being made to remind staff of what should be turned off and staff told of …"
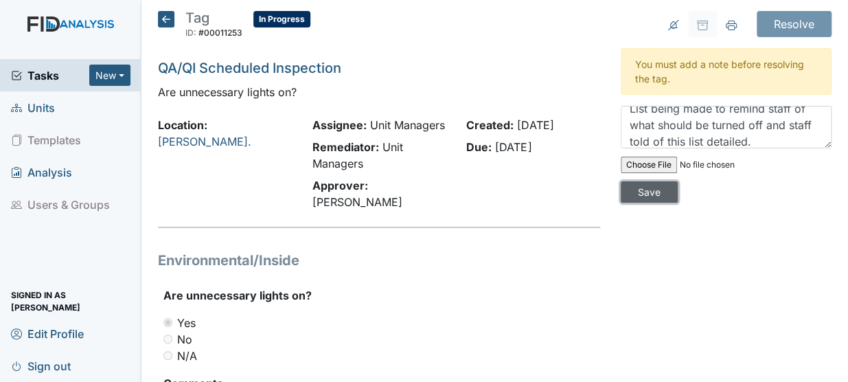
click at [639, 200] on input "Save" at bounding box center [649, 191] width 57 height 21
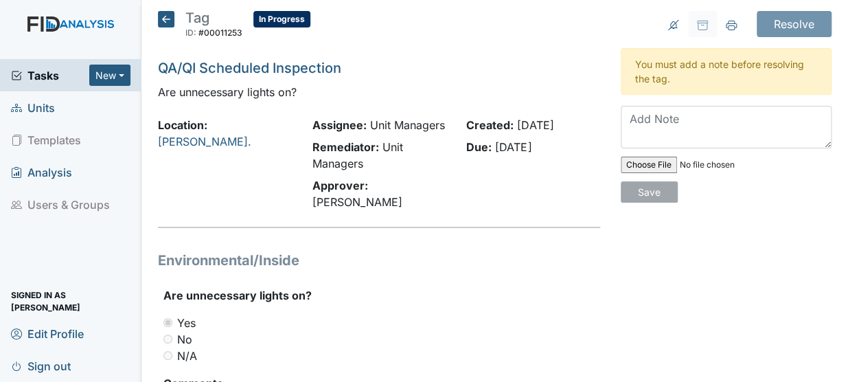
scroll to position [0, 0]
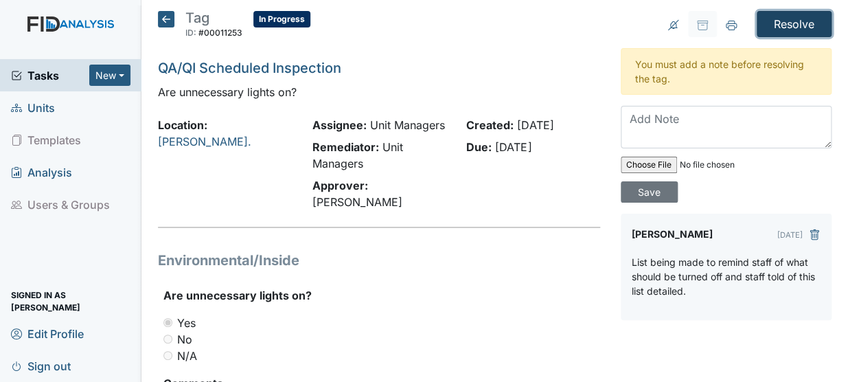
click at [799, 25] on input "Resolve" at bounding box center [793, 24] width 75 height 26
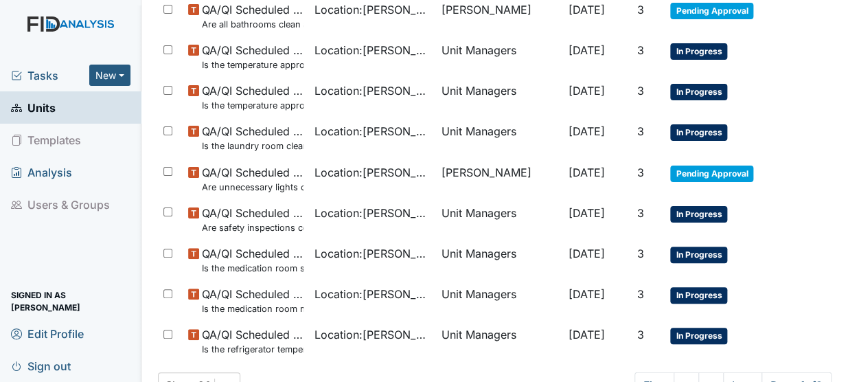
scroll to position [1078, 0]
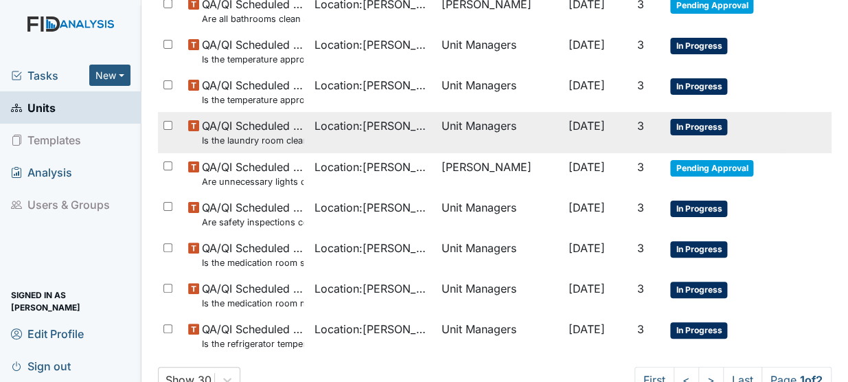
click at [228, 140] on small "Is the laundry room clean? Washer/Dryer working clean behind both? Is the lint …" at bounding box center [253, 140] width 102 height 13
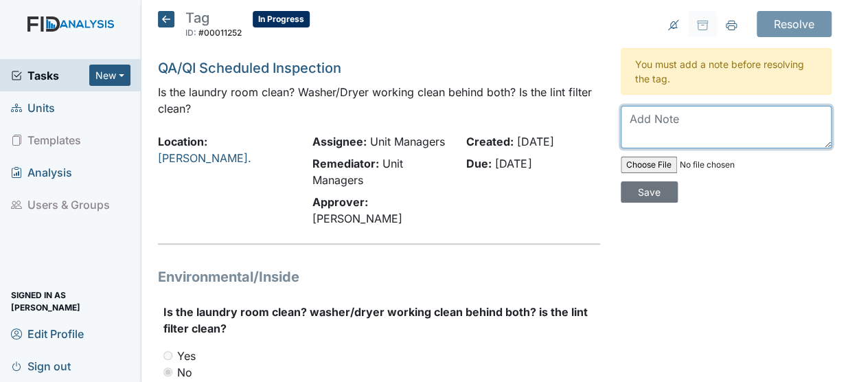
click at [635, 124] on textarea at bounding box center [726, 127] width 211 height 43
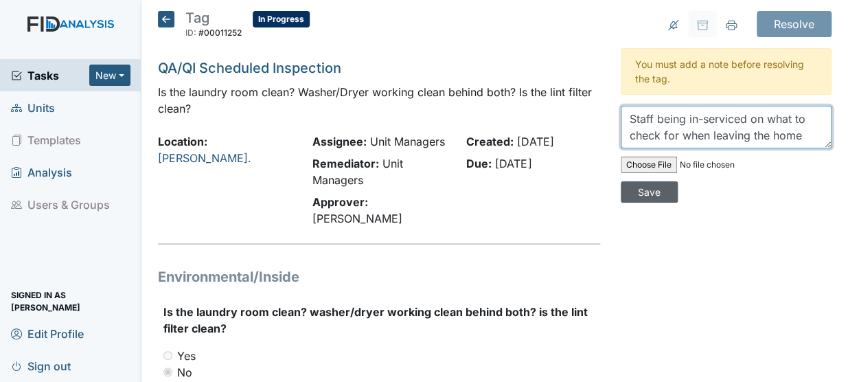
type textarea "Staff being in-serviced on what to check for when leaving the home"
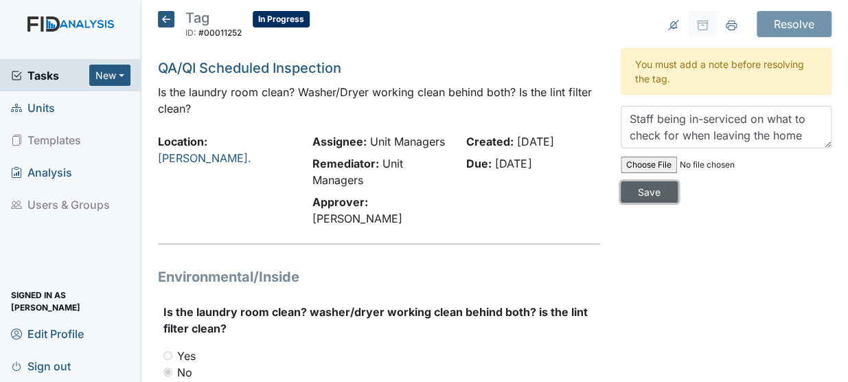
click at [641, 192] on input "Save" at bounding box center [649, 191] width 57 height 21
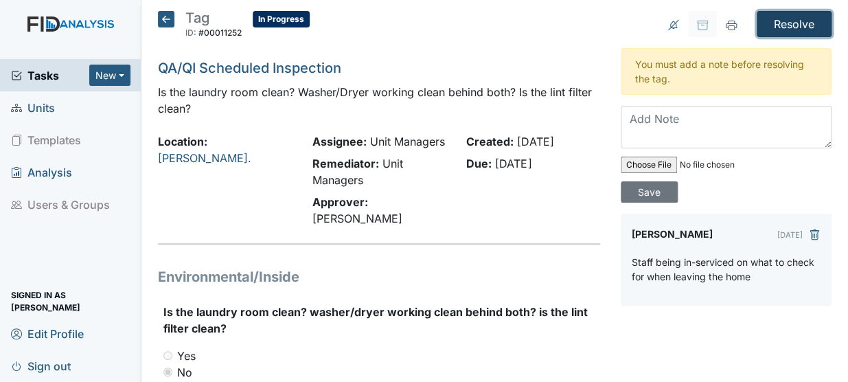
click at [765, 21] on input "Resolve" at bounding box center [793, 24] width 75 height 26
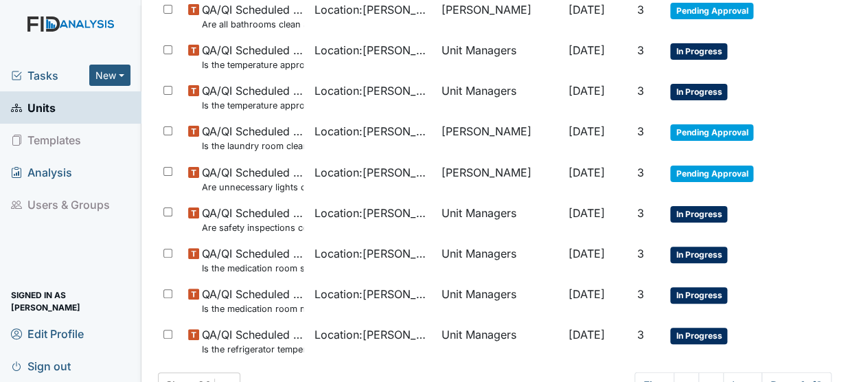
scroll to position [1120, 0]
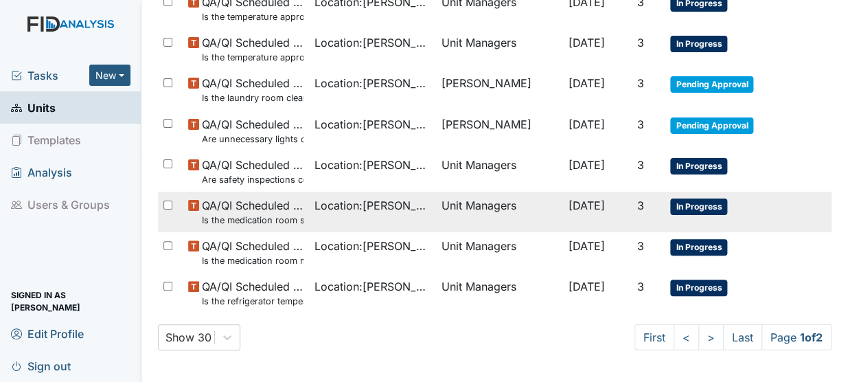
click at [248, 213] on small "Is the medication room secure?" at bounding box center [253, 219] width 102 height 13
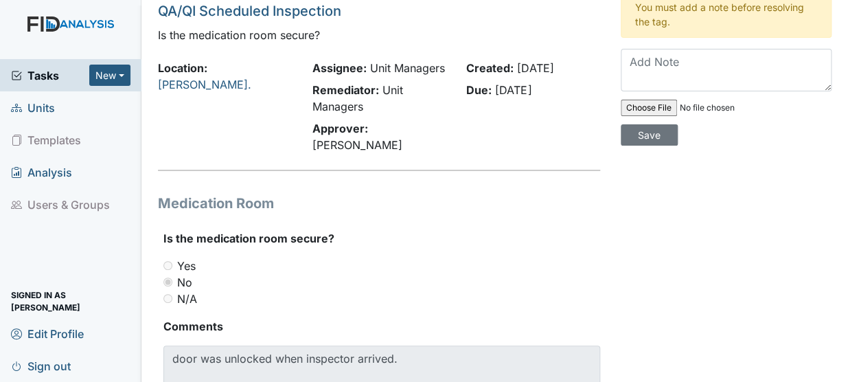
scroll to position [15, 0]
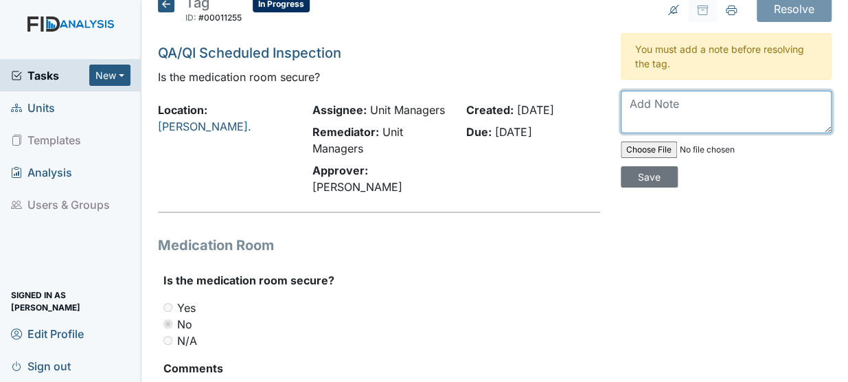
click at [645, 110] on textarea at bounding box center [726, 112] width 211 height 43
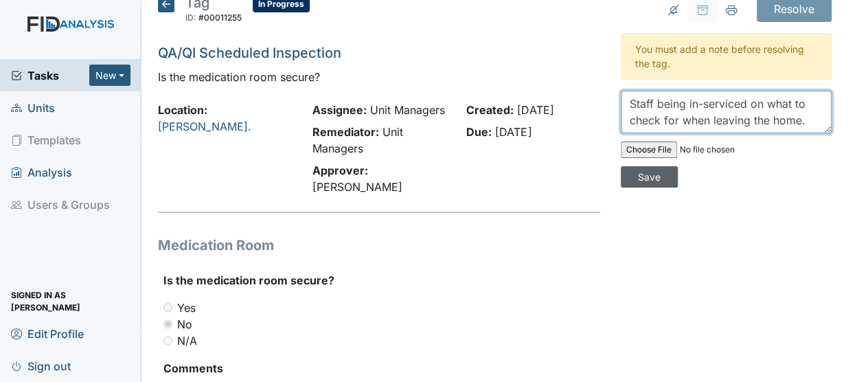
type textarea "Staff being in-serviced on what to check for when leaving the home."
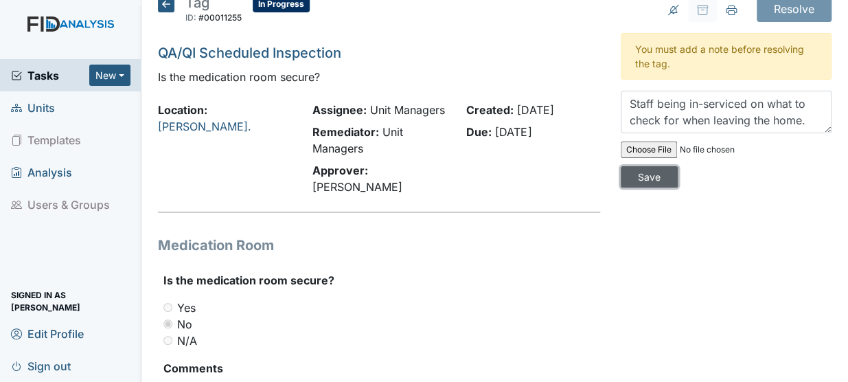
click at [633, 170] on input "Save" at bounding box center [649, 176] width 57 height 21
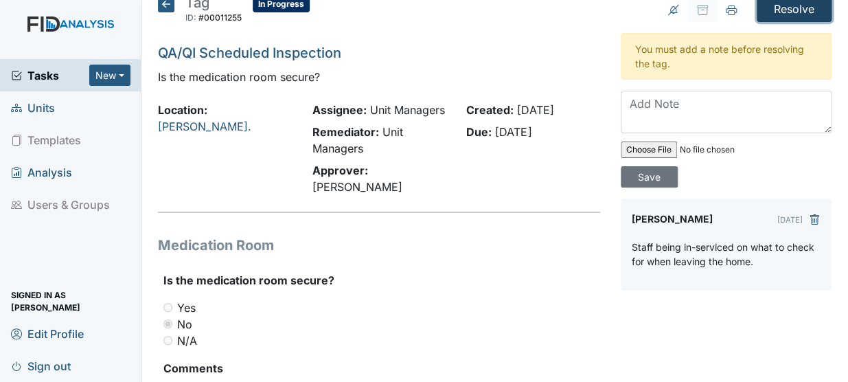
click at [806, 16] on input "Resolve" at bounding box center [793, 9] width 75 height 26
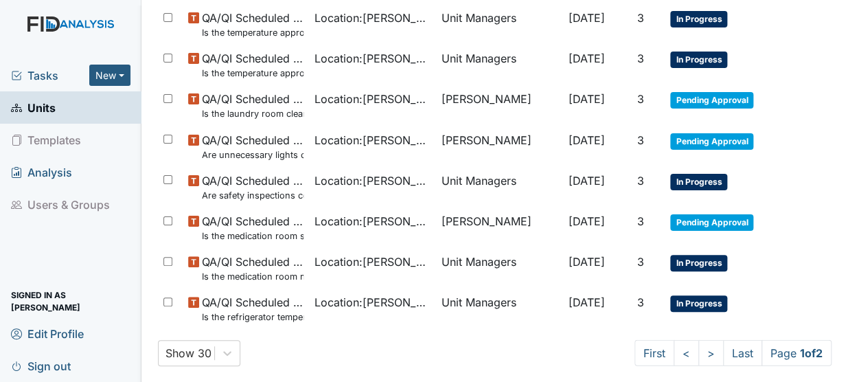
scroll to position [1120, 0]
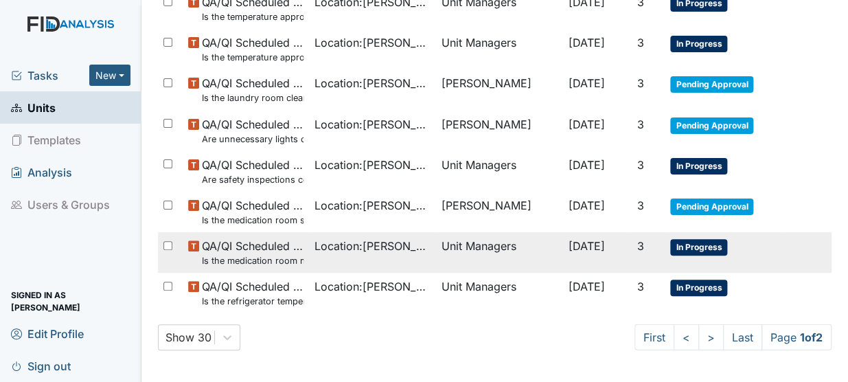
click at [269, 250] on span "QA/QI Scheduled Inspection Is the medication room neat and orderly?" at bounding box center [253, 252] width 102 height 30
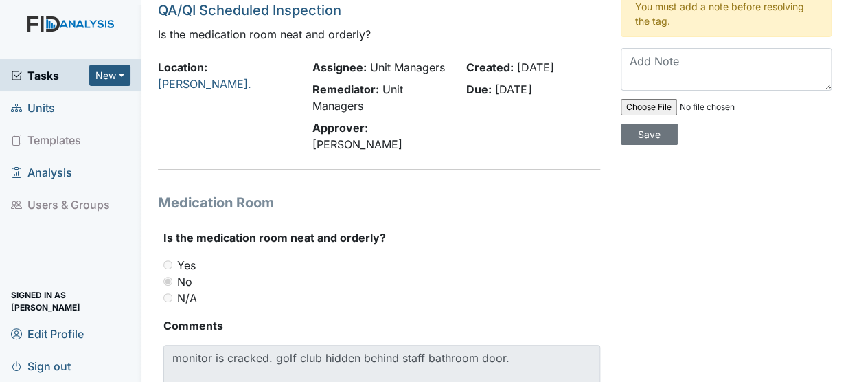
scroll to position [73, 0]
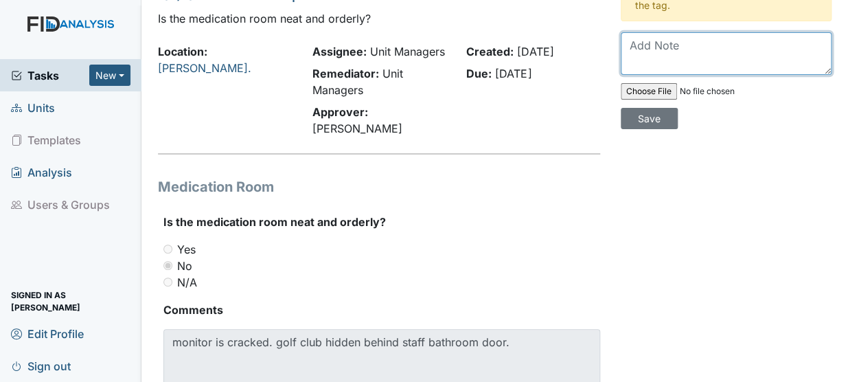
click at [640, 47] on textarea at bounding box center [726, 53] width 211 height 43
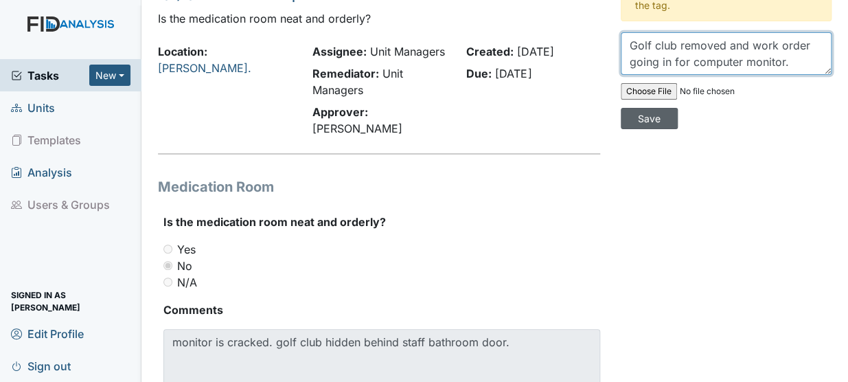
type textarea "Golf club removed and work order going in for computer monitor."
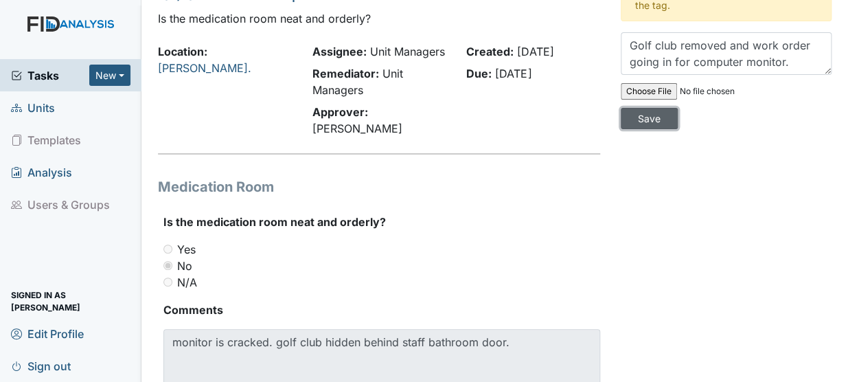
click at [661, 110] on input "Save" at bounding box center [649, 118] width 57 height 21
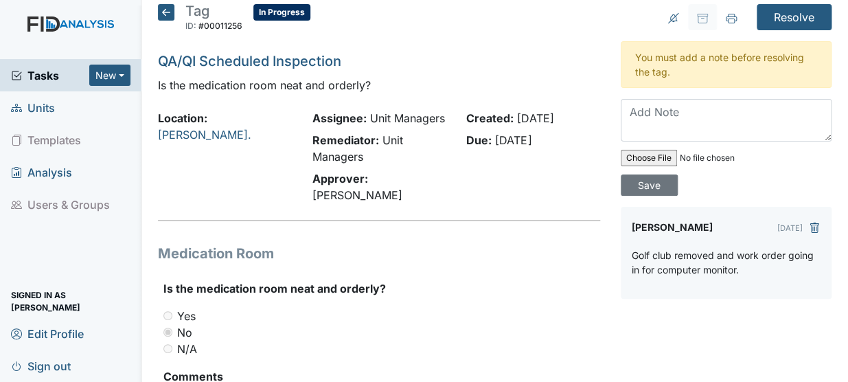
scroll to position [0, 0]
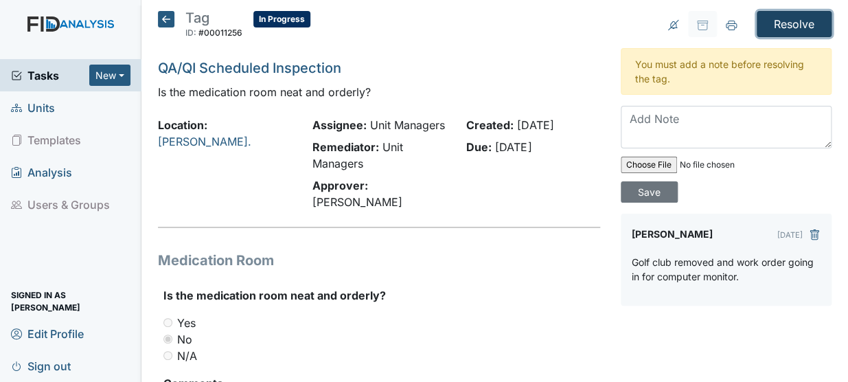
click at [777, 18] on input "Resolve" at bounding box center [793, 24] width 75 height 26
click at [786, 22] on input "Resolve" at bounding box center [793, 24] width 75 height 26
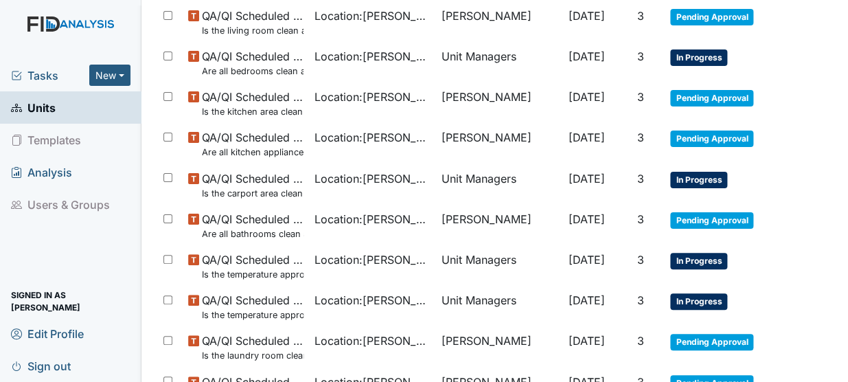
scroll to position [813, 0]
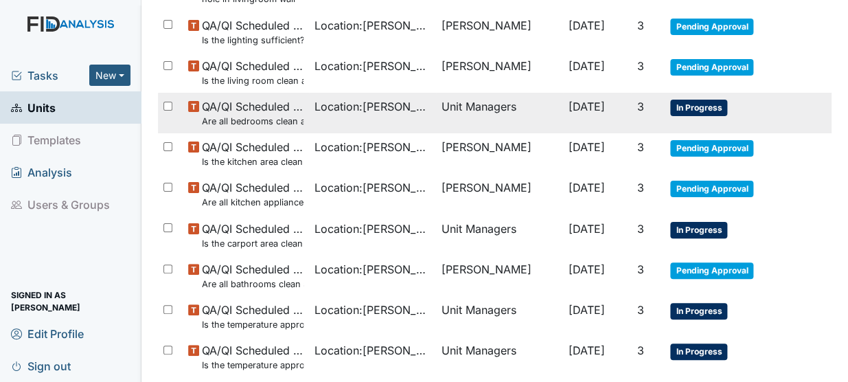
click at [233, 116] on small "Are all bedrooms clean and in good repair?" at bounding box center [253, 121] width 102 height 13
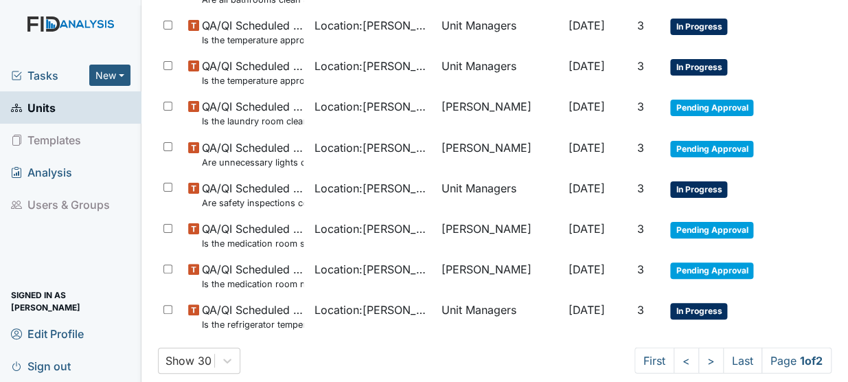
scroll to position [1120, 0]
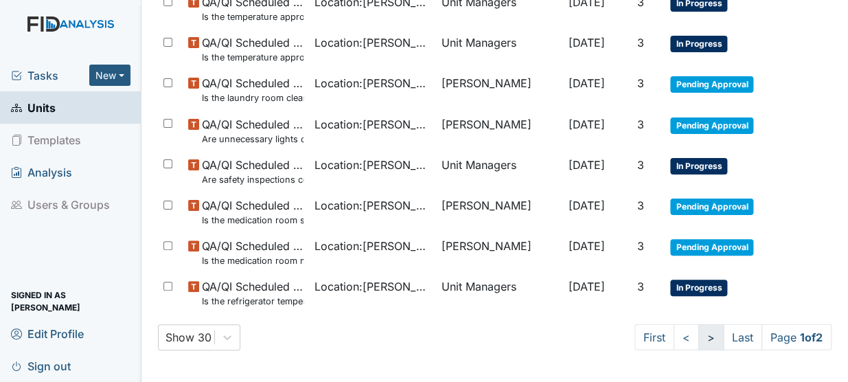
click at [698, 337] on link ">" at bounding box center [710, 337] width 25 height 26
